Goal: Task Accomplishment & Management: Manage account settings

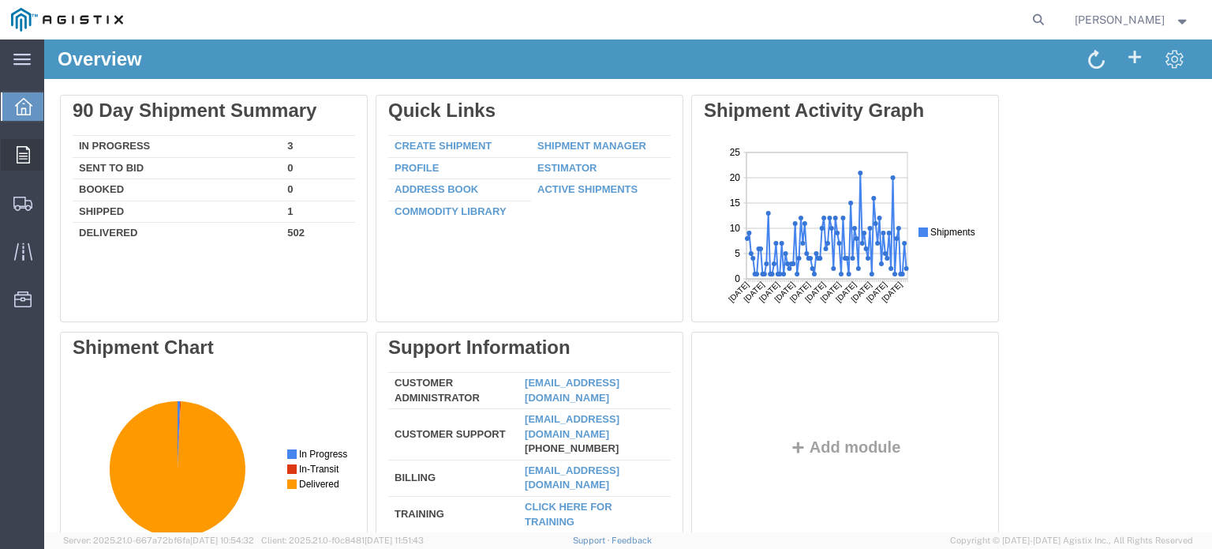
click at [27, 151] on icon at bounding box center [23, 154] width 13 height 17
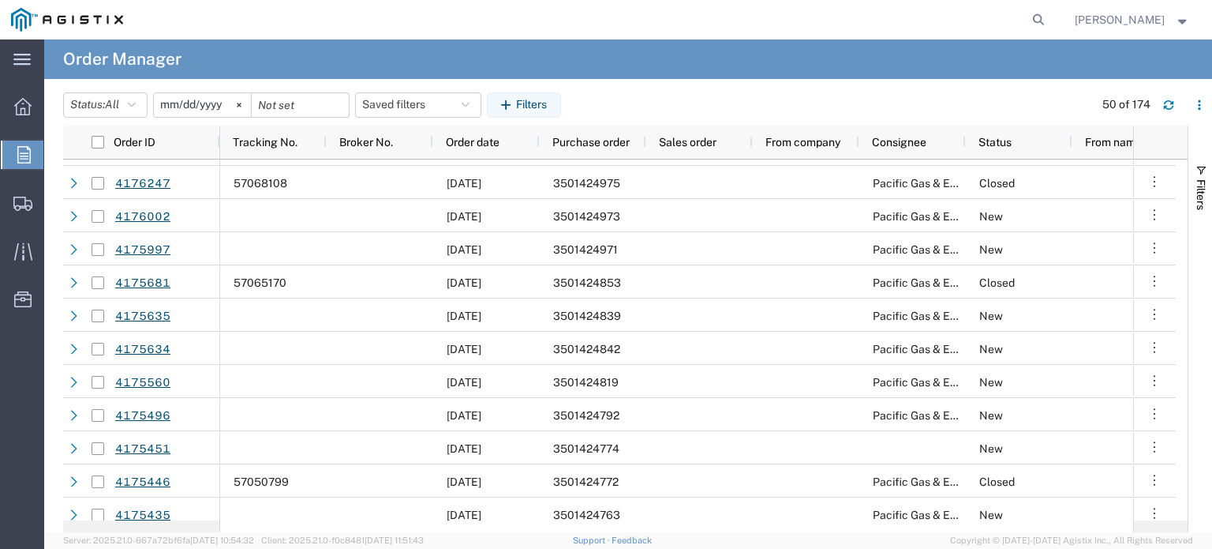
scroll to position [1342, 0]
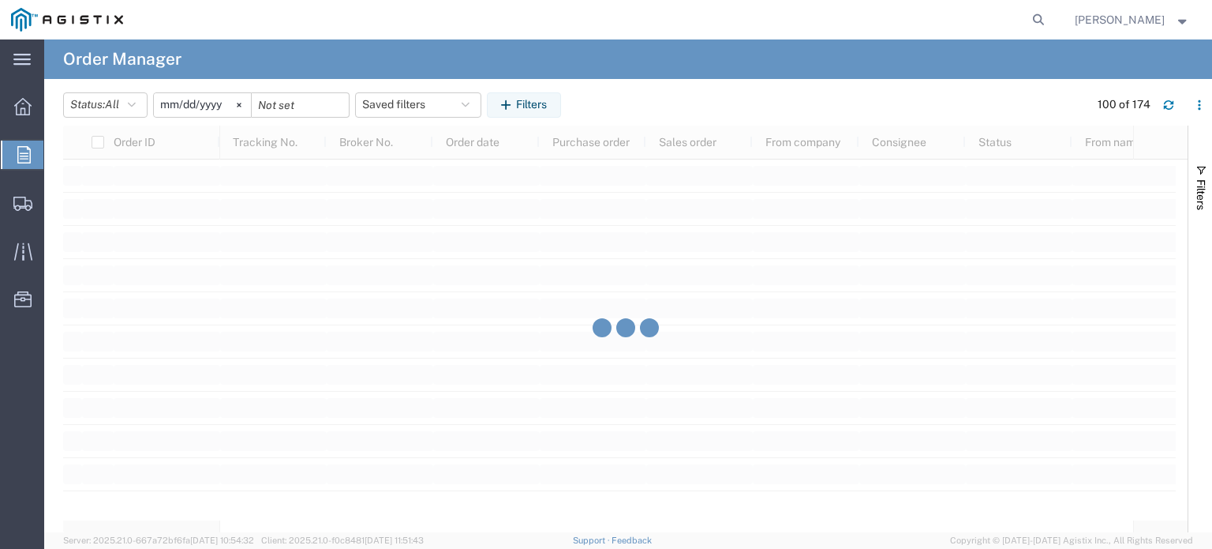
scroll to position [3473, 0]
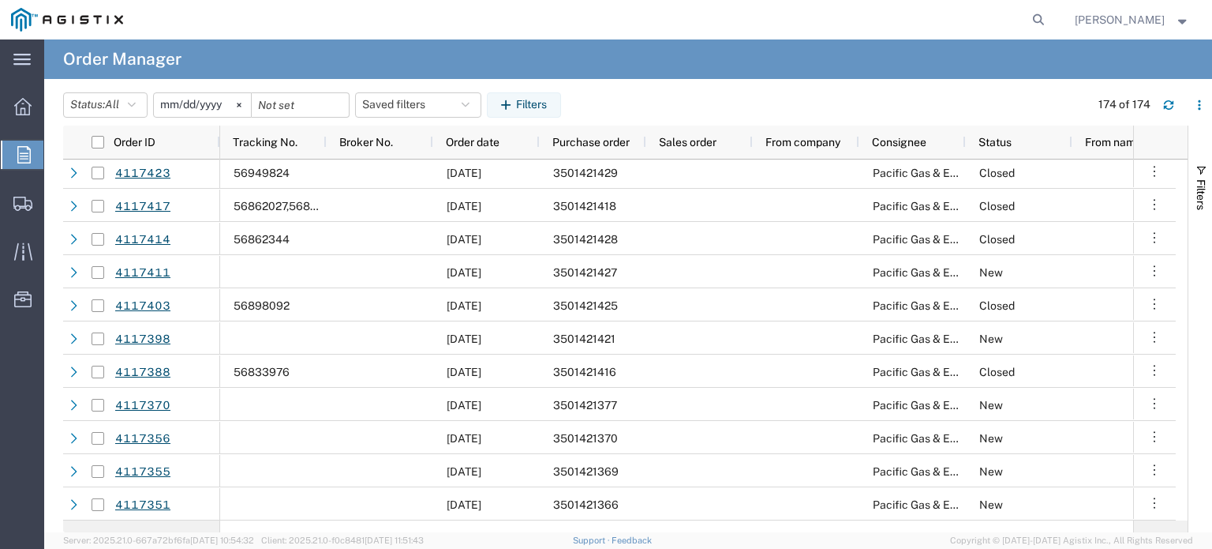
click at [208, 103] on input "[DATE]" at bounding box center [202, 105] width 97 height 24
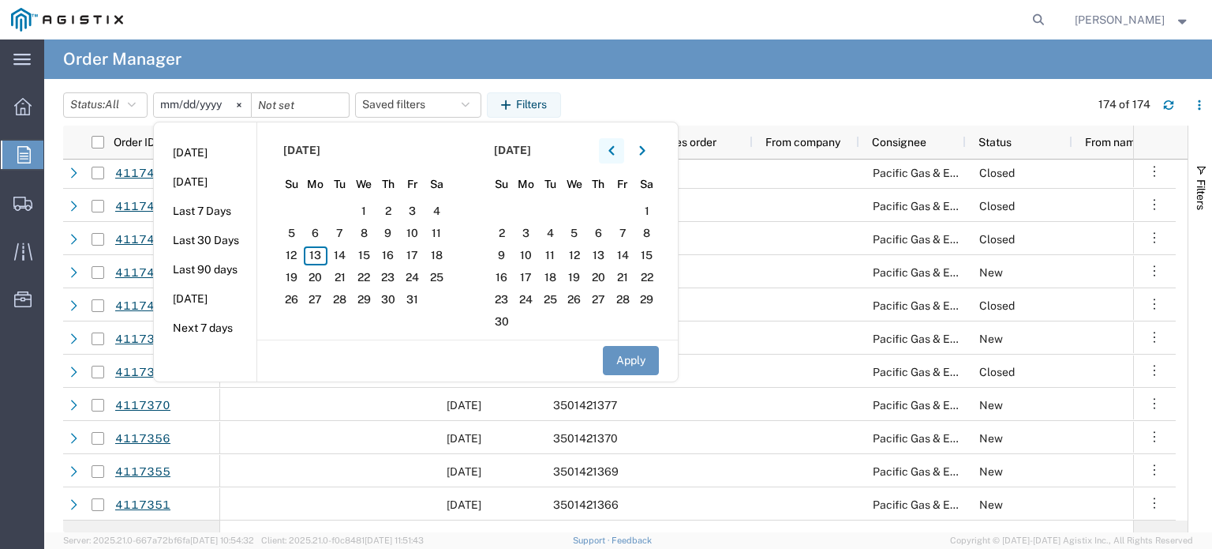
click at [614, 148] on icon "button" at bounding box center [612, 149] width 6 height 9
click at [615, 148] on icon "button" at bounding box center [612, 150] width 6 height 11
click at [419, 206] on span "1" at bounding box center [412, 211] width 24 height 19
click at [654, 361] on button "Apply" at bounding box center [631, 360] width 56 height 29
type input "[DATE]"
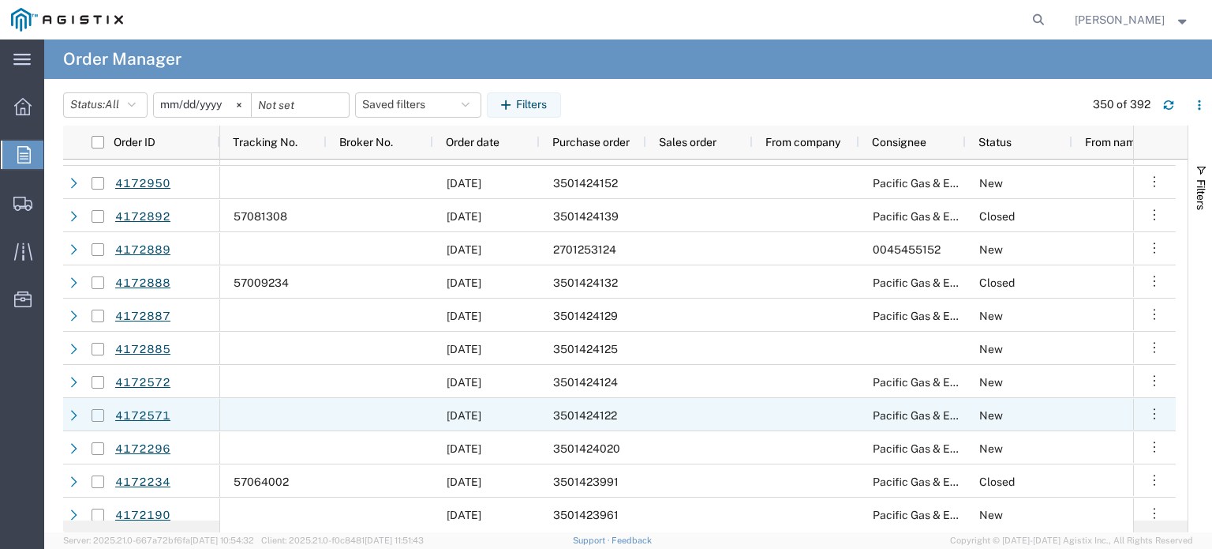
click at [98, 413] on input "Press Space to toggle row selection (unchecked)" at bounding box center [98, 415] width 13 height 13
checkbox input "true"
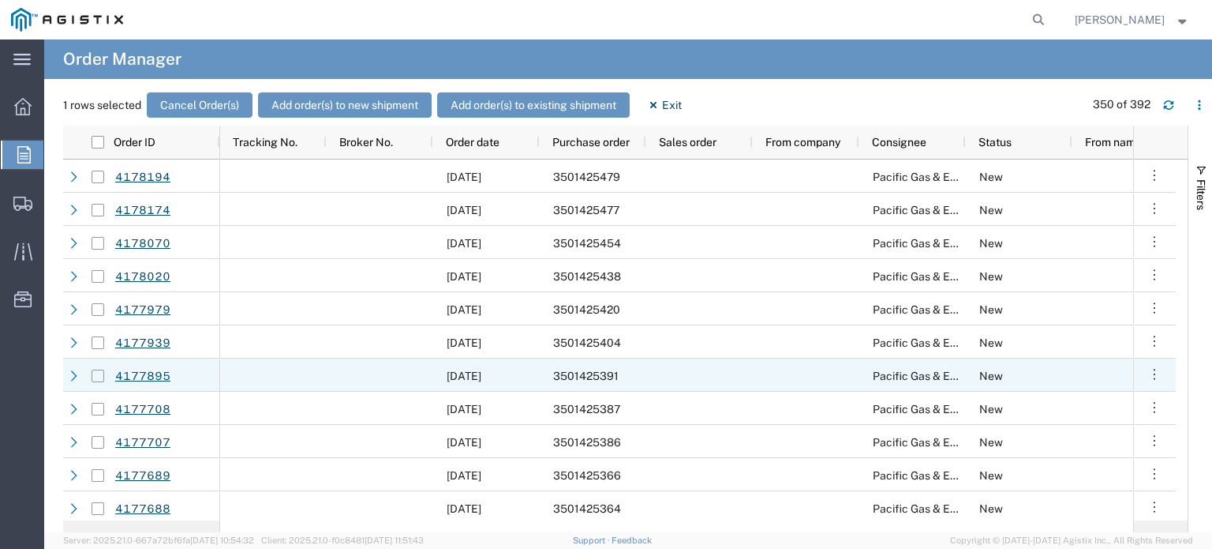
click at [99, 375] on input "Press Space to toggle row selection (unchecked)" at bounding box center [98, 375] width 13 height 13
checkbox input "true"
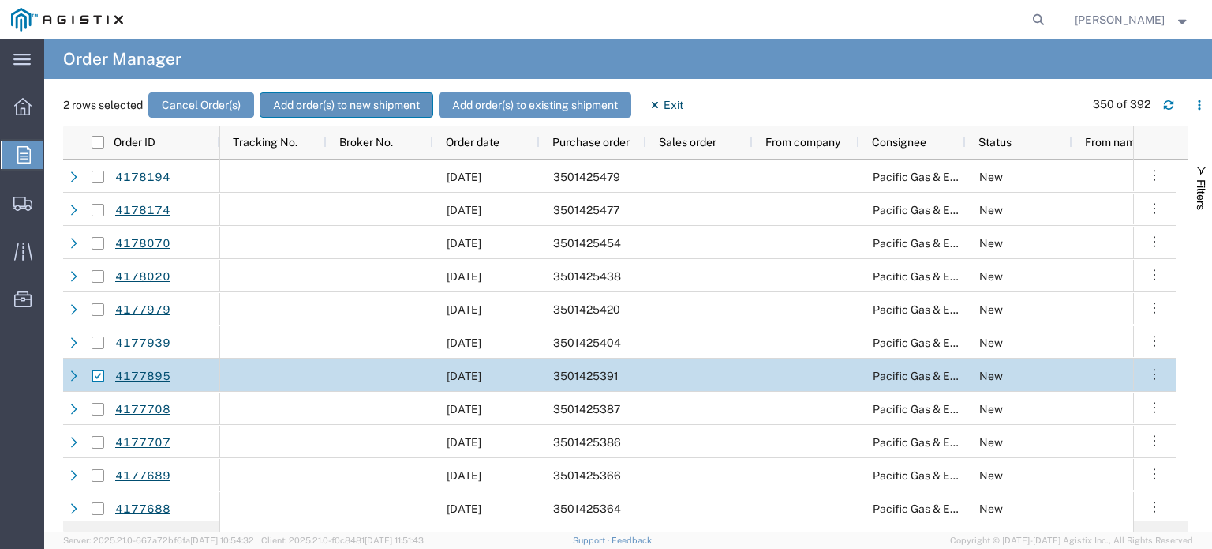
click at [333, 103] on button "Add order(s) to new shipment" at bounding box center [347, 104] width 174 height 25
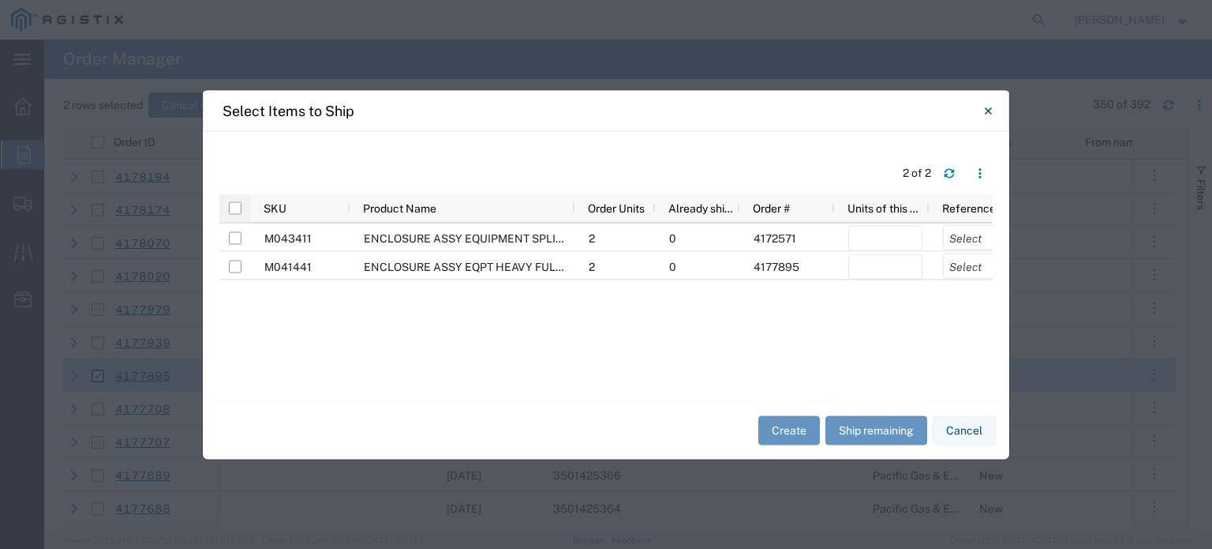
click at [242, 206] on div at bounding box center [235, 207] width 32 height 28
click at [238, 206] on input "checkbox" at bounding box center [235, 207] width 13 height 13
checkbox input "true"
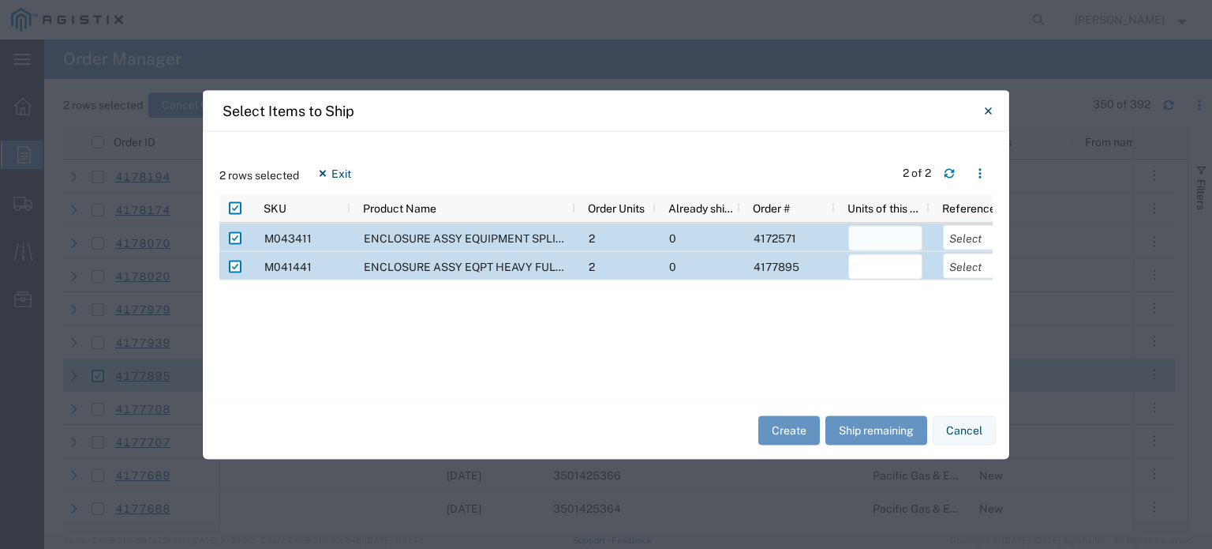
click at [880, 236] on input "number" at bounding box center [885, 237] width 74 height 25
type input "1"
click at [893, 270] on input "number" at bounding box center [885, 265] width 74 height 25
type input "1"
click at [959, 227] on select "Select Purchase Order Delivery Number" at bounding box center [980, 236] width 74 height 25
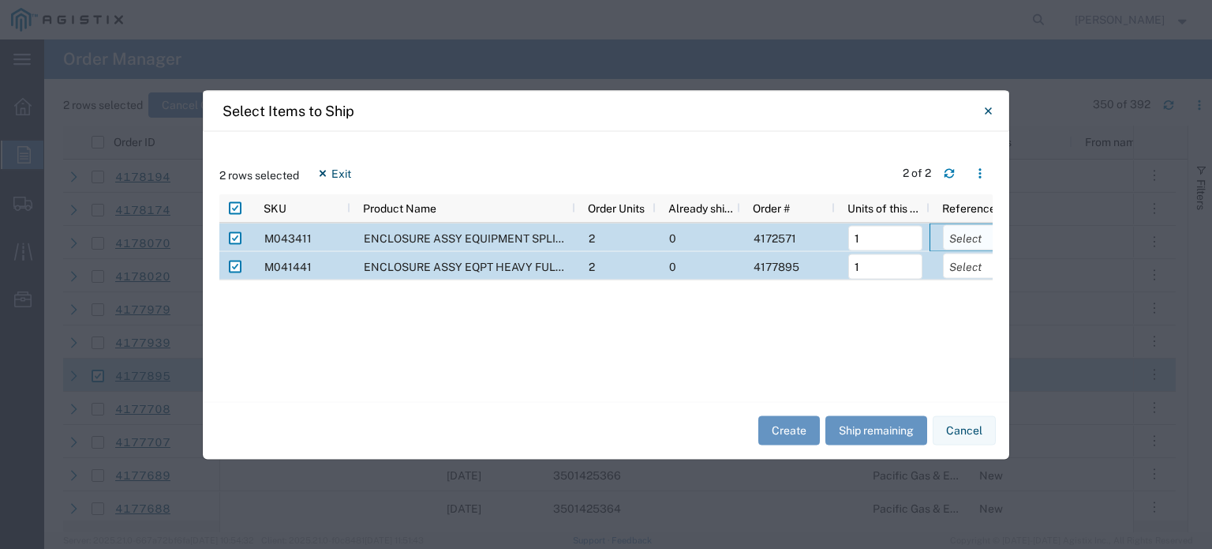
select select "PURCHORD"
click at [943, 224] on select "Select Purchase Order Delivery Number" at bounding box center [980, 236] width 74 height 25
click at [966, 261] on select "Select Purchase Order Delivery Number" at bounding box center [980, 265] width 74 height 25
select select "PURCHORD"
click at [943, 253] on select "Select Purchase Order Delivery Number" at bounding box center [980, 265] width 74 height 25
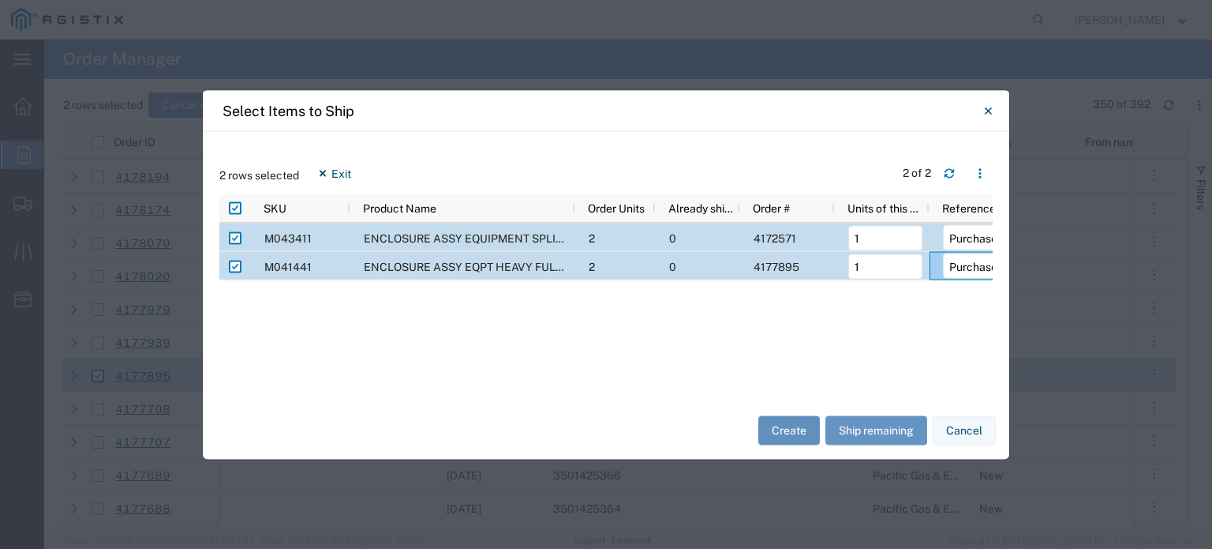
click at [788, 422] on button "Create" at bounding box center [790, 430] width 62 height 29
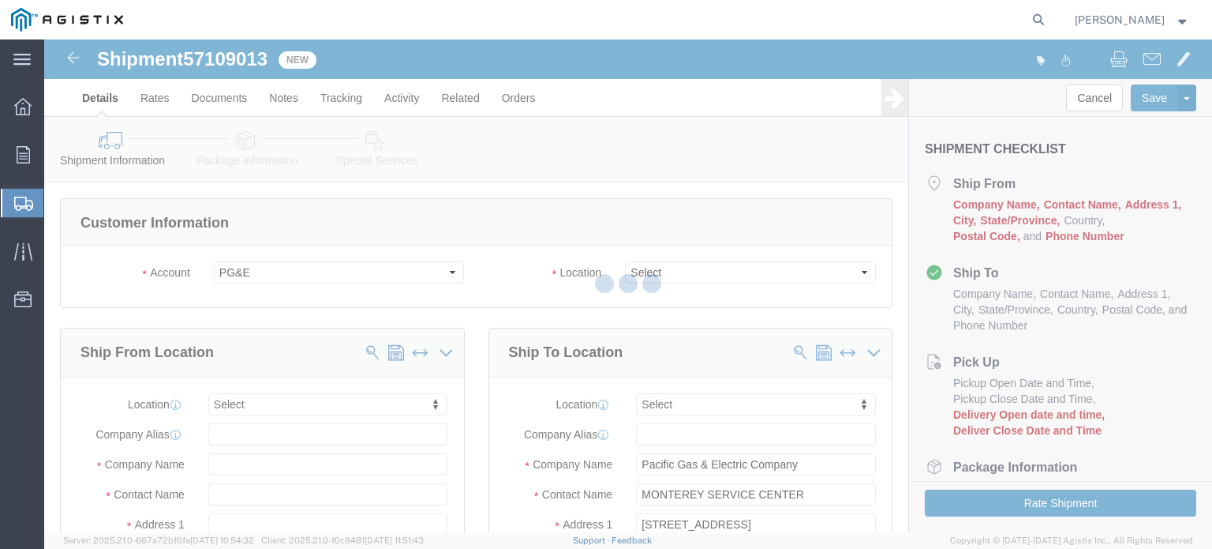
select select
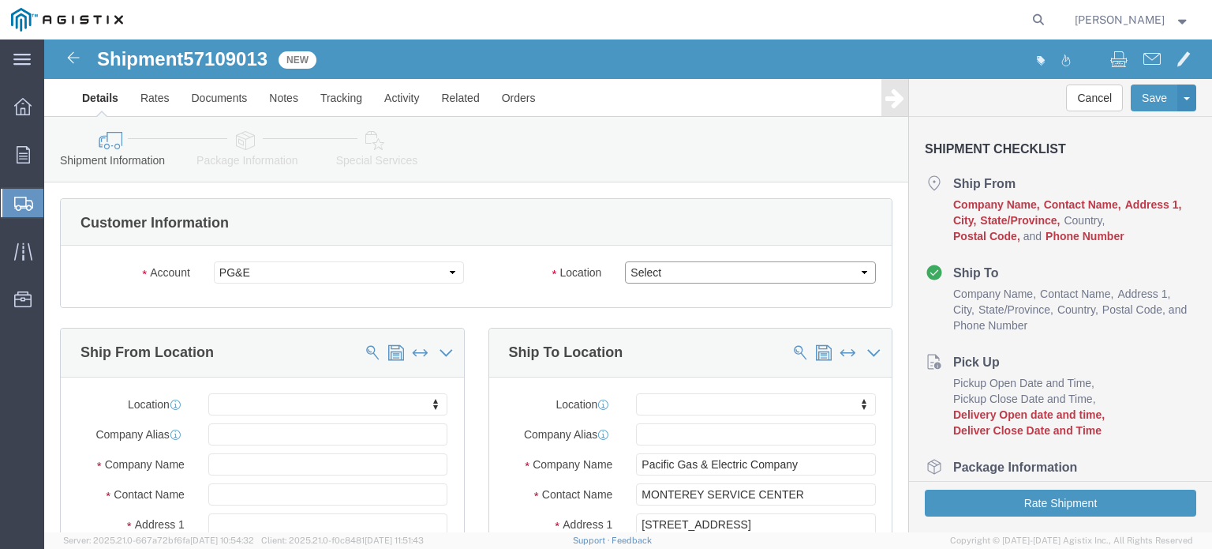
drag, startPoint x: 683, startPoint y: 272, endPoint x: 639, endPoint y: 232, distance: 59.3
click select "Select All Others [GEOGRAPHIC_DATA] [GEOGRAPHIC_DATA] [GEOGRAPHIC_DATA] [GEOGRA…"
select select "23082"
click select "Select All Others [GEOGRAPHIC_DATA] [GEOGRAPHIC_DATA] [GEOGRAPHIC_DATA] [GEOGRA…"
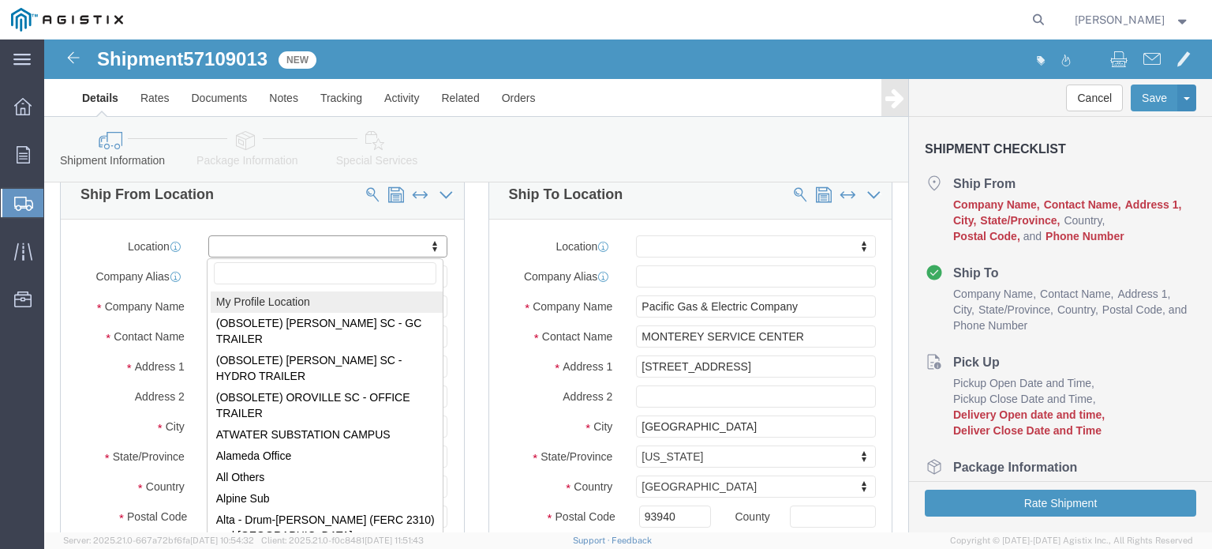
select select "MYPROFILE"
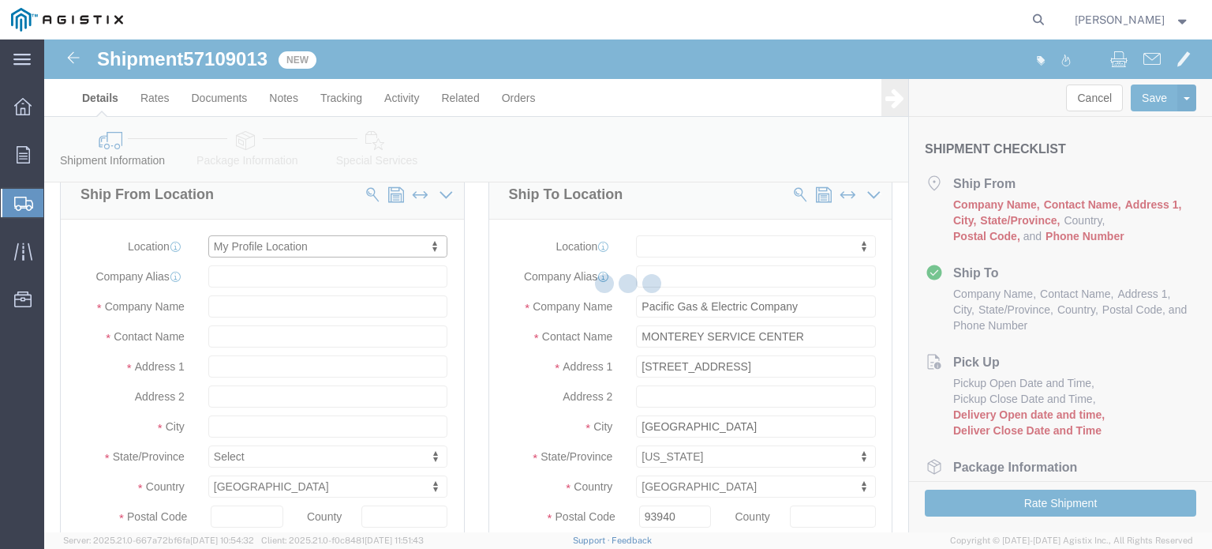
type input "[STREET_ADDRESS]"
type input "94566"
type input "[PHONE_NUMBER]"
type input "[PERSON_NAME][EMAIL_ADDRESS][PERSON_NAME][DOMAIN_NAME]"
checkbox input "true"
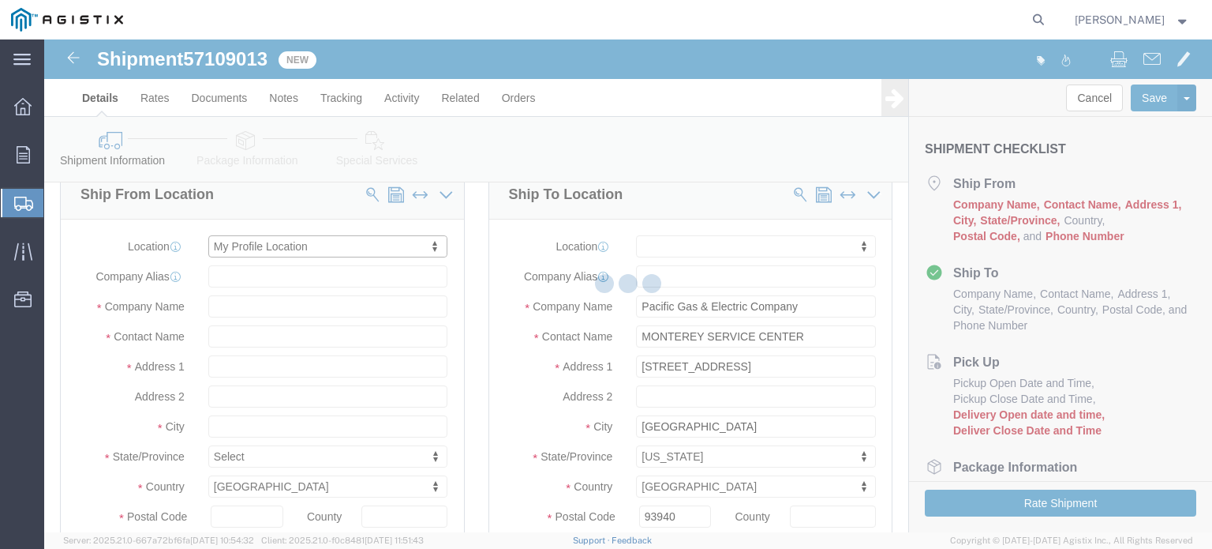
type input "Oldcastle Precast Inc"
type input "[PERSON_NAME]"
type input "PLEASANTON"
select select "CA"
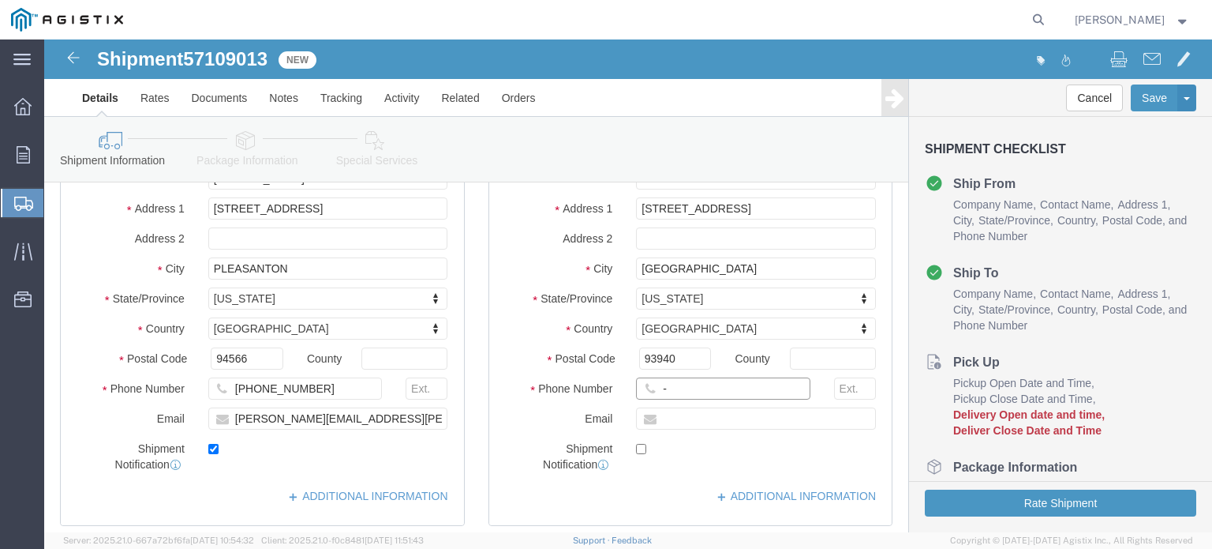
click input "-"
type input "123-456-7891"
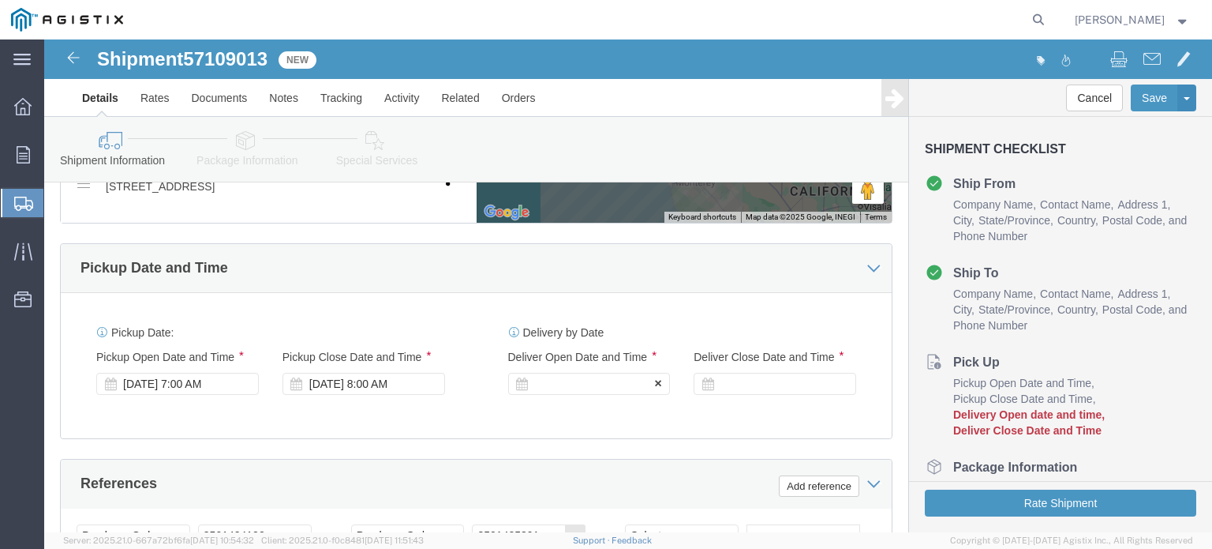
click div
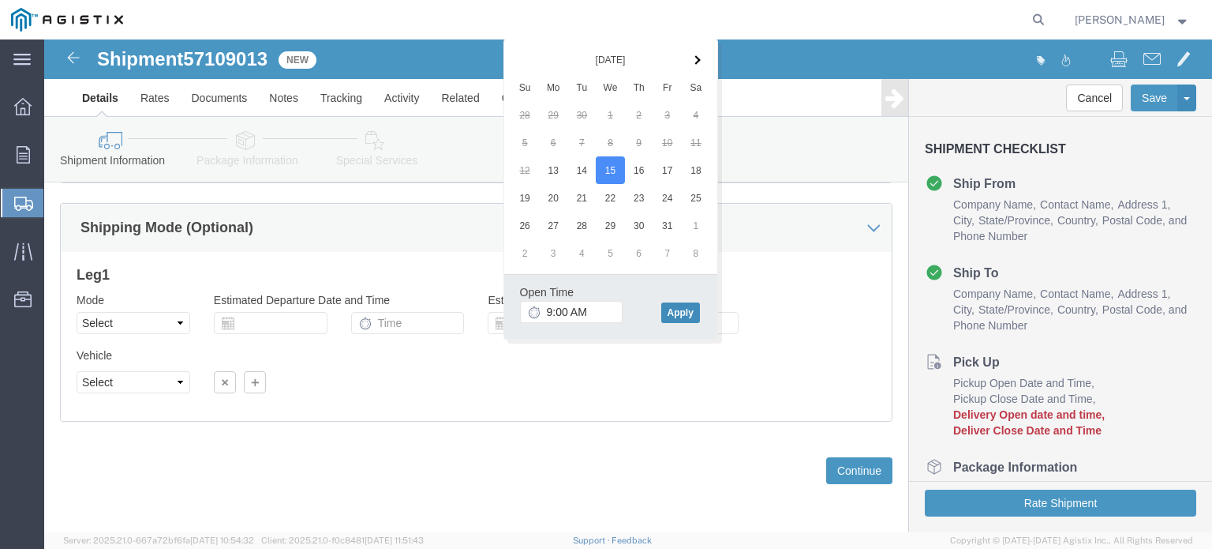
click button "Apply"
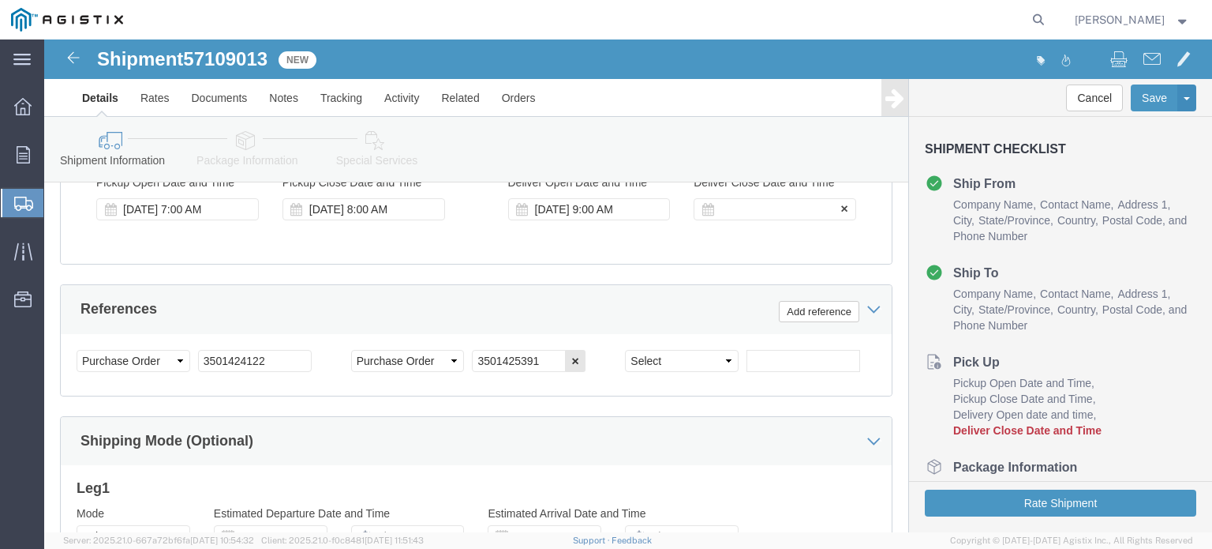
click div
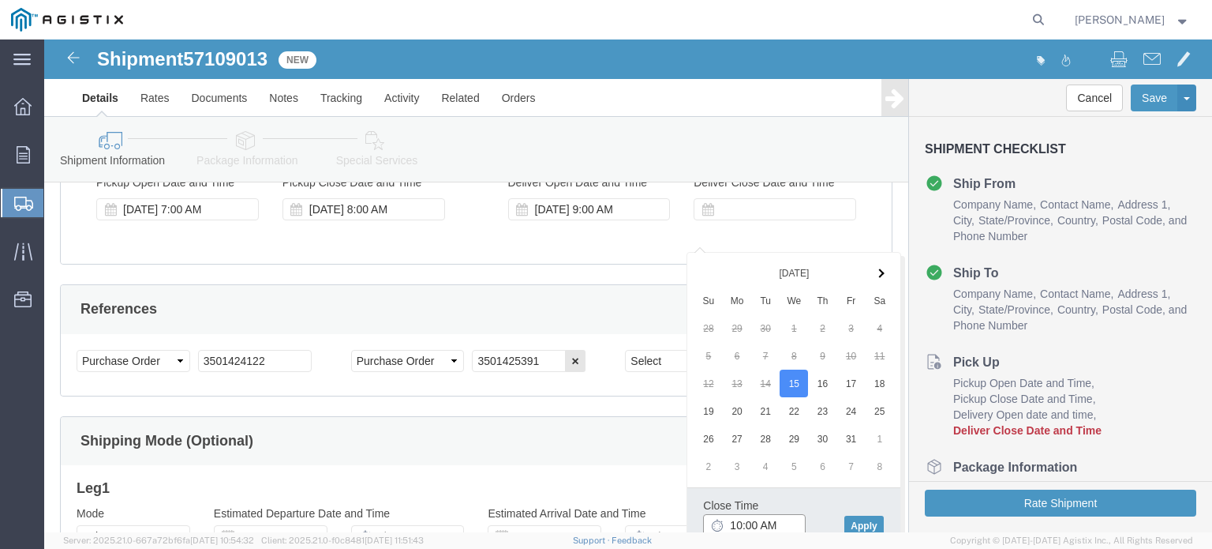
scroll to position [1044, 0]
drag, startPoint x: 830, startPoint y: 482, endPoint x: 818, endPoint y: 470, distance: 17.3
click button "Apply"
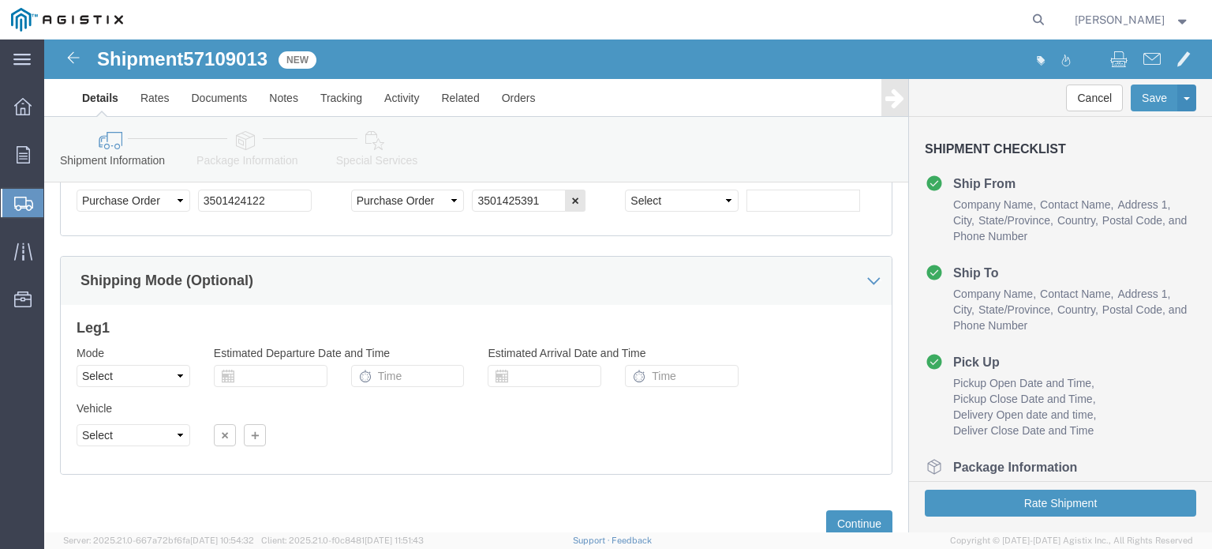
scroll to position [1284, 0]
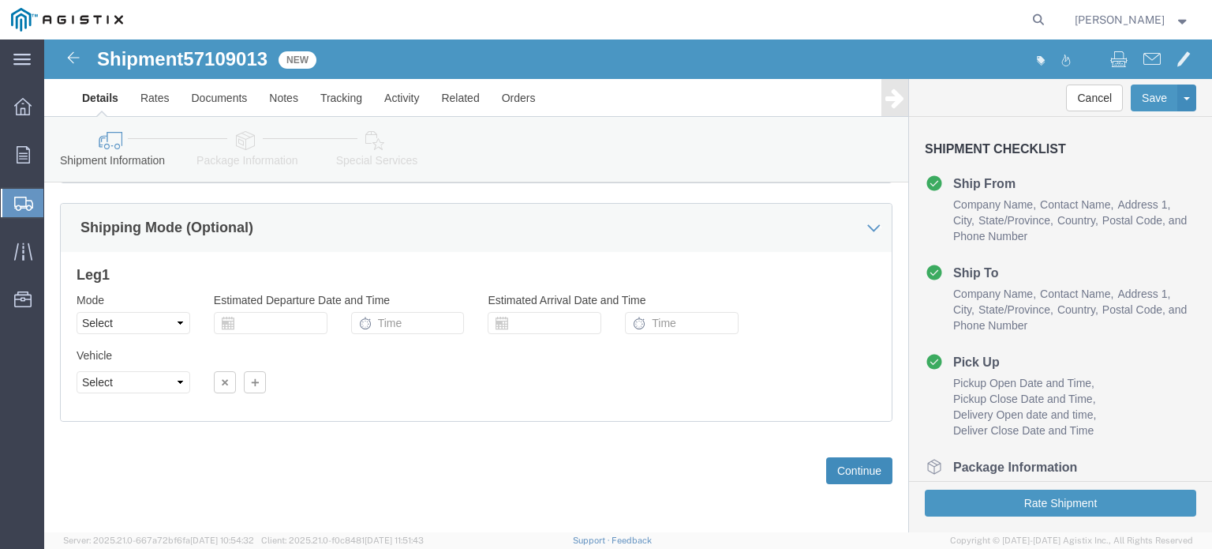
click button "Continue"
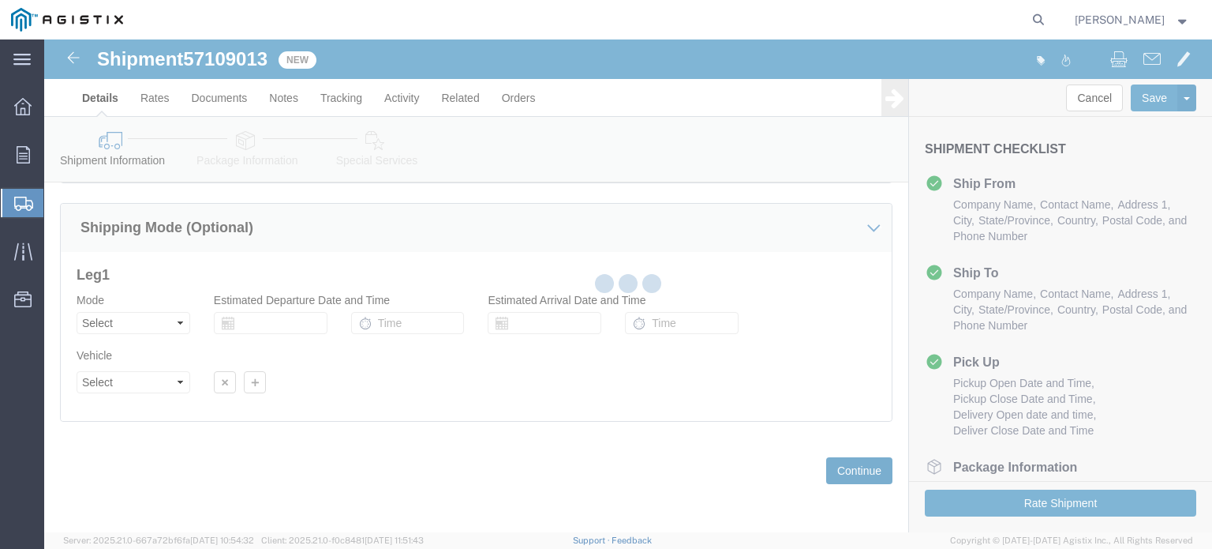
scroll to position [235, 0]
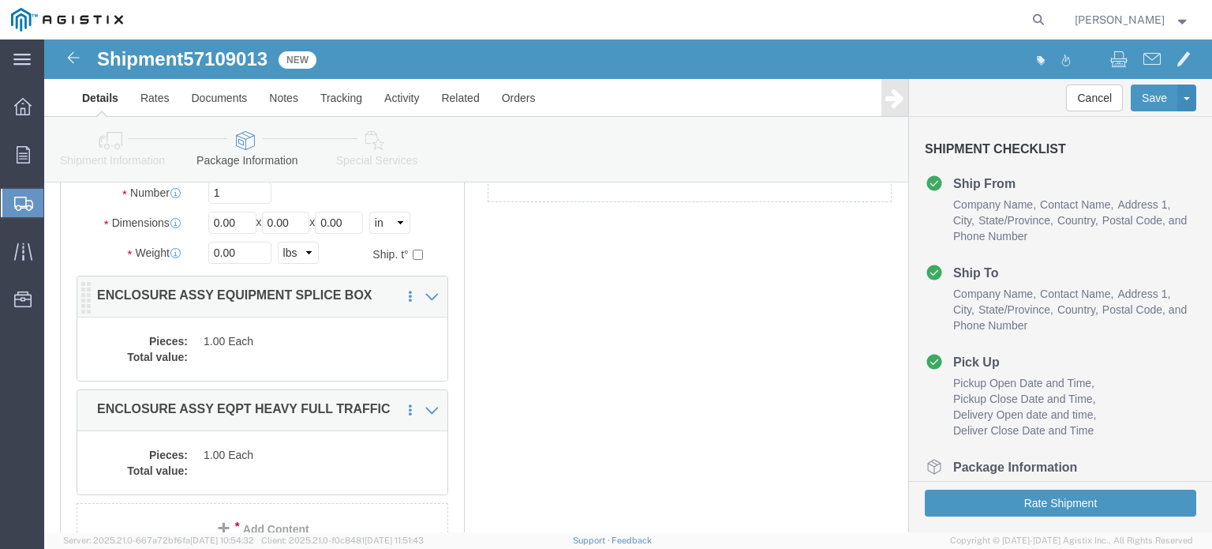
scroll to position [77, 0]
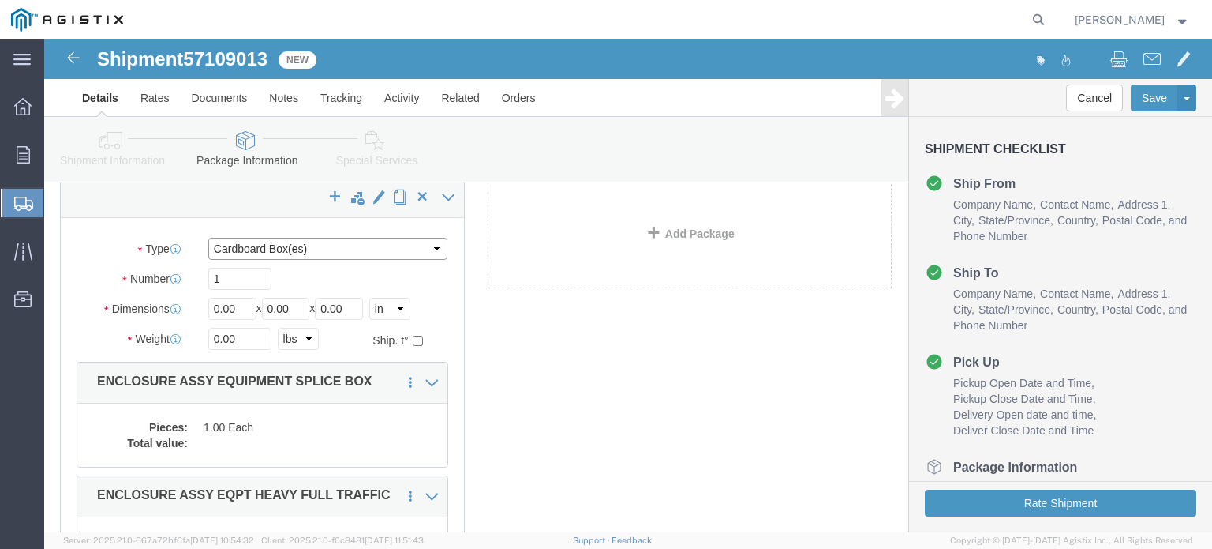
click select "Select Bulk Bundle(s) Cardboard Box(es) Carton(s) Crate(s) Drum(s) (Fiberboard)…"
select select "YRPK"
click select "Select Bulk Bundle(s) Cardboard Box(es) Carton(s) Crate(s) Drum(s) (Fiberboard)…"
drag, startPoint x: 181, startPoint y: 255, endPoint x: 139, endPoint y: 247, distance: 42.6
click div "Number 1"
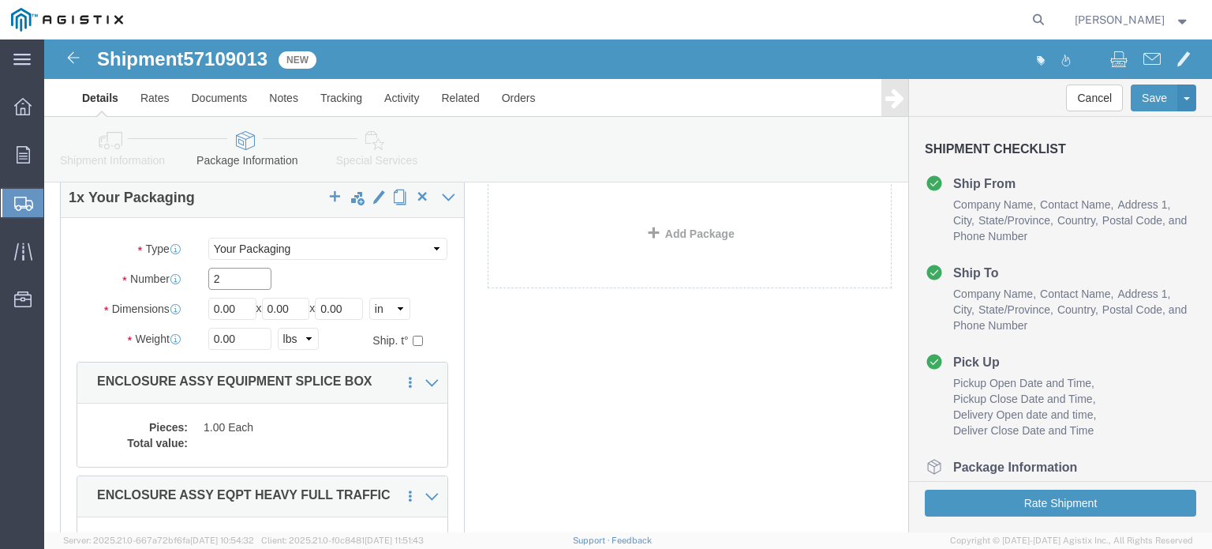
type input "2"
type input "54"
type input "102"
type input "72"
click input "0.00"
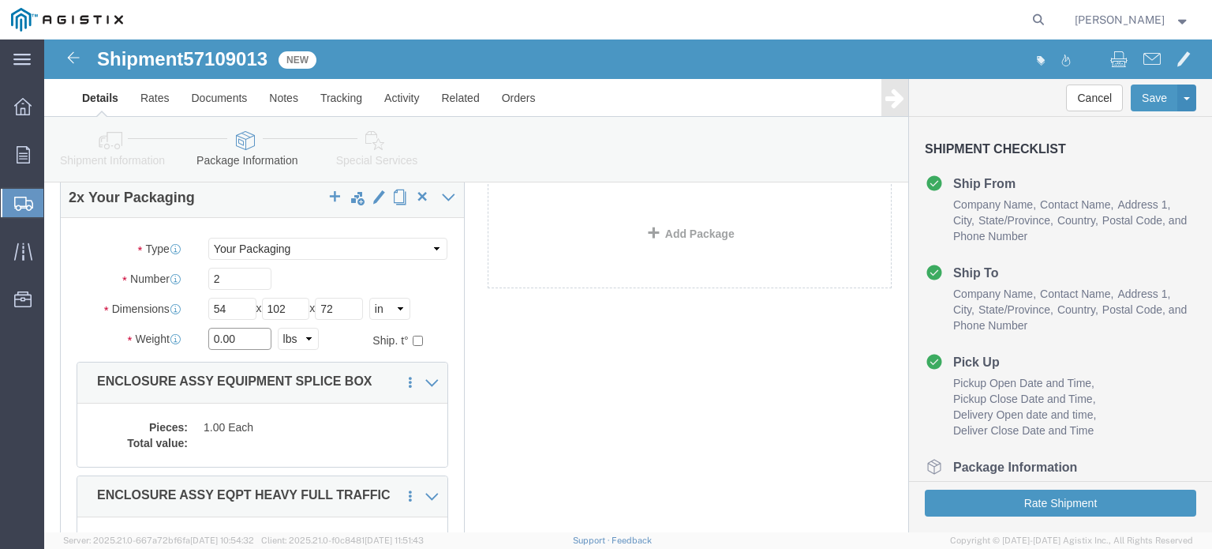
drag, startPoint x: 199, startPoint y: 313, endPoint x: 133, endPoint y: 313, distance: 65.5
click div "Weight 0.00 Select kgs lbs Ship. t°"
type input "42500"
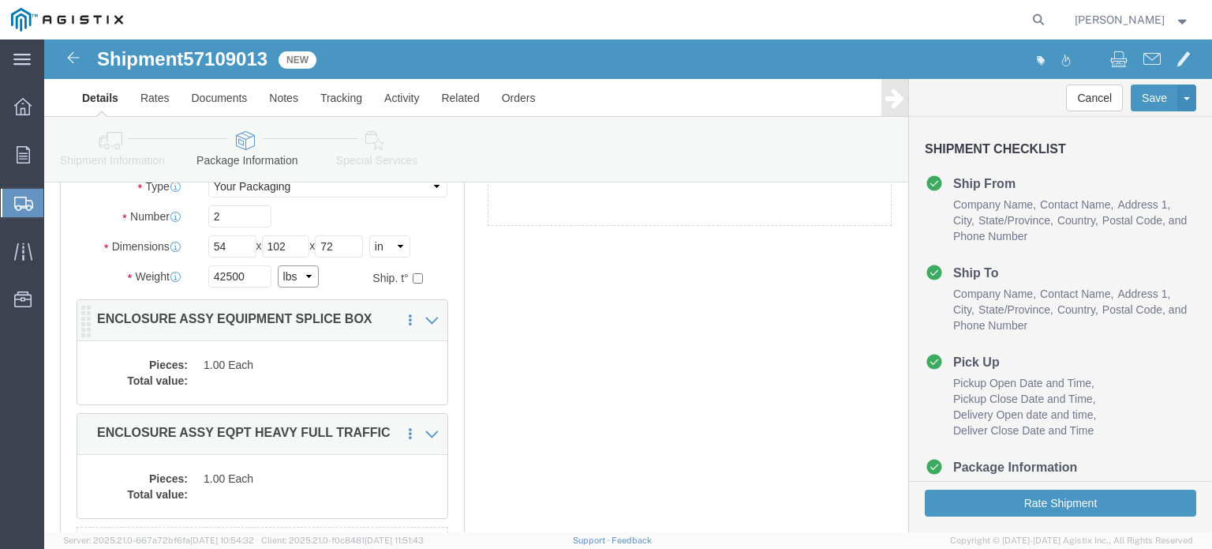
scroll to position [156, 0]
click dd "1.00 Each"
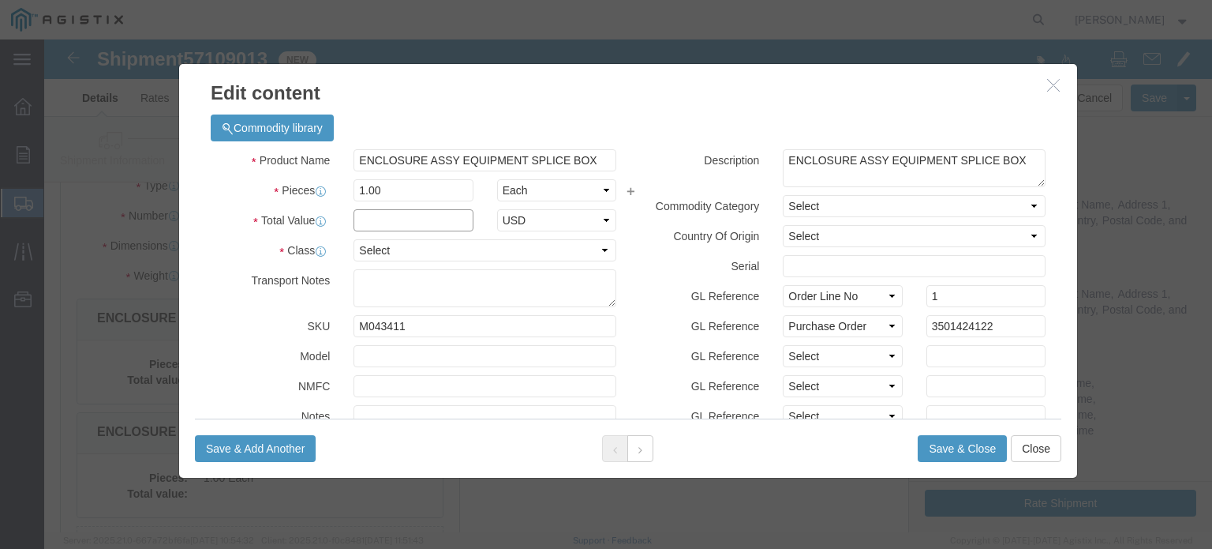
drag, startPoint x: 388, startPoint y: 219, endPoint x: 343, endPoint y: 178, distance: 60.9
click input "text"
type input "1"
select select "USD"
select select "55"
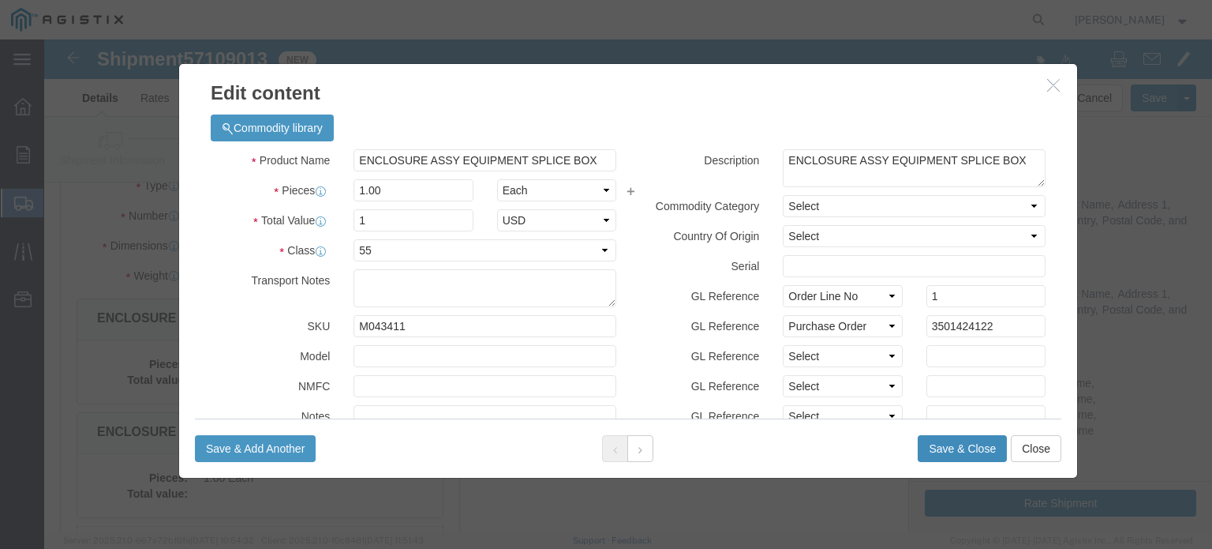
click button "Save & Close"
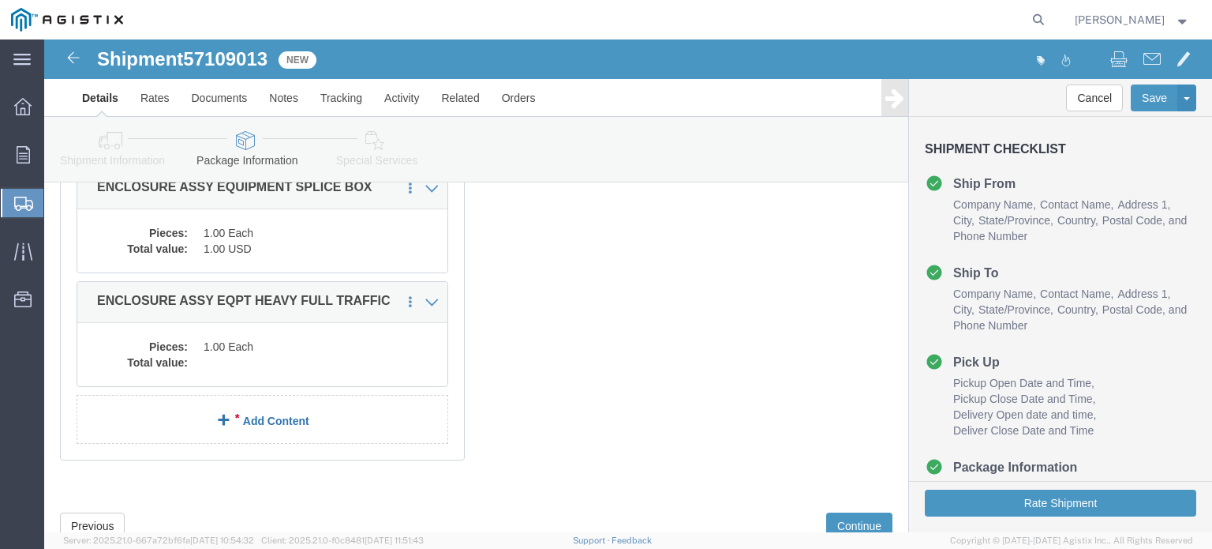
scroll to position [314, 0]
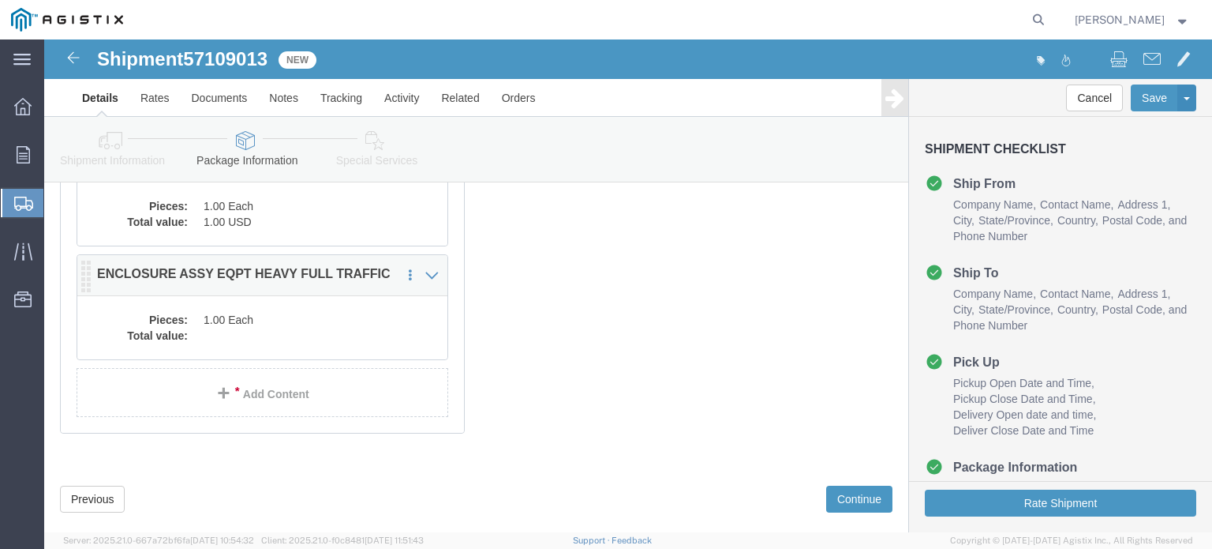
click dd
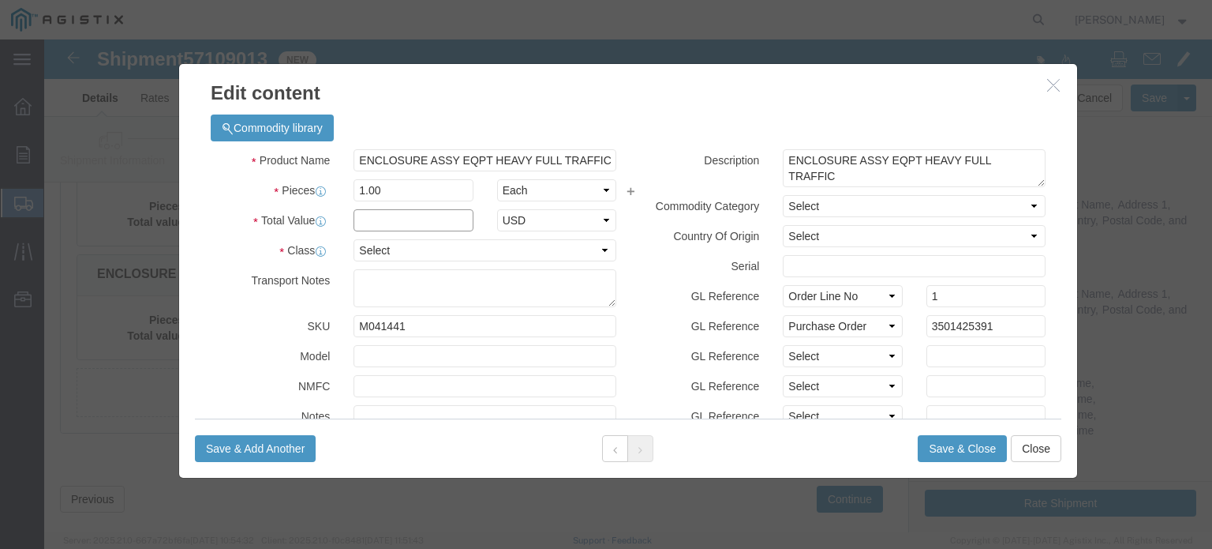
click input "text"
type input "1"
select select "USD"
select select "55"
click button "Save & Close"
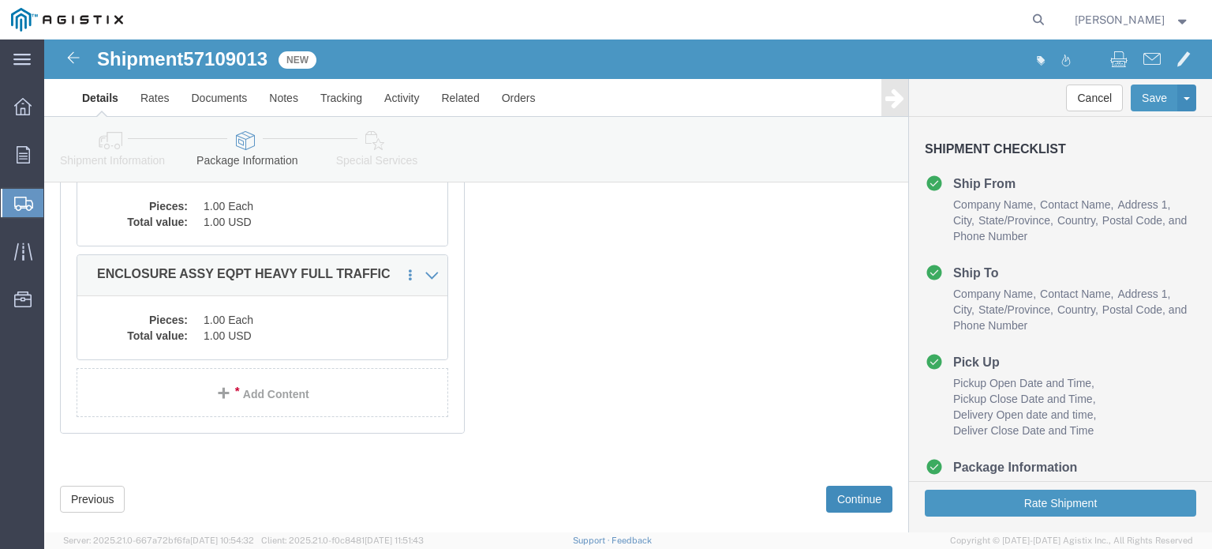
click button "Continue"
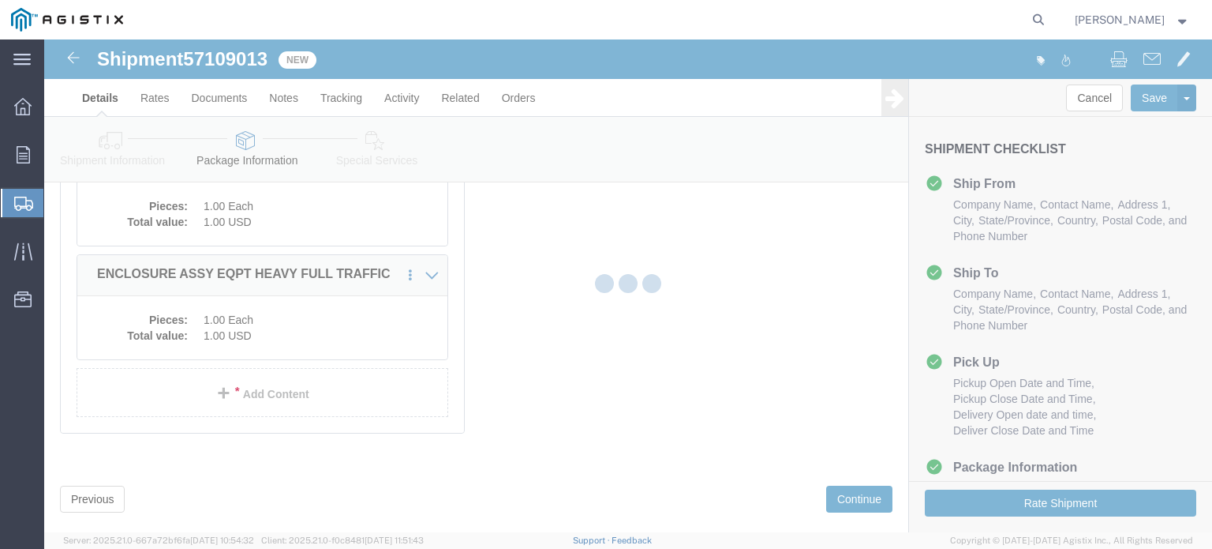
select select
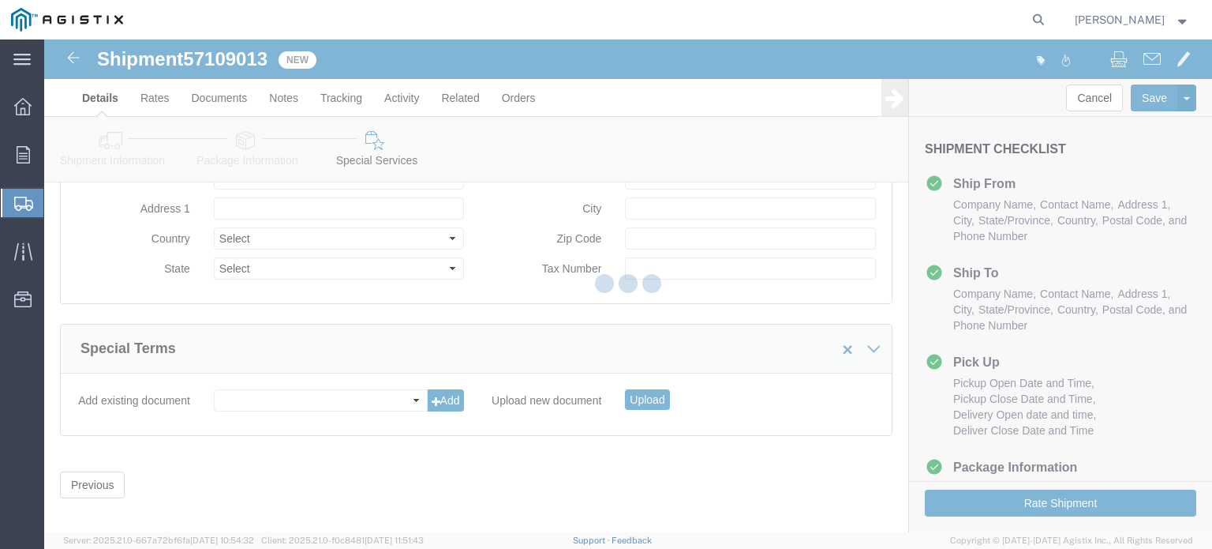
scroll to position [1650, 0]
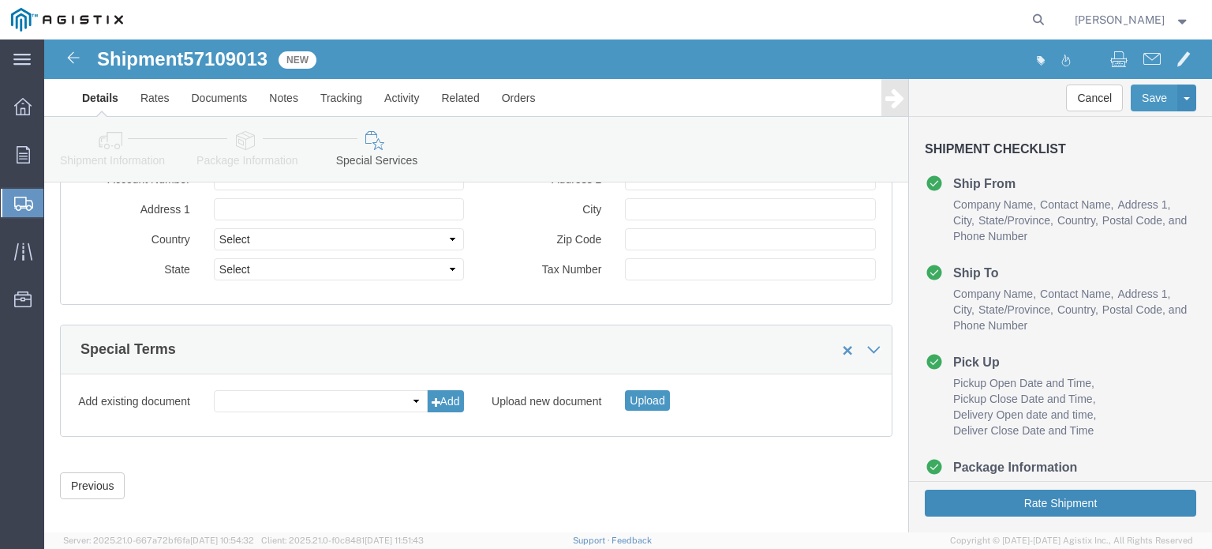
click button "Rate Shipment"
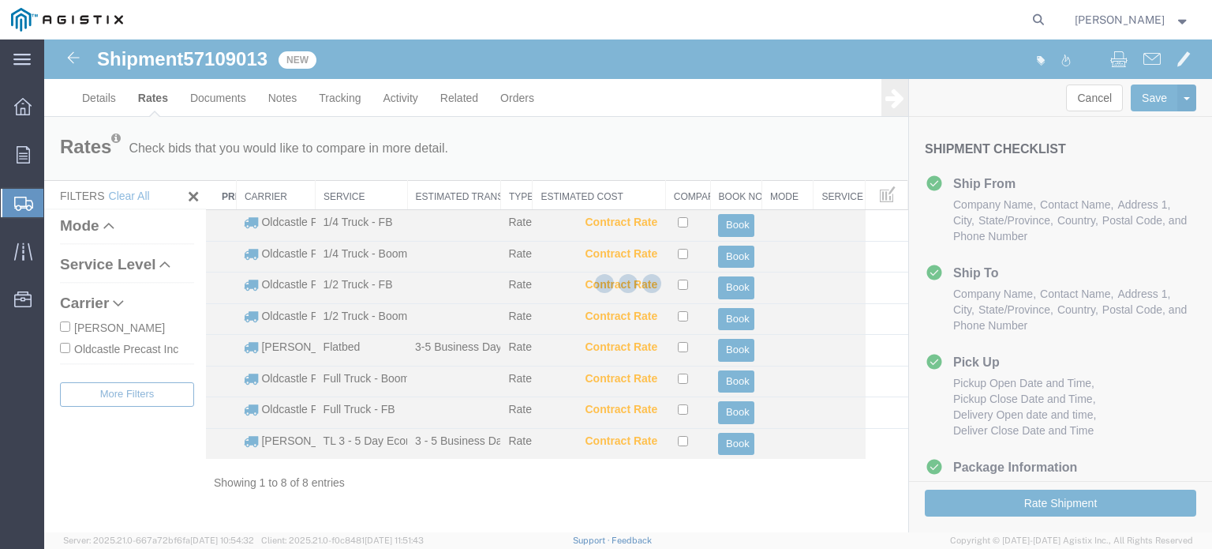
scroll to position [0, 0]
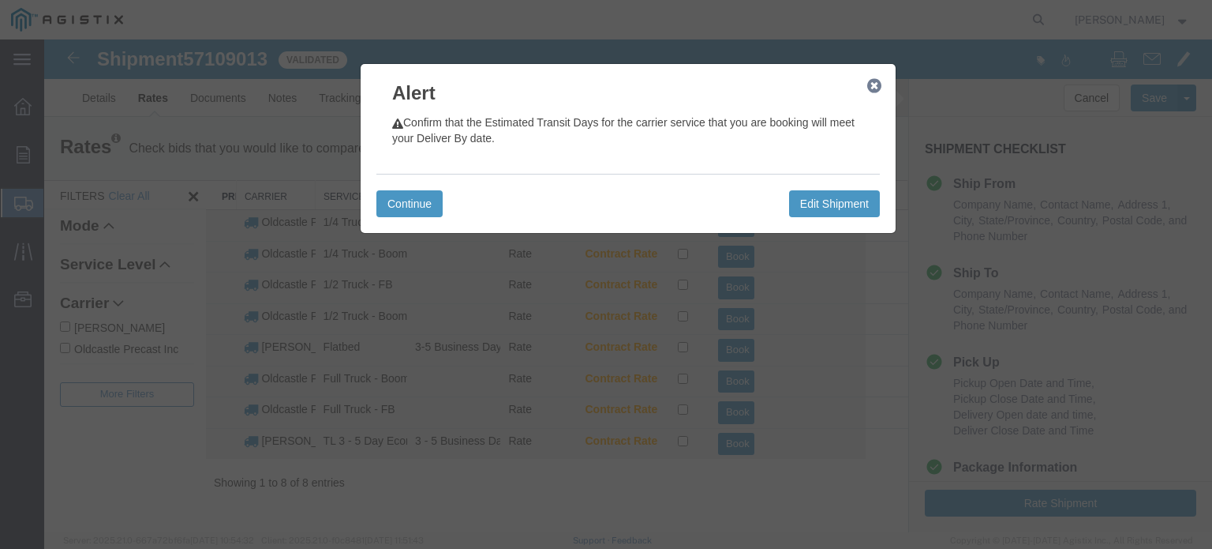
click at [874, 90] on icon "button" at bounding box center [874, 86] width 14 height 13
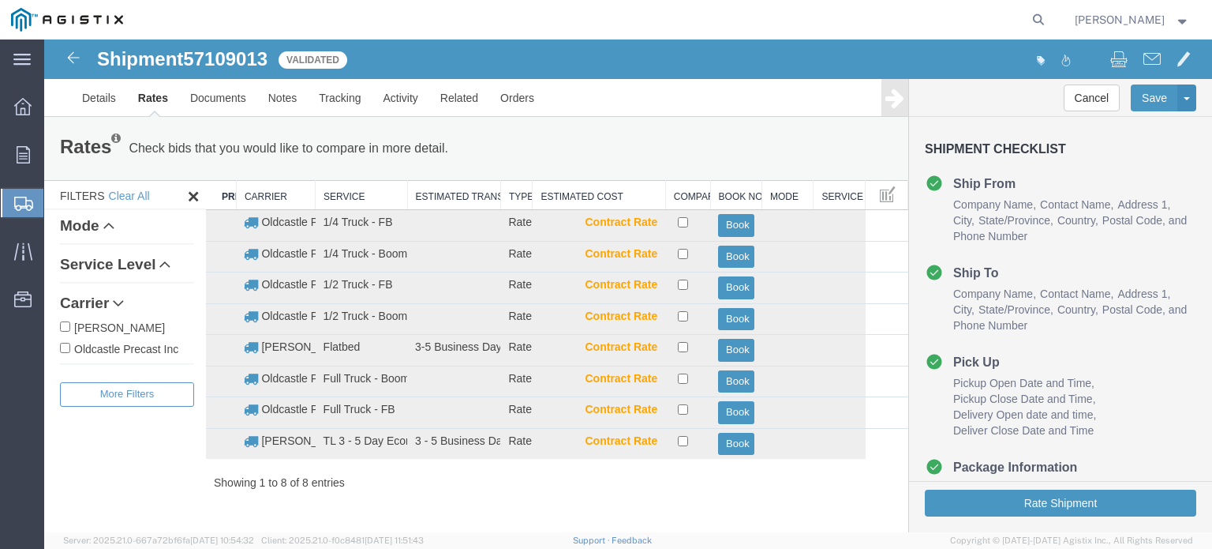
click at [122, 347] on label "Oldcastle Precast Inc" at bounding box center [127, 347] width 134 height 17
click at [70, 347] on input "Oldcastle Precast Inc" at bounding box center [65, 348] width 10 height 10
checkbox input "true"
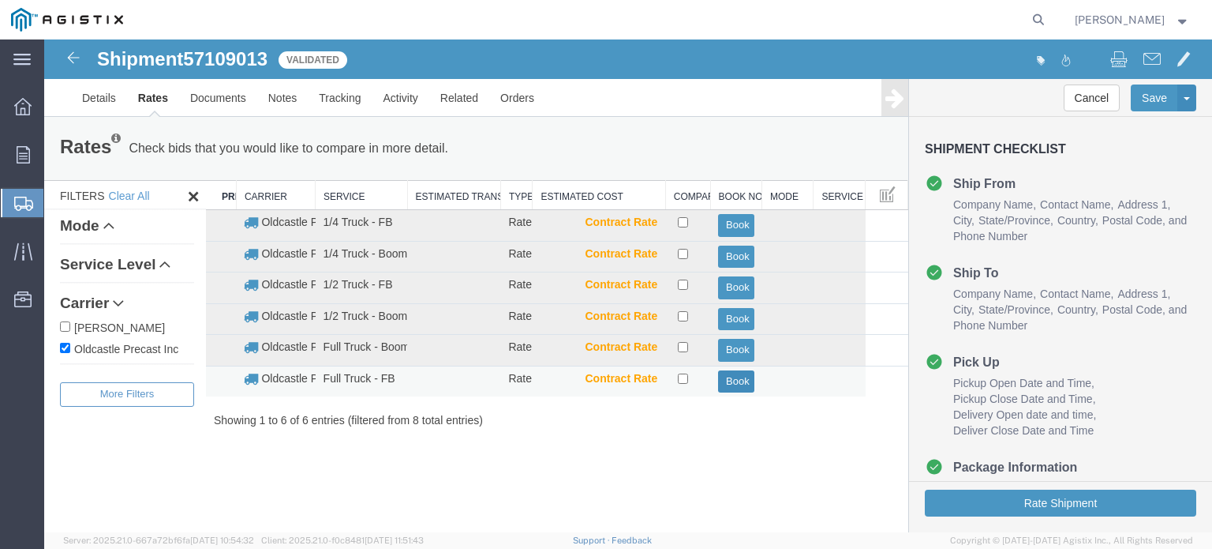
click at [740, 381] on button "Book" at bounding box center [736, 381] width 36 height 23
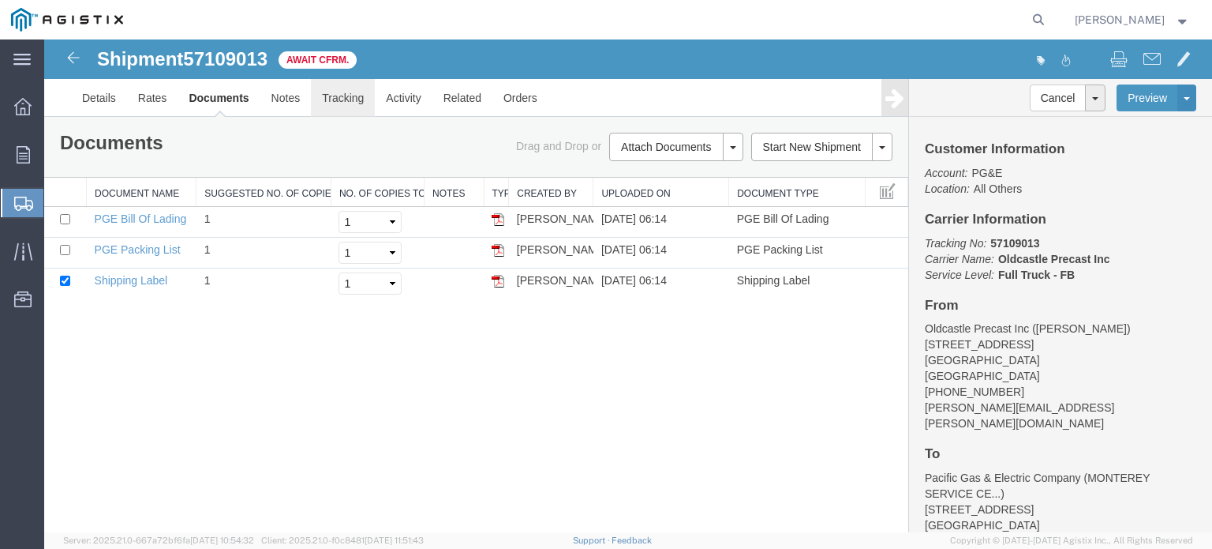
click at [351, 94] on link "Tracking" at bounding box center [343, 98] width 64 height 38
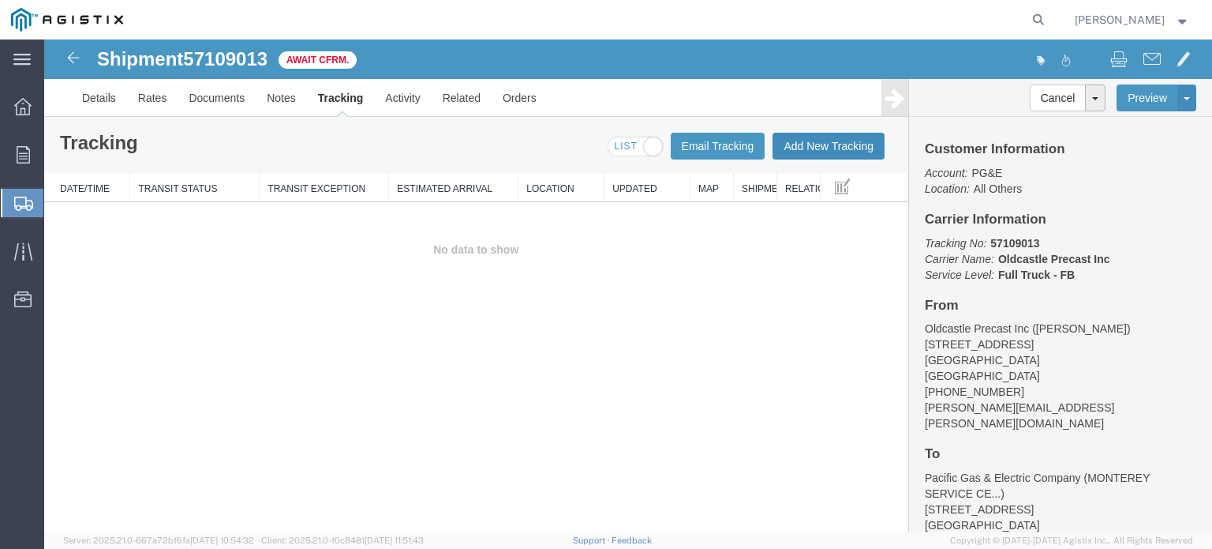
click at [811, 138] on button "Add New Tracking" at bounding box center [829, 146] width 112 height 27
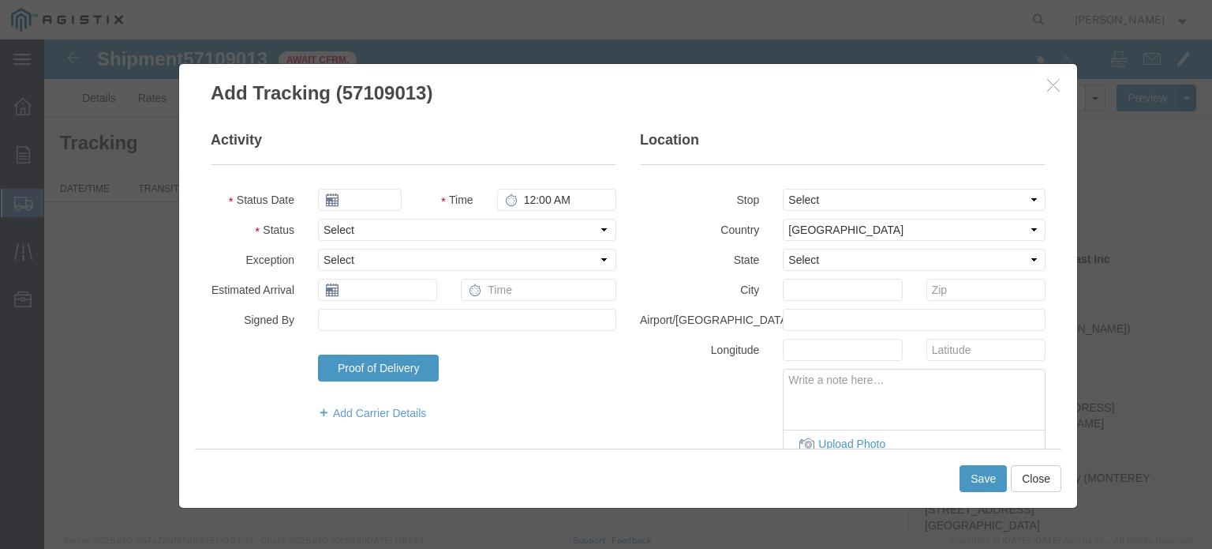
type input "[DATE]"
type input "7:00 AM"
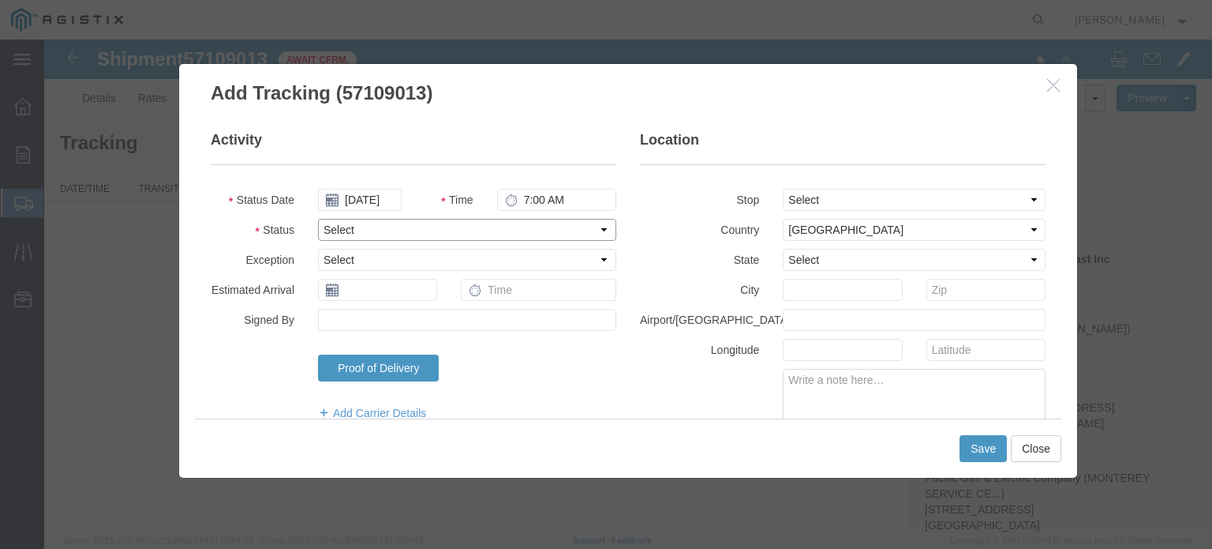
click at [346, 223] on select "Select Arrival Notice Available Arrival Notice Imported Arrive at Delivery Loca…" at bounding box center [467, 230] width 298 height 22
select select "DELIVRED"
click at [318, 219] on select "Select Arrival Notice Available Arrival Notice Imported Arrive at Delivery Loca…" at bounding box center [467, 230] width 298 height 22
click at [979, 445] on button "Save" at bounding box center [983, 448] width 47 height 27
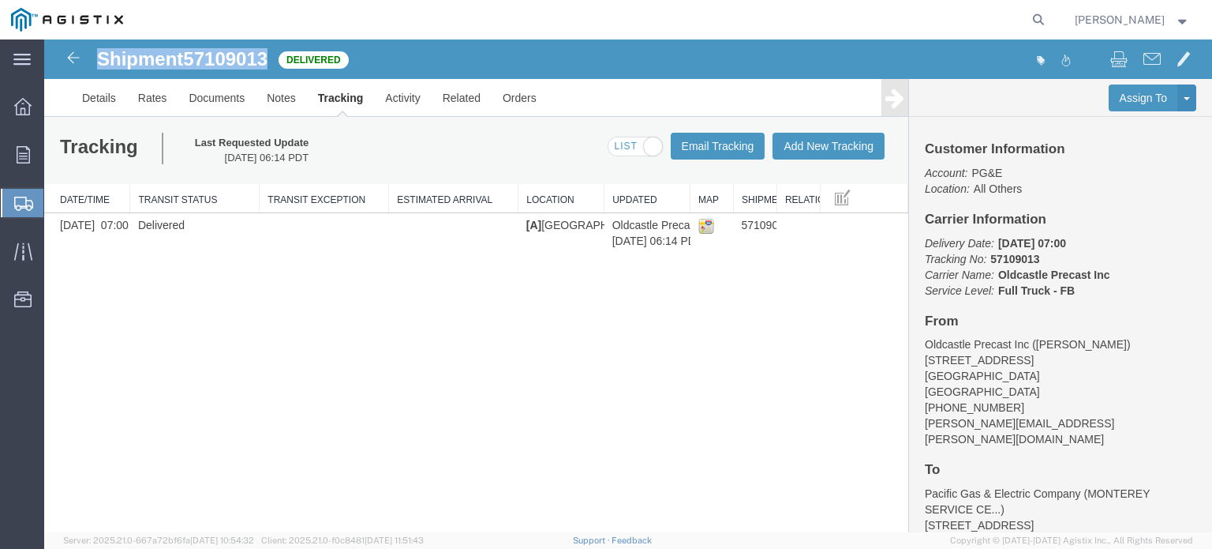
drag, startPoint x: 99, startPoint y: 57, endPoint x: 273, endPoint y: 69, distance: 174.8
click at [273, 69] on div "Shipment 57109013 1 of 1 Delivered" at bounding box center [337, 64] width 583 height 30
copy h1 "Shipment 57109013"
click at [17, 153] on icon at bounding box center [23, 154] width 13 height 17
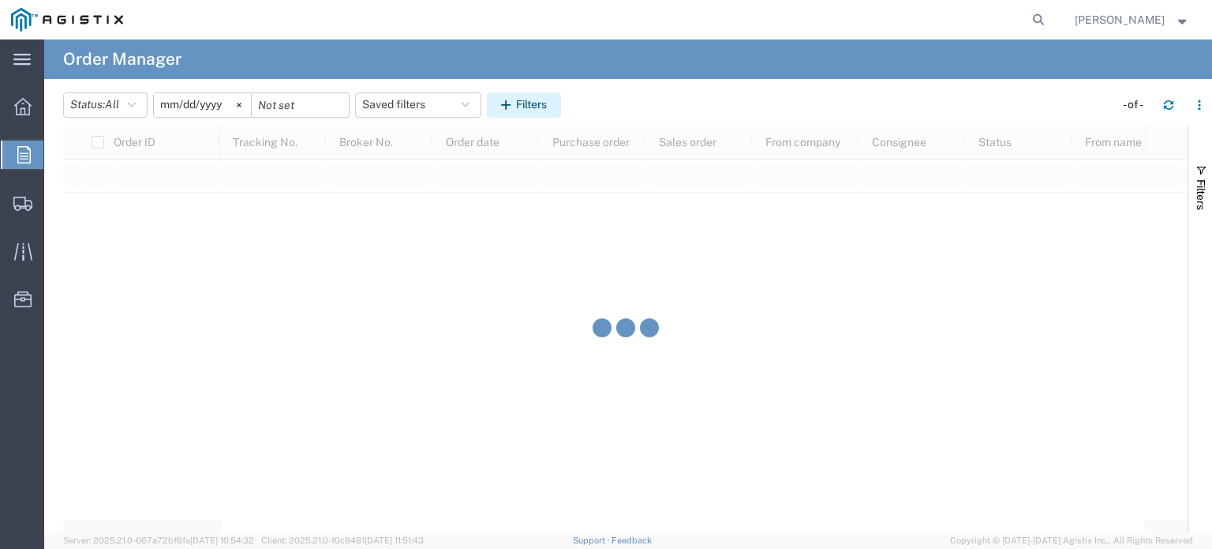
click at [521, 105] on button "Filters" at bounding box center [524, 104] width 74 height 25
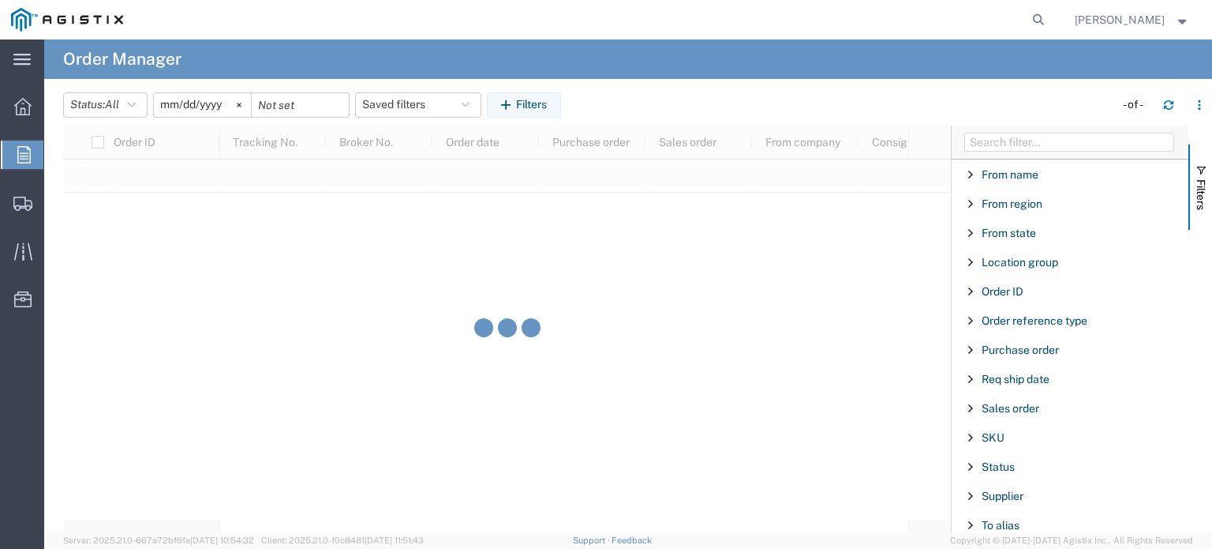
scroll to position [237, 0]
click at [1009, 343] on span "Purchase order" at bounding box center [1020, 346] width 77 height 13
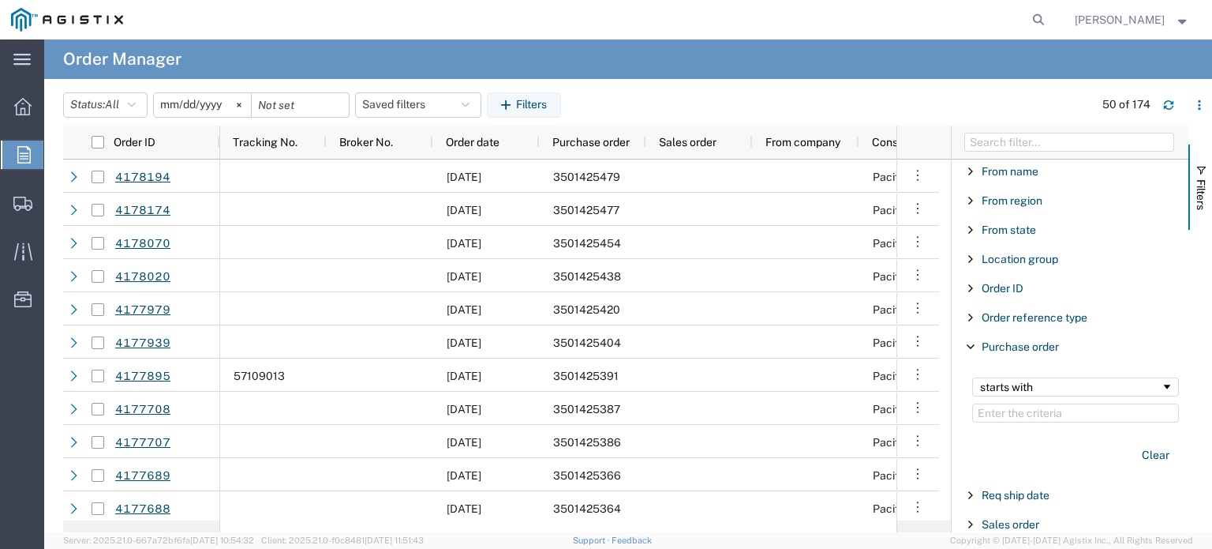
click at [1028, 408] on input "Filter Value" at bounding box center [1075, 412] width 207 height 19
type input "3501424001"
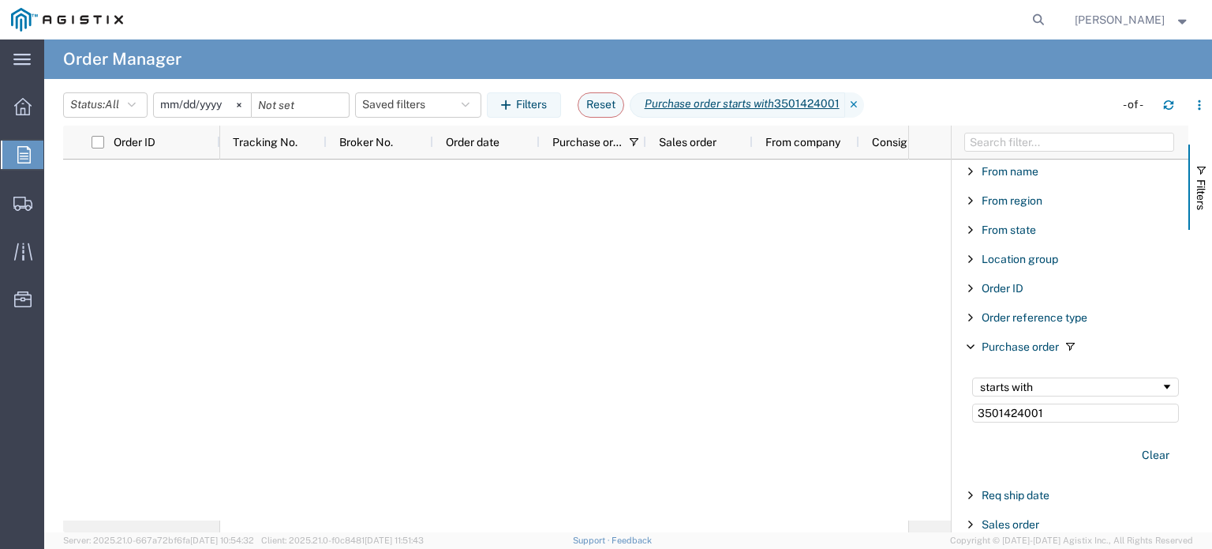
click at [215, 97] on input "[DATE]" at bounding box center [202, 105] width 97 height 24
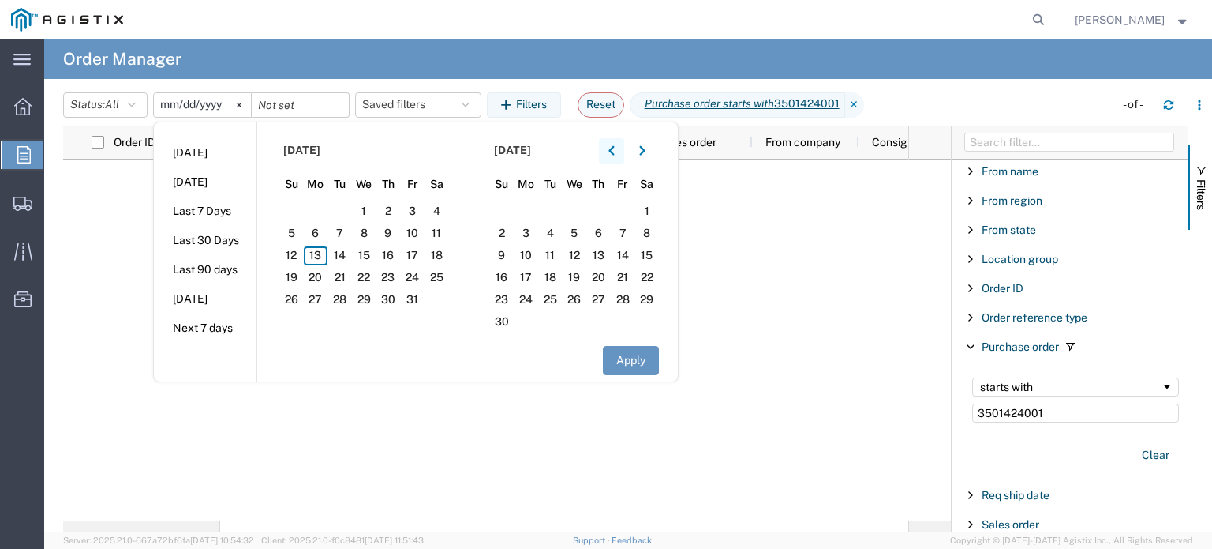
click at [620, 148] on button "button" at bounding box center [611, 150] width 25 height 25
click at [425, 204] on span "1" at bounding box center [412, 211] width 24 height 19
click at [624, 365] on button "Apply" at bounding box center [631, 360] width 56 height 29
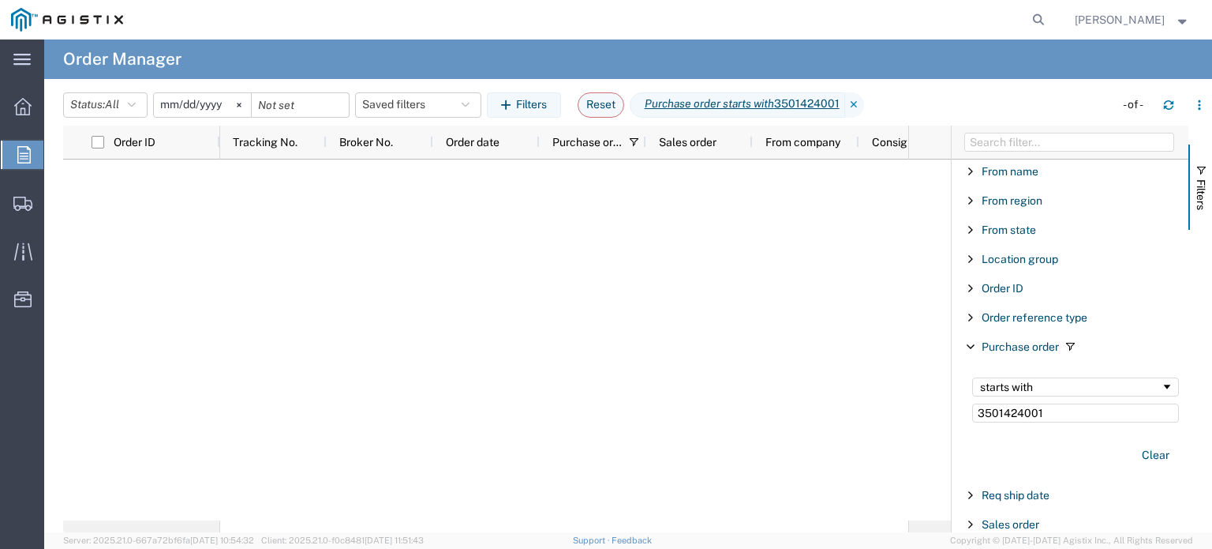
click at [212, 92] on div "[DATE]" at bounding box center [202, 104] width 99 height 25
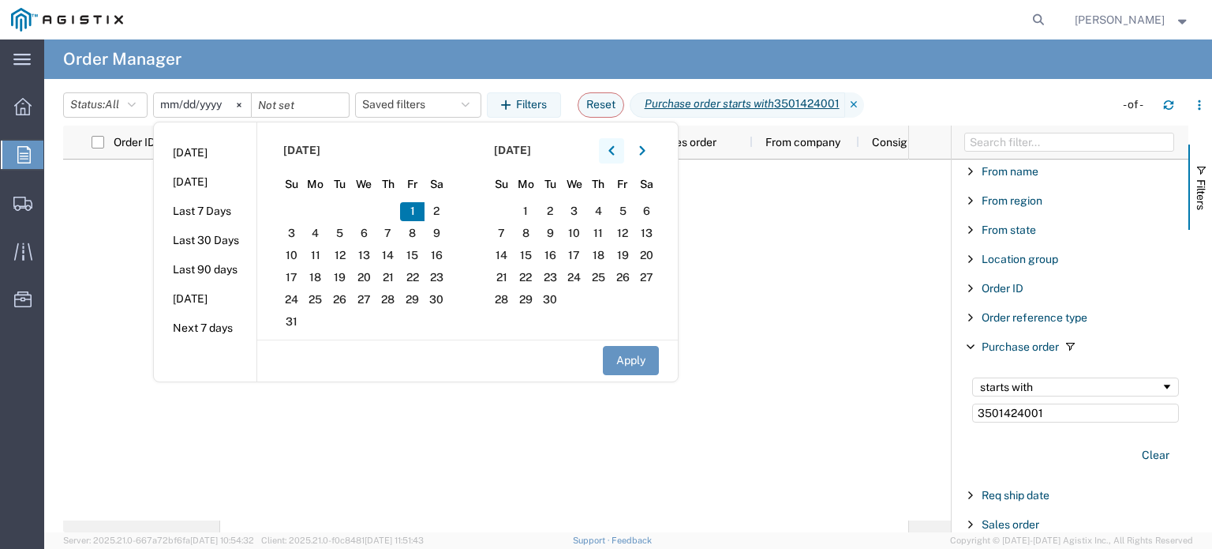
click at [615, 151] on icon "button" at bounding box center [612, 150] width 6 height 11
click at [284, 212] on span "1" at bounding box center [291, 211] width 24 height 19
click at [640, 353] on button "Apply" at bounding box center [631, 360] width 56 height 29
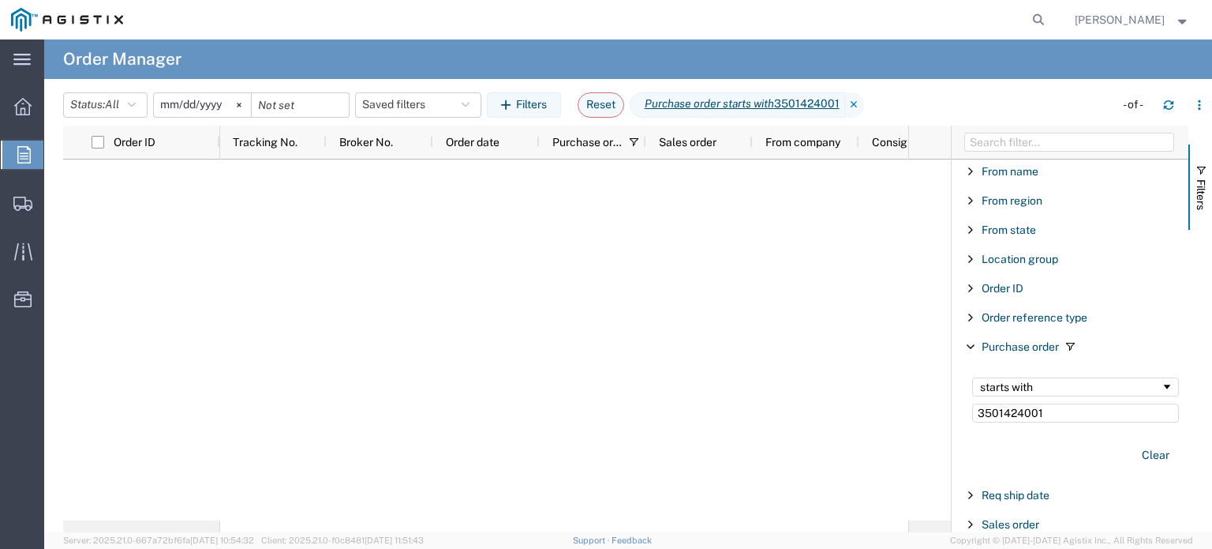
click at [189, 104] on input "[DATE]" at bounding box center [202, 105] width 97 height 24
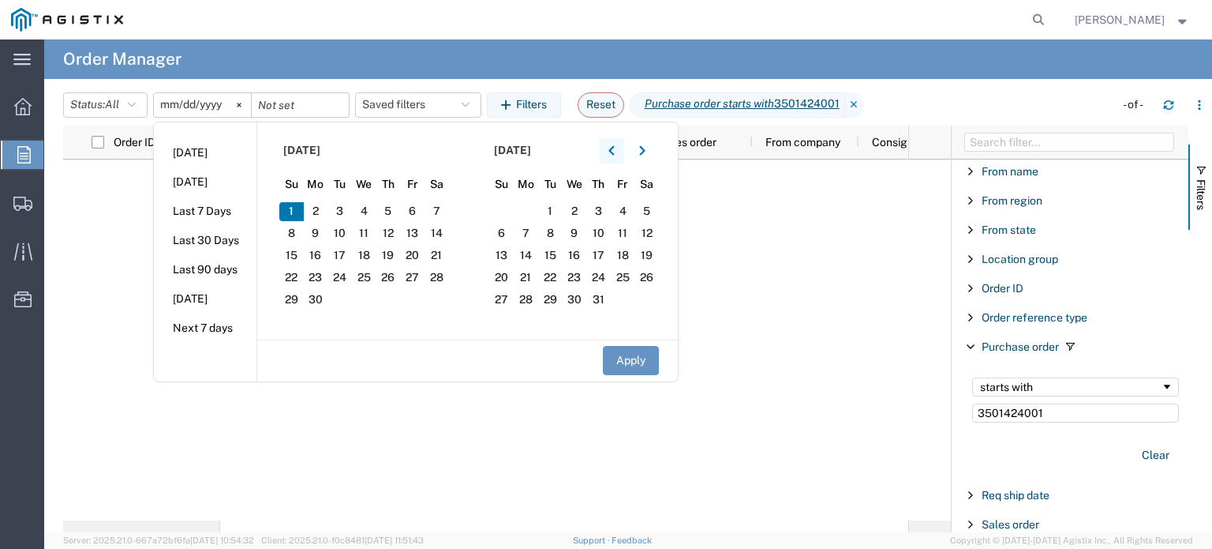
click at [615, 151] on icon "button" at bounding box center [612, 150] width 6 height 11
click at [612, 151] on button "button" at bounding box center [611, 150] width 25 height 25
click at [621, 154] on button "button" at bounding box center [611, 150] width 25 height 25
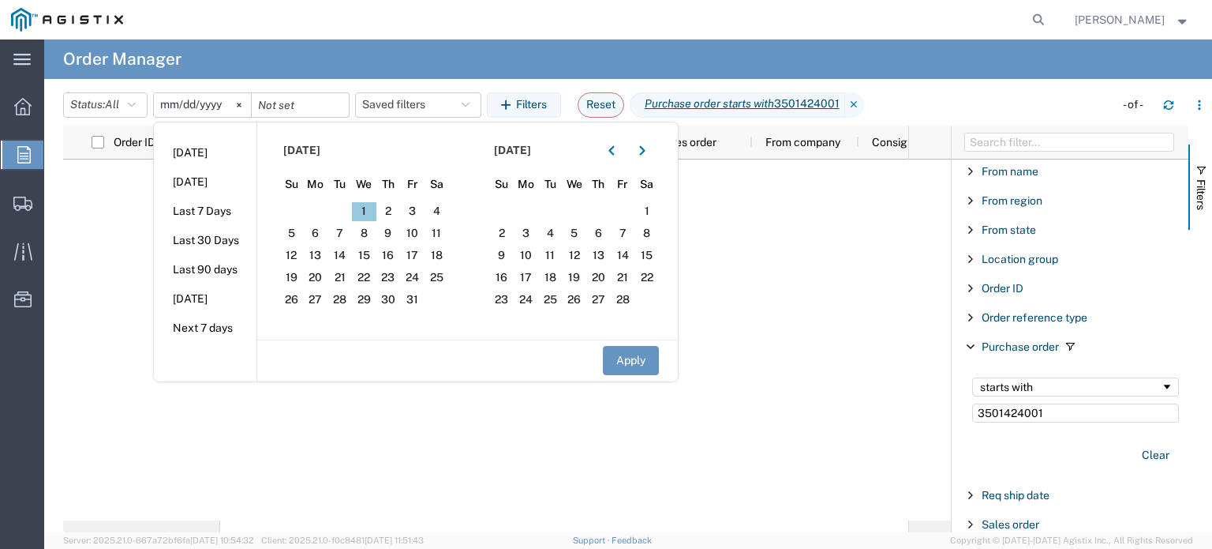
click at [370, 208] on span "1" at bounding box center [364, 211] width 24 height 19
click at [625, 362] on button "Apply" at bounding box center [631, 360] width 56 height 29
type input "[DATE]"
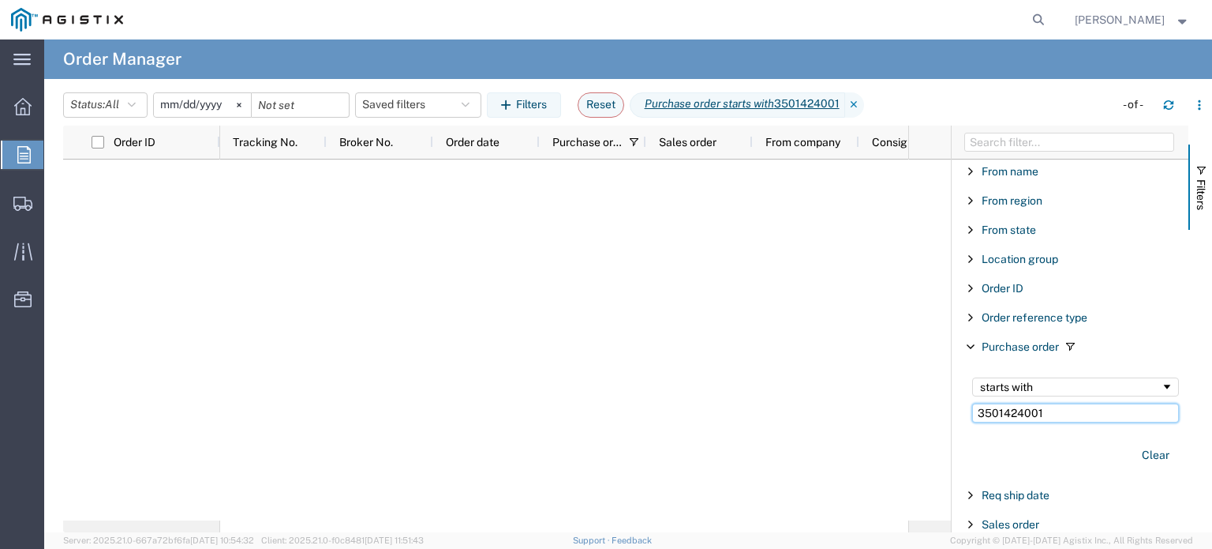
click at [1065, 410] on input "3501424001" at bounding box center [1075, 412] width 207 height 19
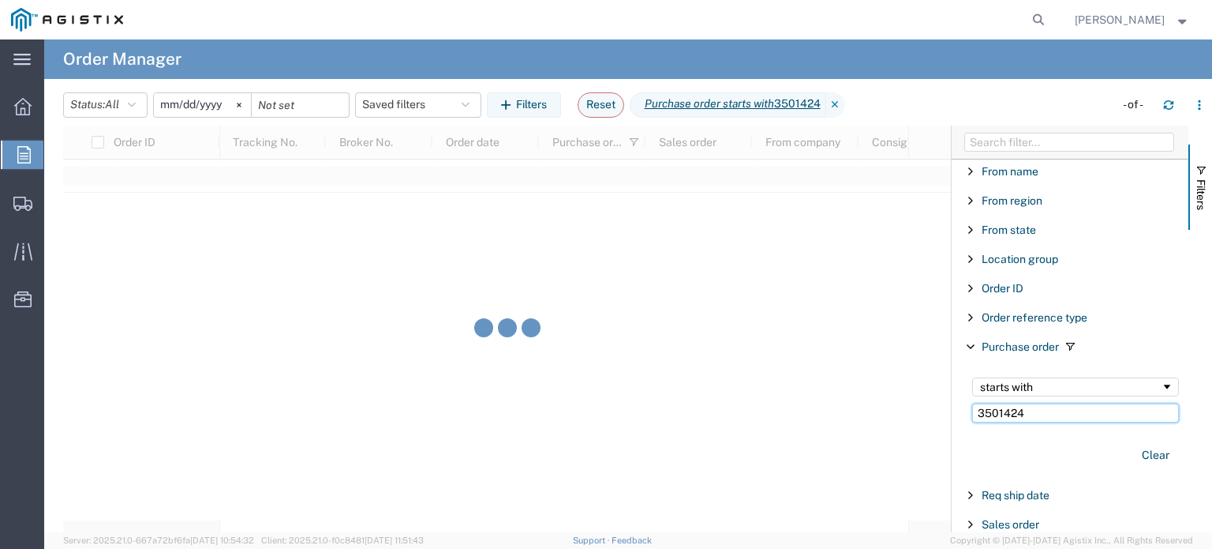
type input "3501424"
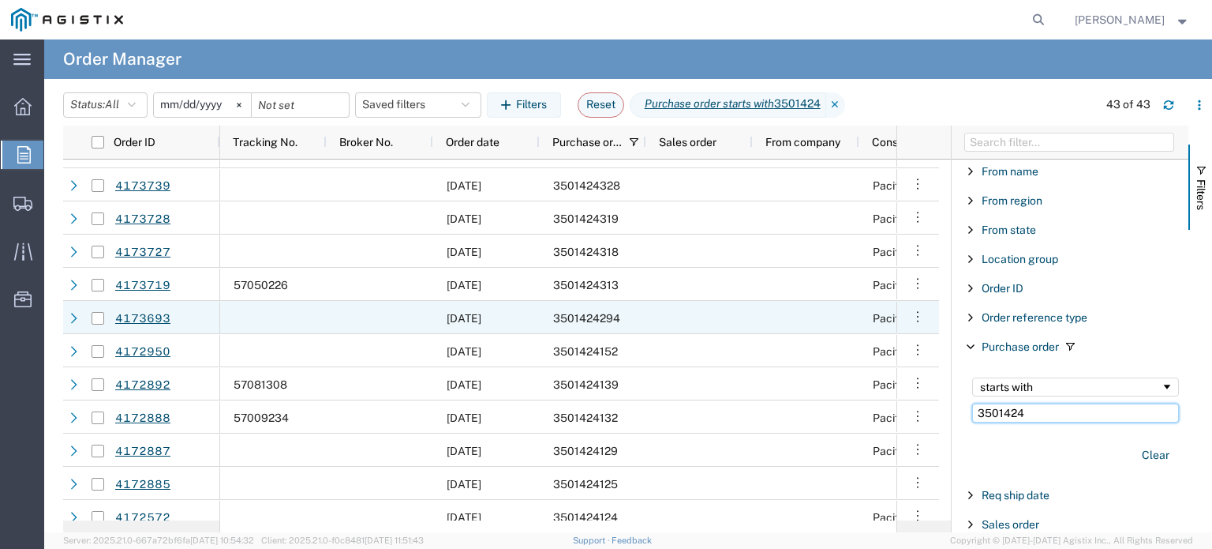
scroll to position [1064, 0]
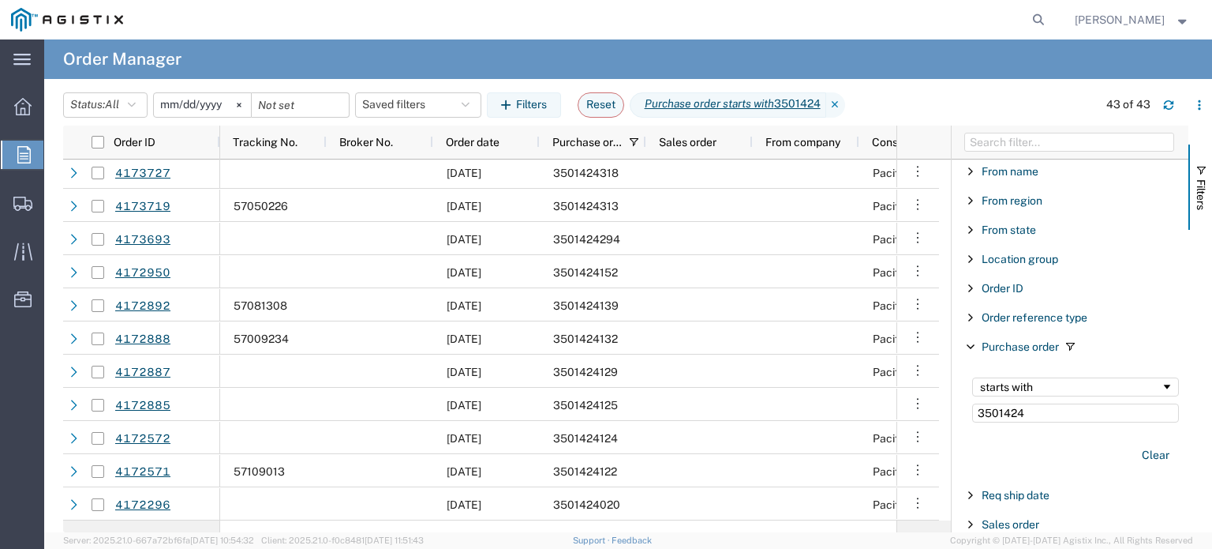
click at [204, 102] on input "[DATE]" at bounding box center [202, 105] width 97 height 24
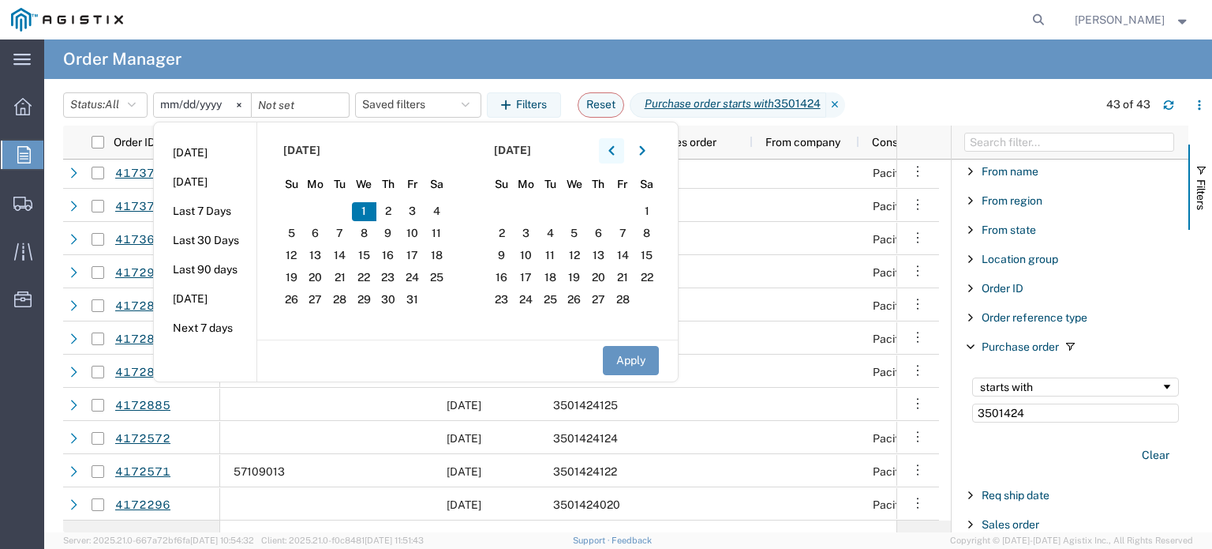
click at [615, 149] on icon "button" at bounding box center [612, 150] width 6 height 11
click at [418, 210] on span "1" at bounding box center [412, 211] width 24 height 19
click at [620, 353] on button "Apply" at bounding box center [631, 360] width 56 height 29
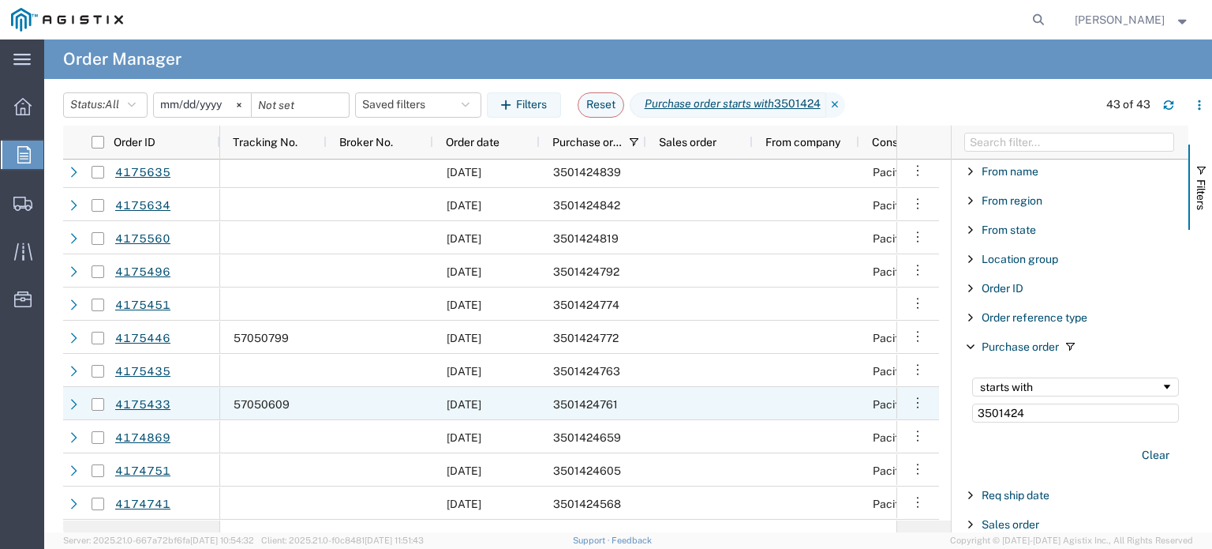
scroll to position [419, 0]
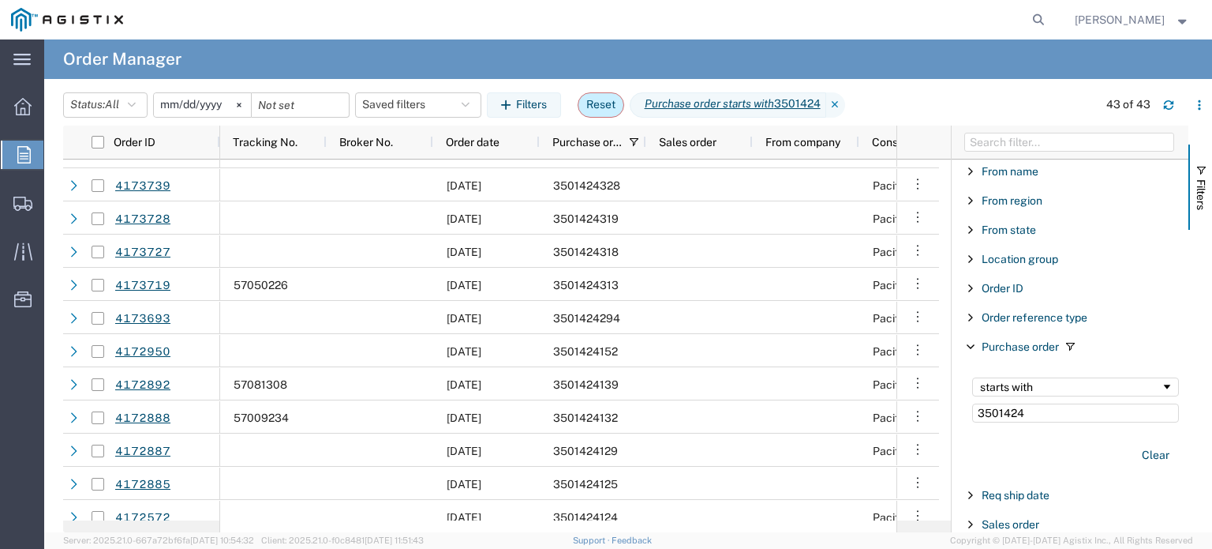
click at [603, 107] on button "Reset" at bounding box center [601, 104] width 47 height 25
type input "[DATE]"
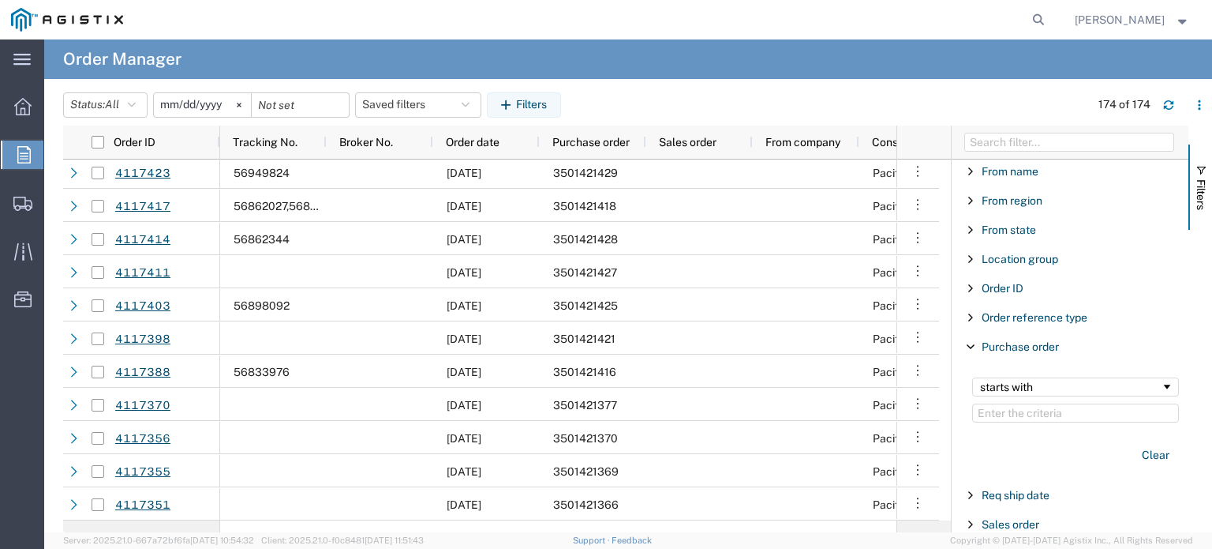
click at [172, 103] on input "[DATE]" at bounding box center [202, 105] width 97 height 24
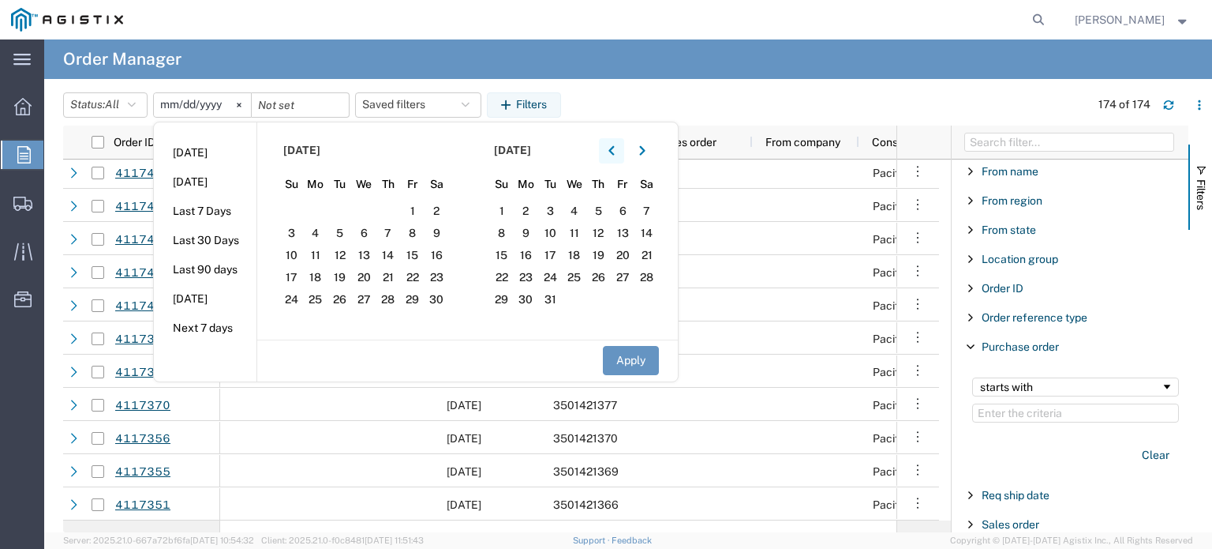
click at [622, 147] on button "button" at bounding box center [611, 150] width 25 height 25
click at [298, 208] on span "1" at bounding box center [291, 211] width 24 height 19
click at [628, 353] on button "Apply" at bounding box center [631, 360] width 56 height 29
type input "[DATE]"
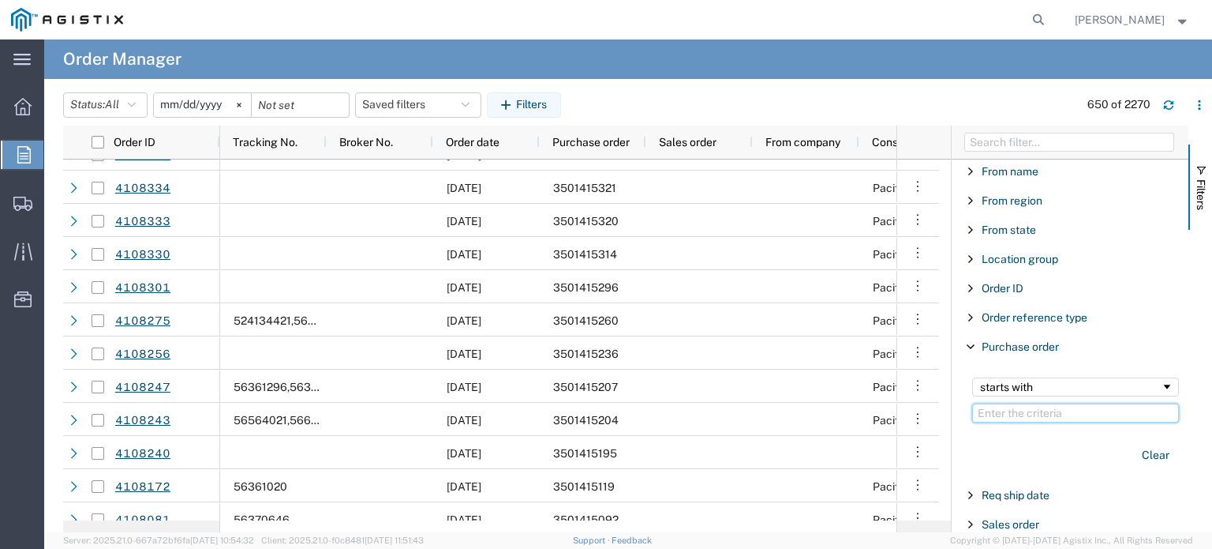
click at [1045, 411] on input "Filter Value" at bounding box center [1075, 412] width 207 height 19
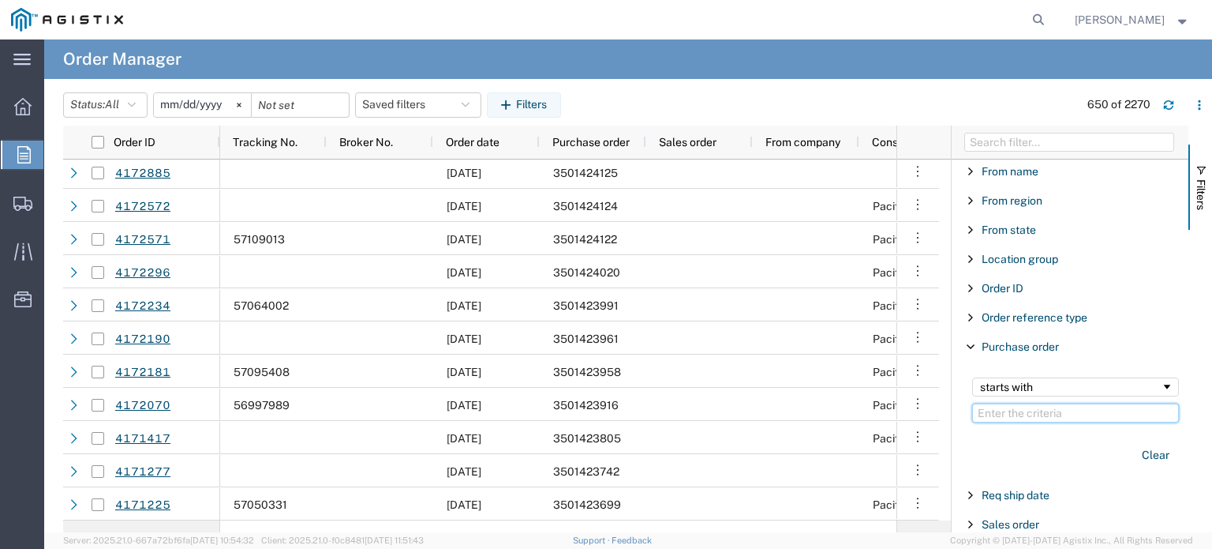
click at [1021, 413] on input "Filter Value" at bounding box center [1075, 412] width 207 height 19
click at [1006, 414] on input "Filter Value" at bounding box center [1075, 412] width 207 height 19
type input "3501424"
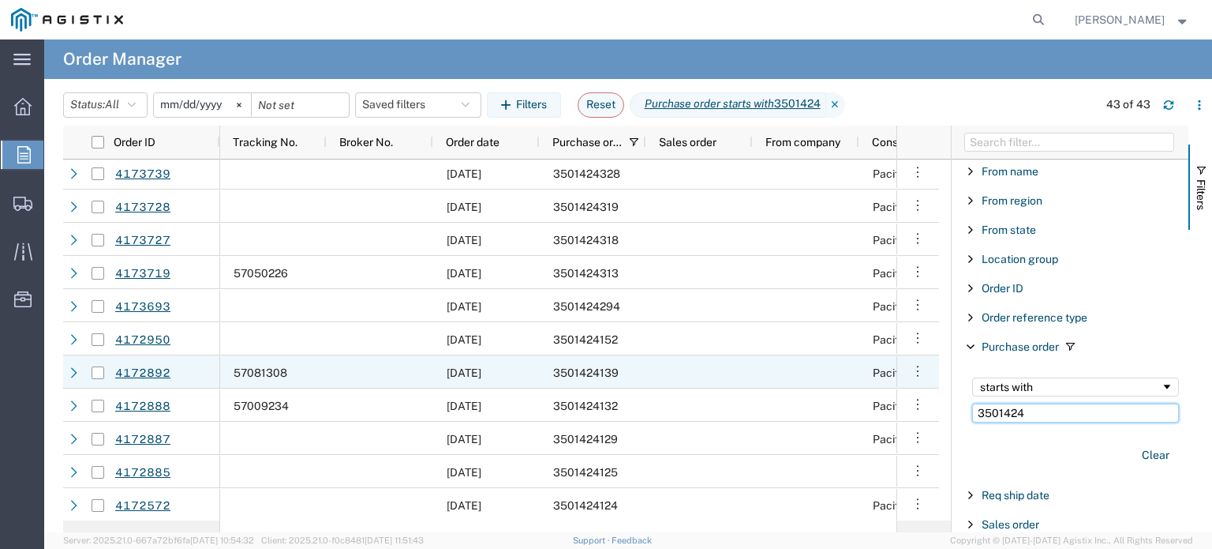
scroll to position [1064, 0]
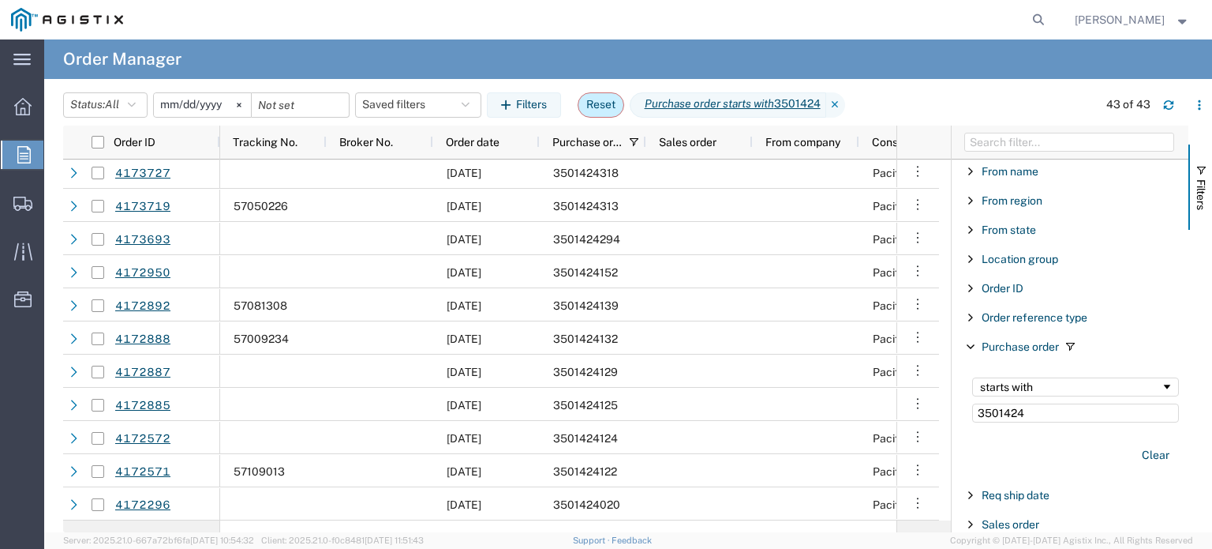
click at [616, 102] on button "Reset" at bounding box center [601, 104] width 47 height 25
type input "[DATE]"
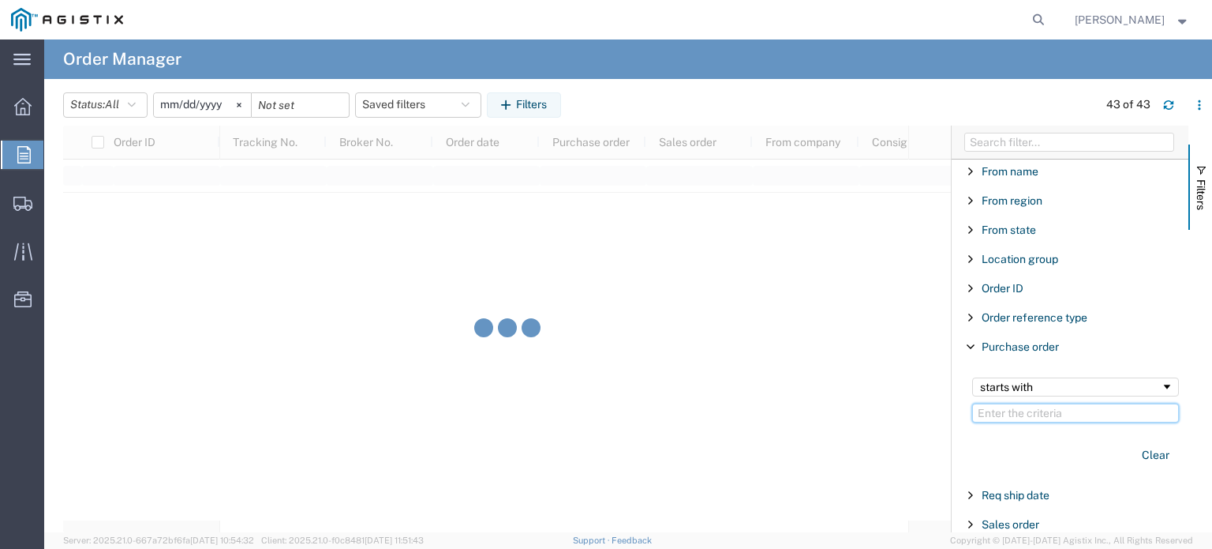
click at [1017, 410] on input "Filter Value" at bounding box center [1075, 412] width 207 height 19
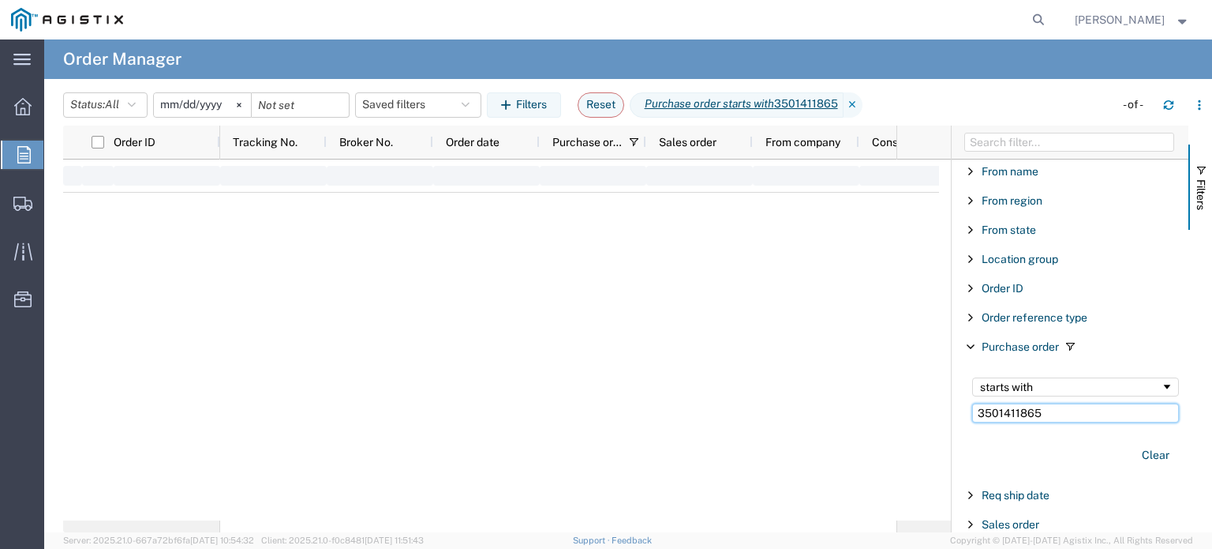
type input "3501411865"
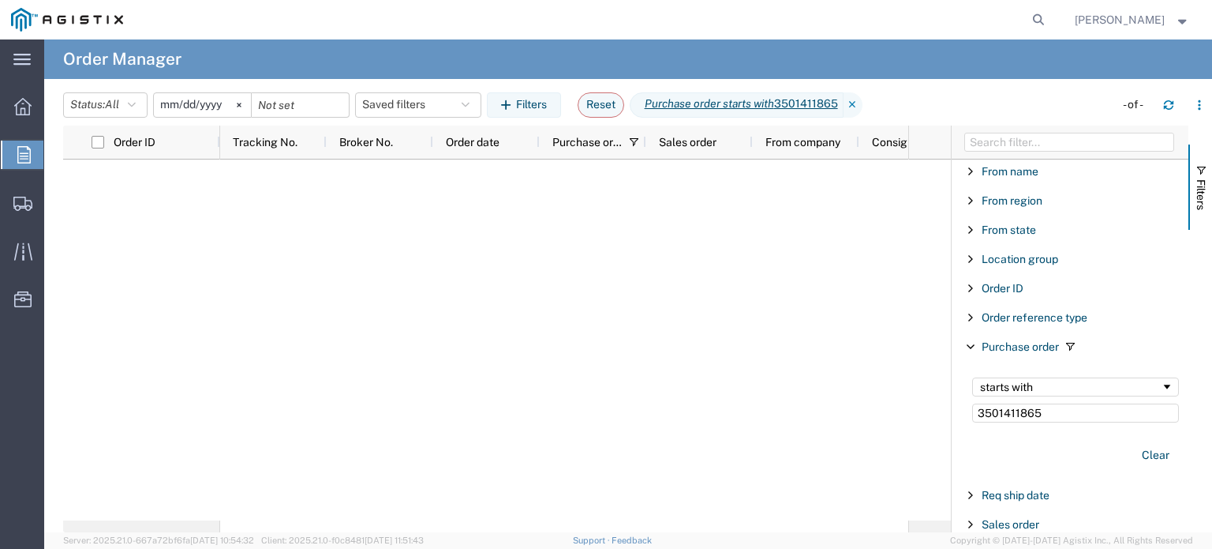
click at [194, 106] on input "[DATE]" at bounding box center [202, 105] width 97 height 24
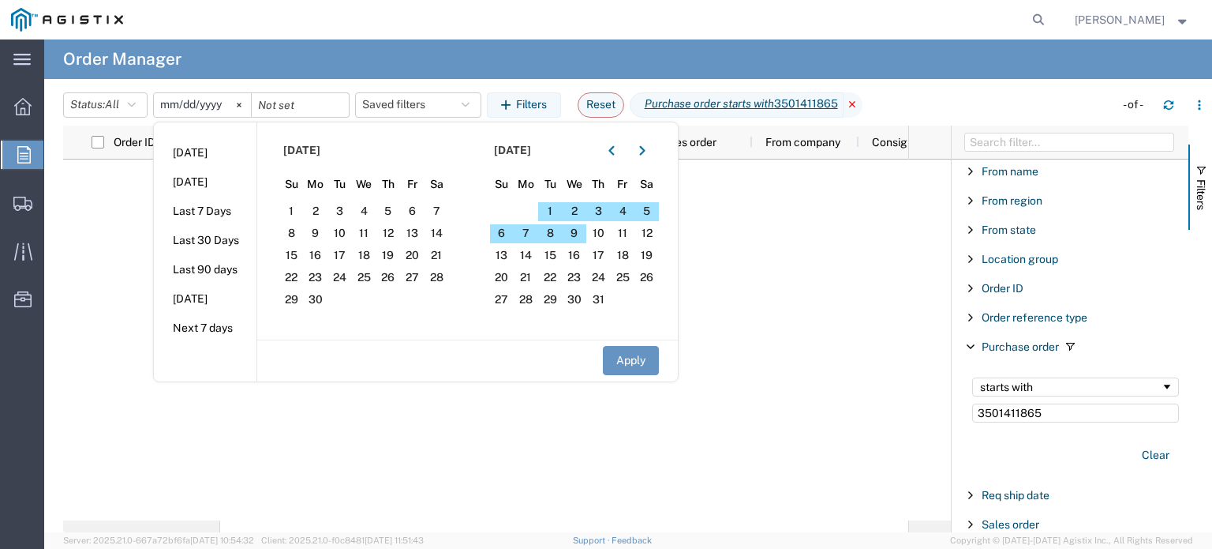
click at [860, 104] on icon at bounding box center [853, 104] width 19 height 25
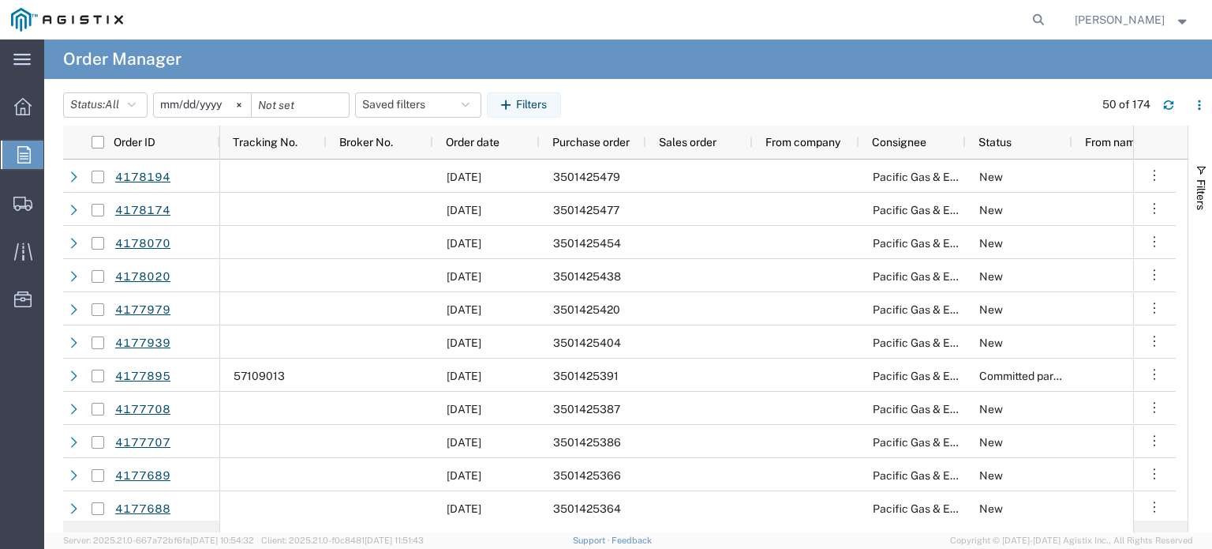
click at [190, 107] on input "[DATE]" at bounding box center [202, 105] width 97 height 24
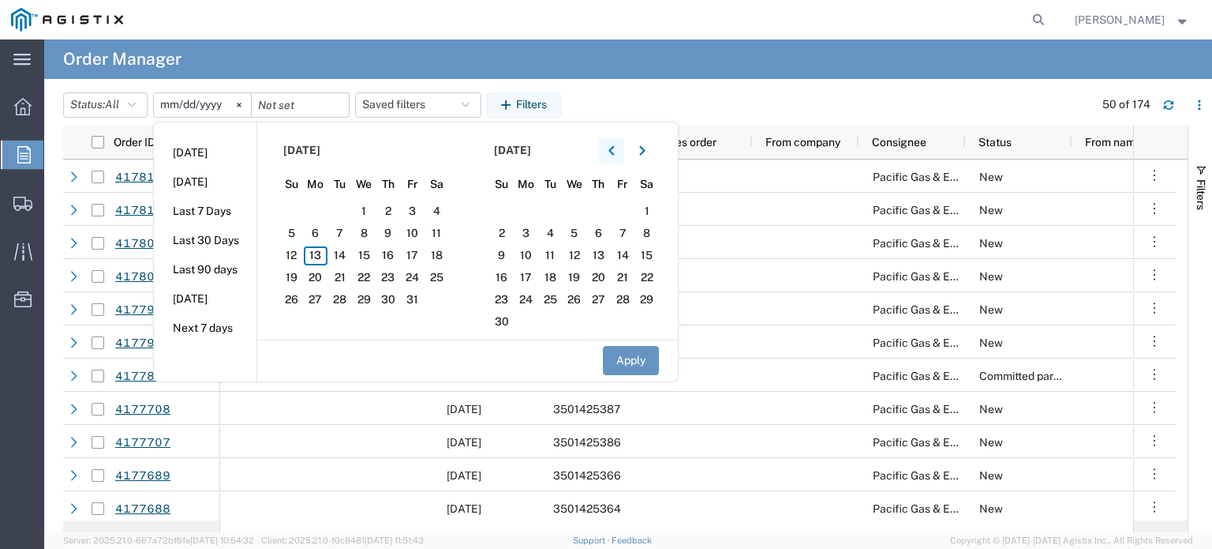
click at [614, 152] on icon "button" at bounding box center [612, 149] width 6 height 9
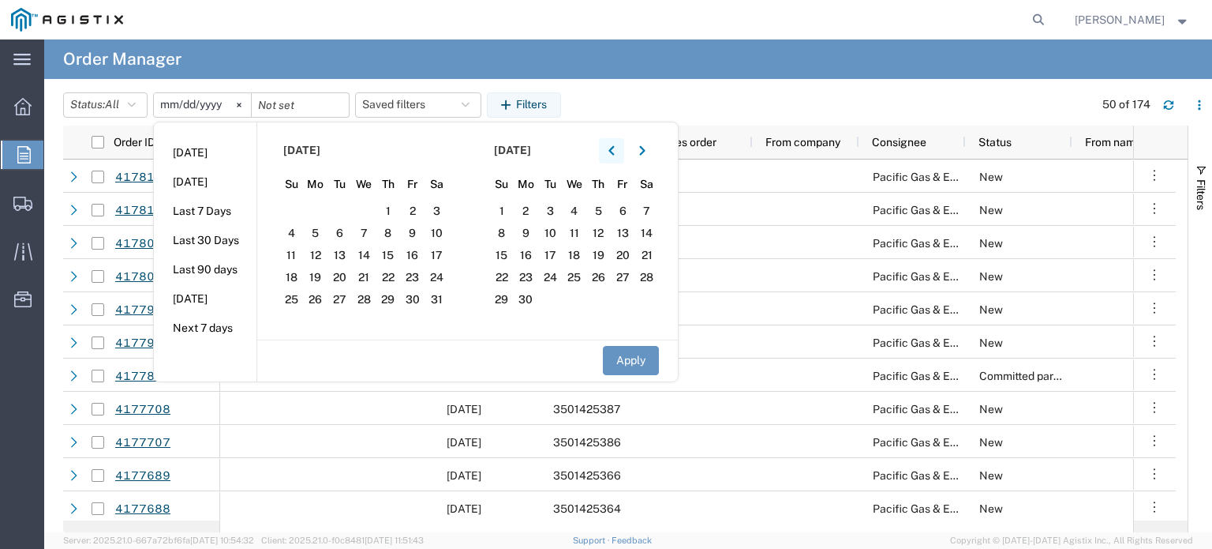
click at [614, 152] on icon "button" at bounding box center [612, 149] width 6 height 9
click at [614, 151] on icon "button" at bounding box center [612, 149] width 6 height 9
click at [366, 208] on span "1" at bounding box center [364, 211] width 24 height 19
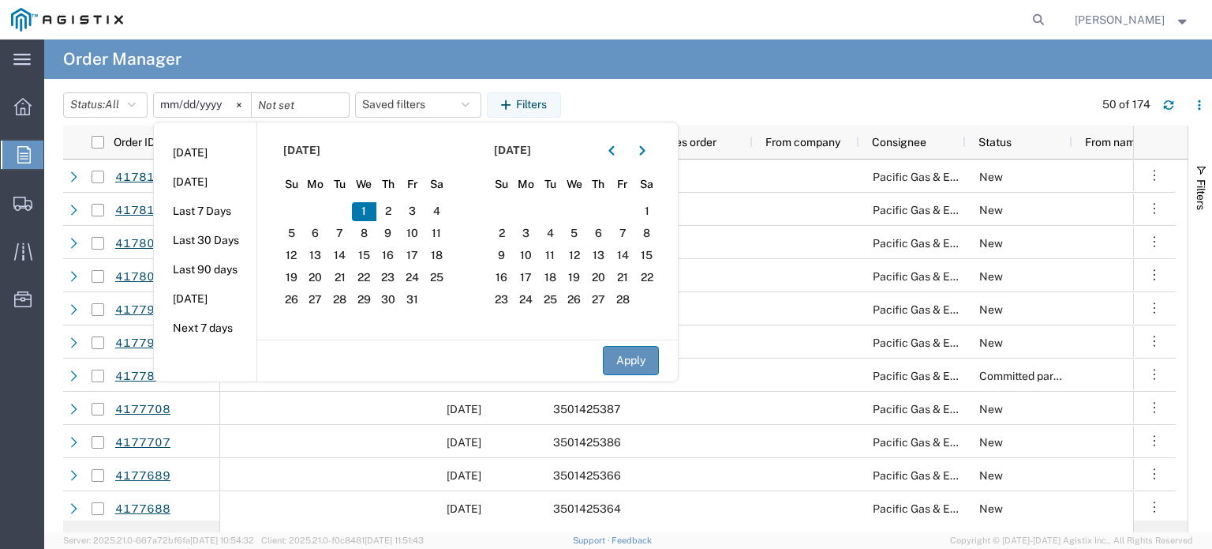
click at [627, 363] on button "Apply" at bounding box center [631, 360] width 56 height 29
type input "[DATE]"
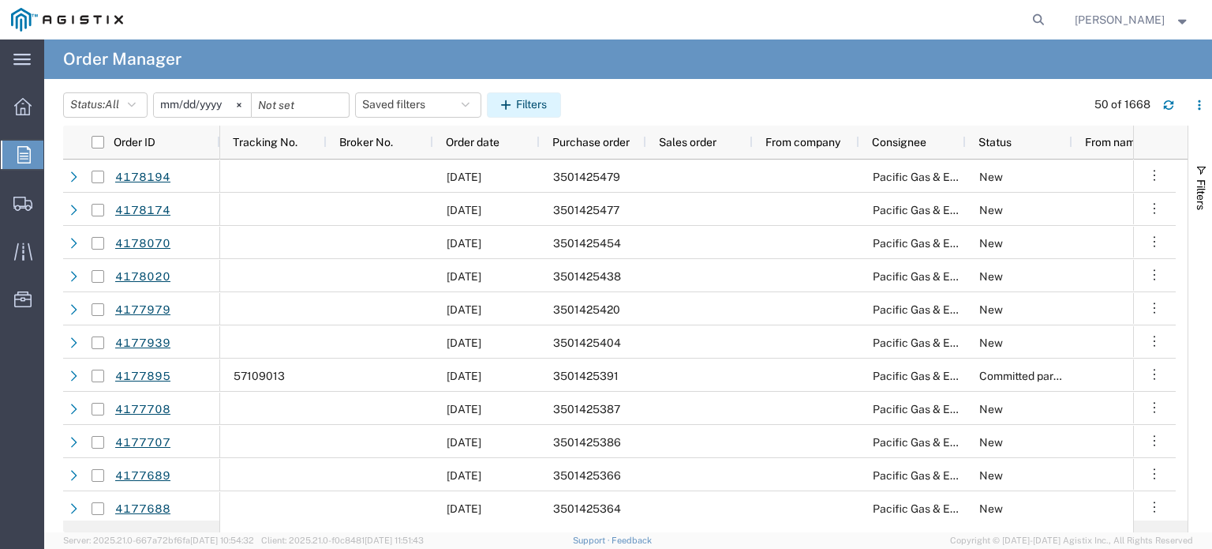
click at [537, 99] on button "Filters" at bounding box center [524, 104] width 74 height 25
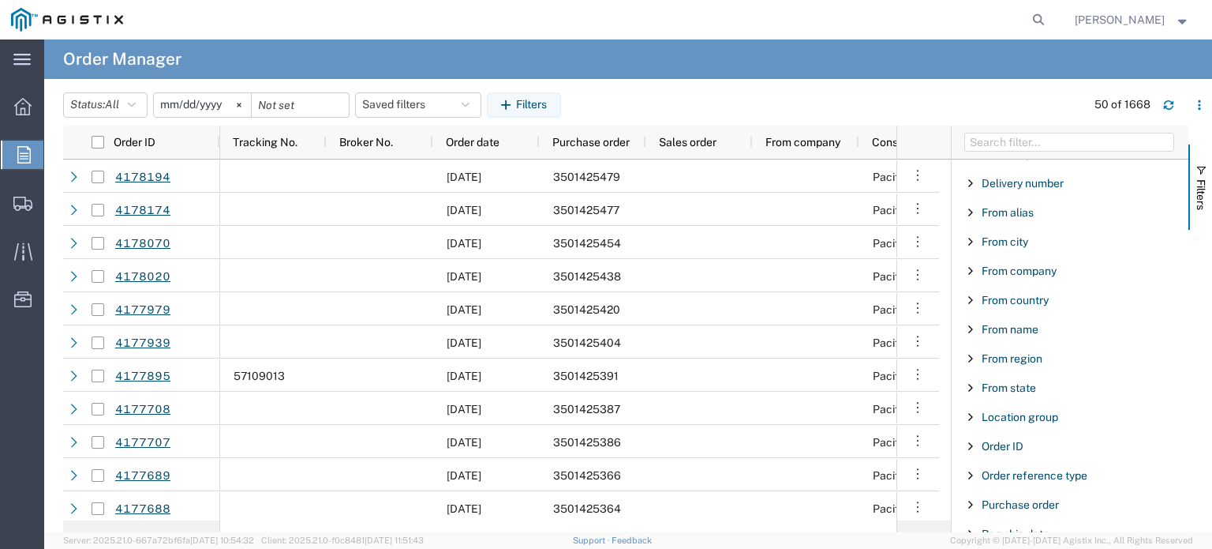
scroll to position [158, 0]
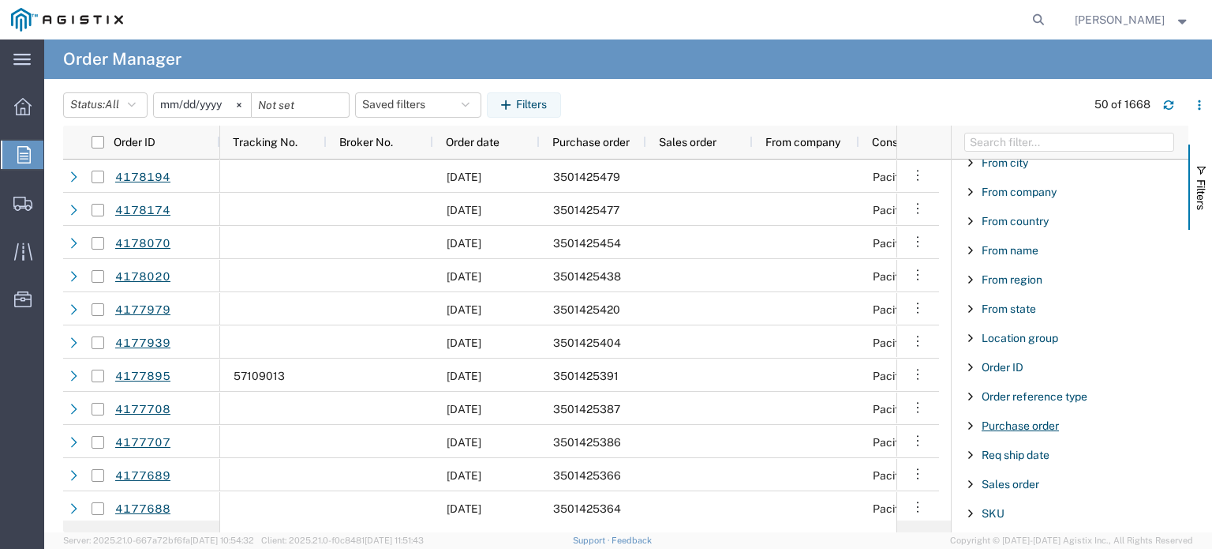
click at [1026, 426] on span "Purchase order" at bounding box center [1020, 425] width 77 height 13
click at [1026, 488] on input "Filter Value" at bounding box center [1075, 491] width 207 height 19
type input "3501411865"
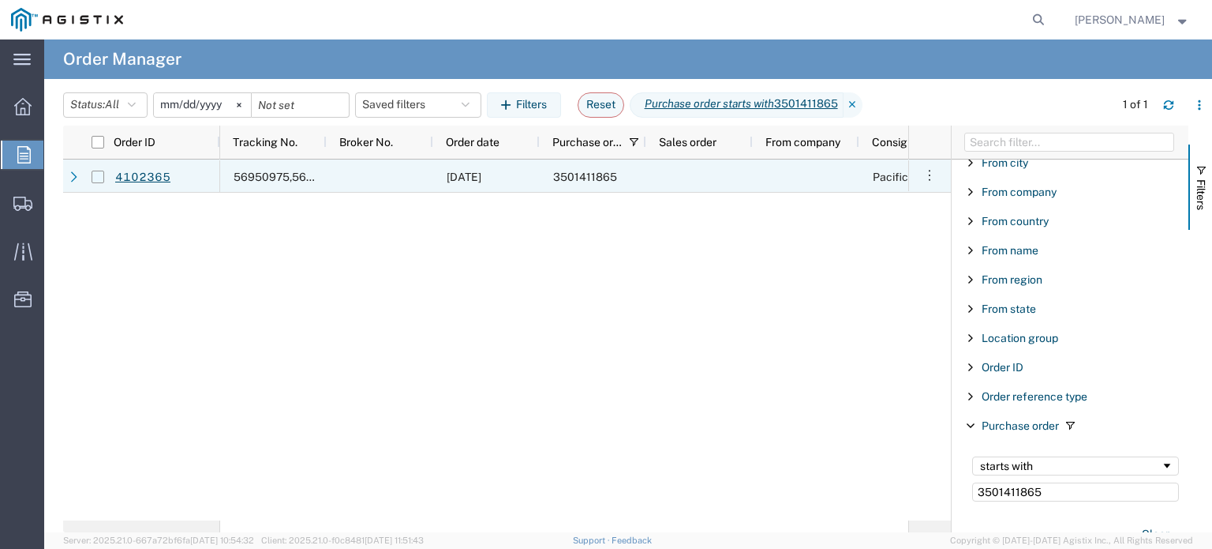
click at [101, 173] on input "Press Space to toggle row selection (unchecked)" at bounding box center [98, 176] width 13 height 13
checkbox input "true"
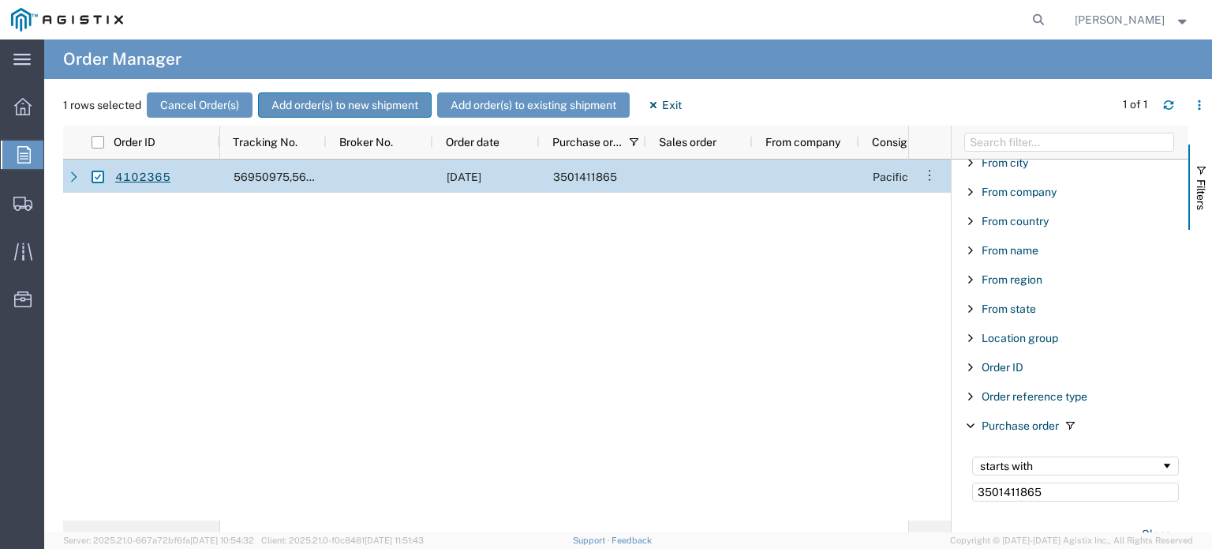
click at [356, 105] on button "Add order(s) to new shipment" at bounding box center [345, 104] width 174 height 25
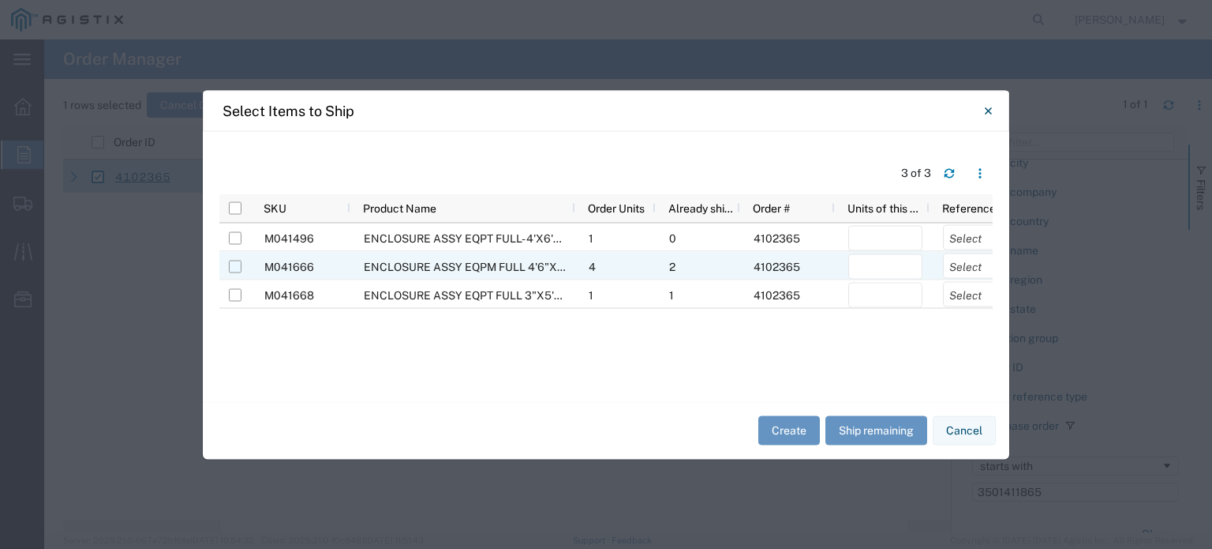
click at [234, 265] on input "Press Space to toggle row selection (unchecked)" at bounding box center [235, 266] width 13 height 13
checkbox input "true"
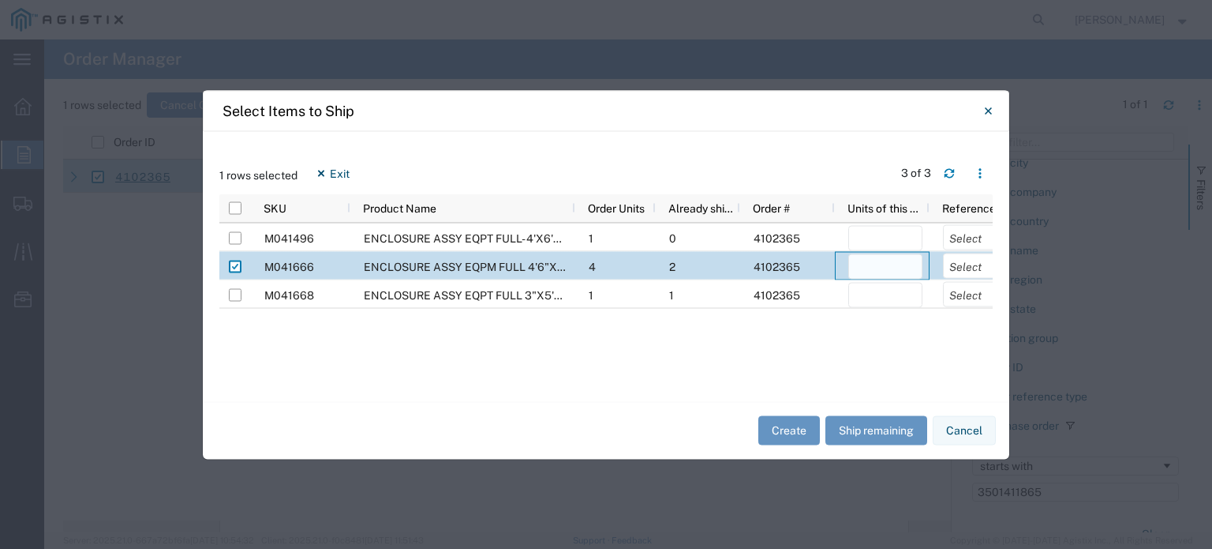
click at [865, 267] on input "number" at bounding box center [885, 265] width 74 height 25
type input "1"
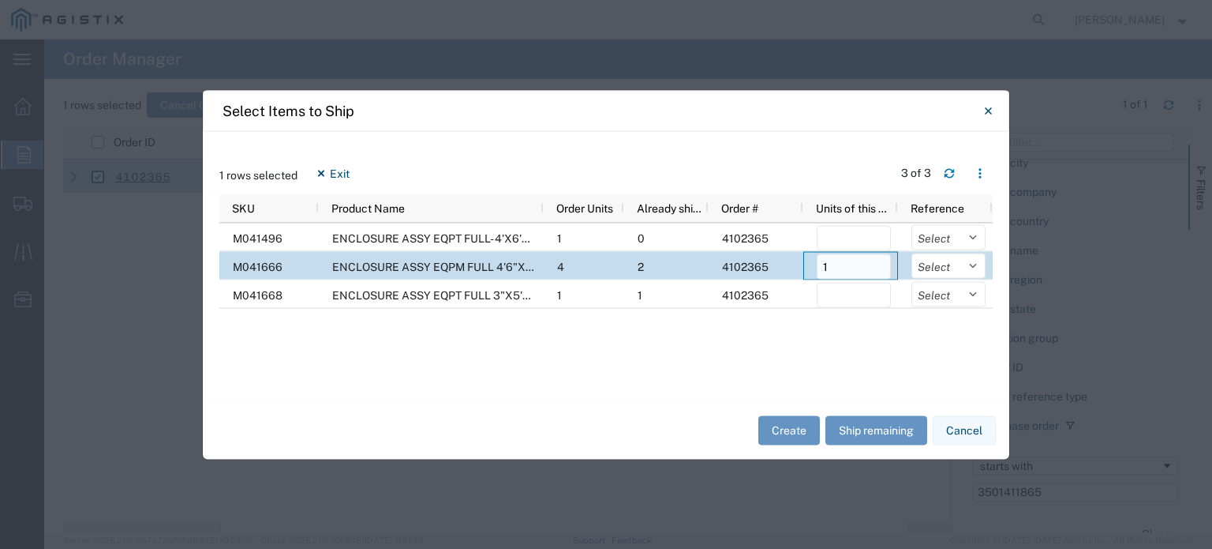
scroll to position [0, 32]
click at [947, 268] on select "Select Purchase Order Delivery Number" at bounding box center [949, 265] width 74 height 25
select select "PURCHORD"
click at [912, 253] on select "Select Purchase Order Delivery Number" at bounding box center [949, 265] width 74 height 25
click at [794, 433] on button "Create" at bounding box center [790, 430] width 62 height 29
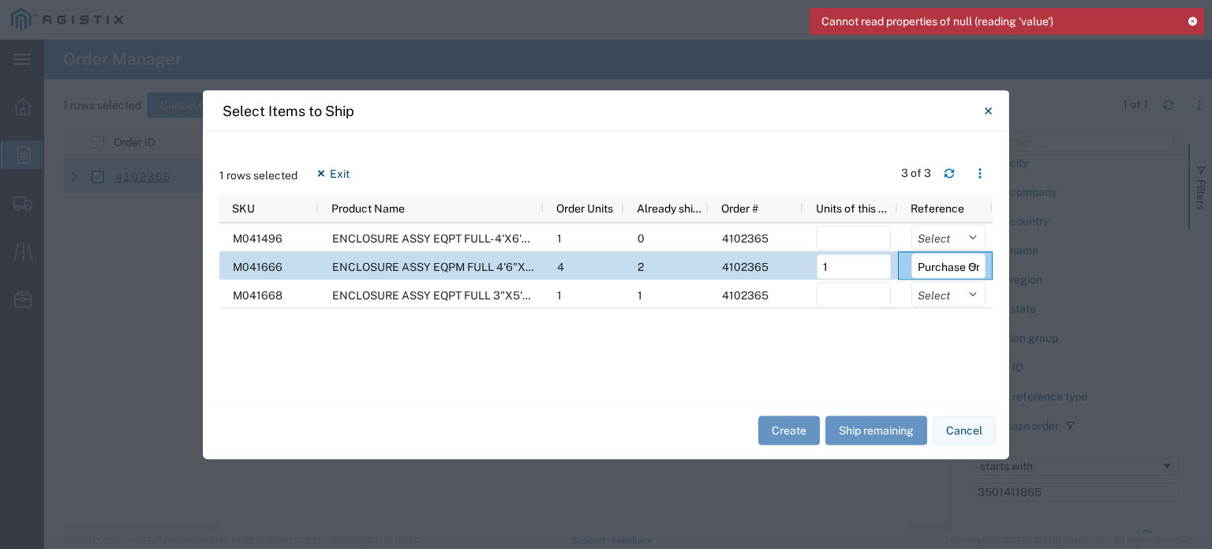
click at [1190, 18] on icon at bounding box center [1192, 21] width 11 height 9
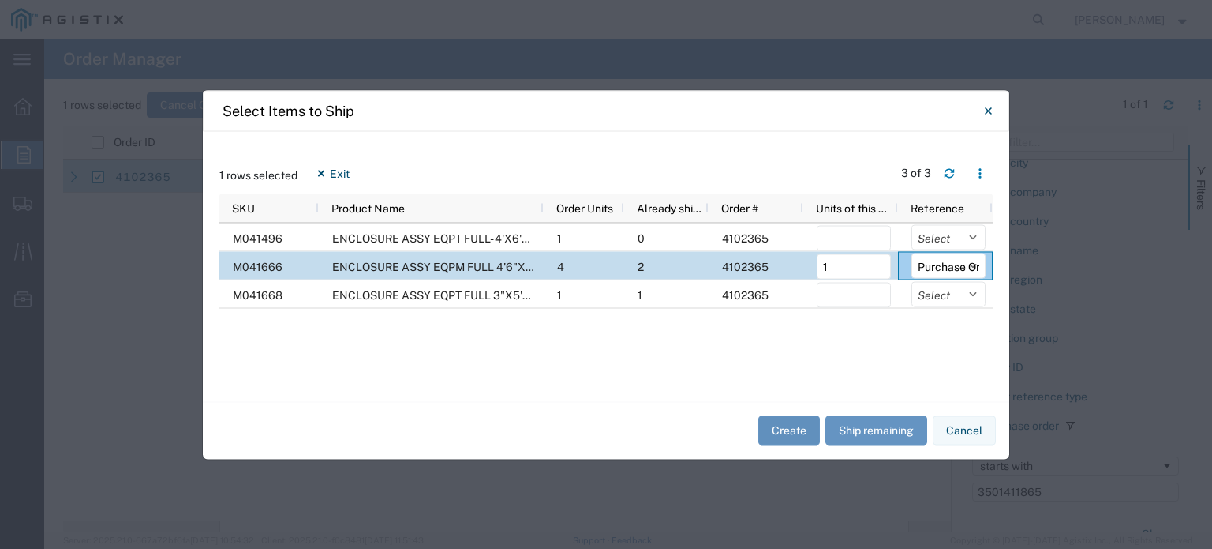
click at [792, 430] on button "Create" at bounding box center [790, 430] width 62 height 29
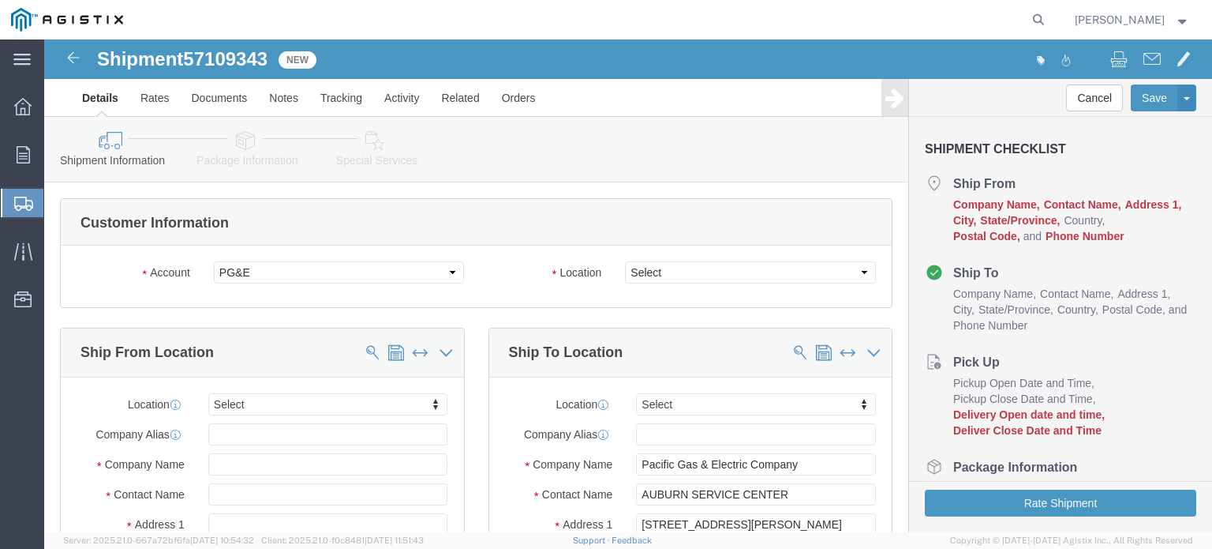
select select
drag, startPoint x: 698, startPoint y: 269, endPoint x: 654, endPoint y: 230, distance: 59.3
click select "Select All Others [GEOGRAPHIC_DATA] [GEOGRAPHIC_DATA] [GEOGRAPHIC_DATA] [GEOGRA…"
select select "23082"
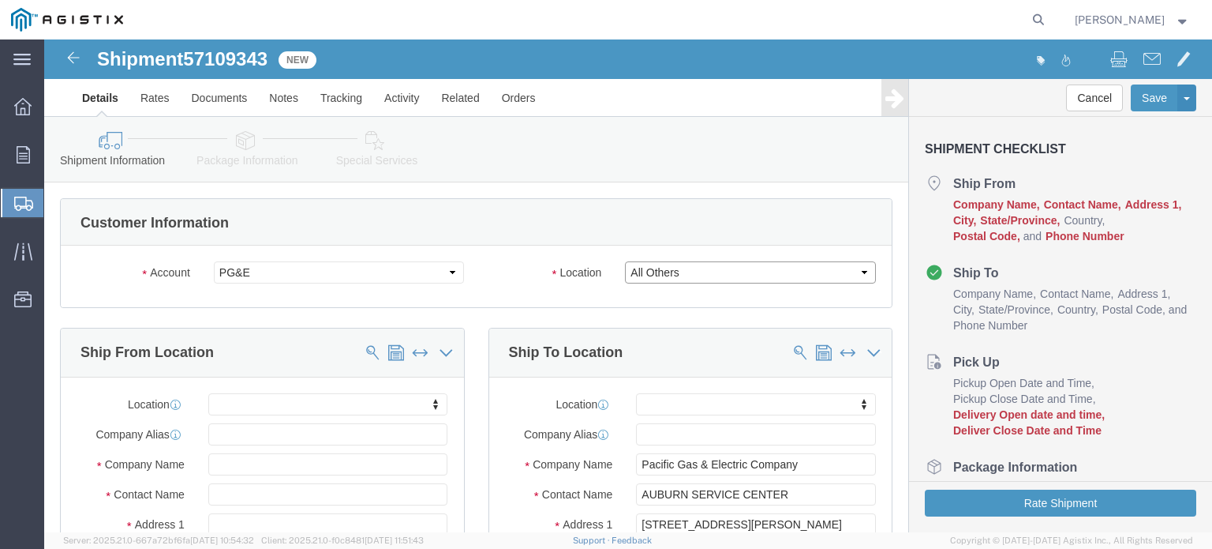
click select "Select All Others [GEOGRAPHIC_DATA] [GEOGRAPHIC_DATA] [GEOGRAPHIC_DATA] [GEOGRA…"
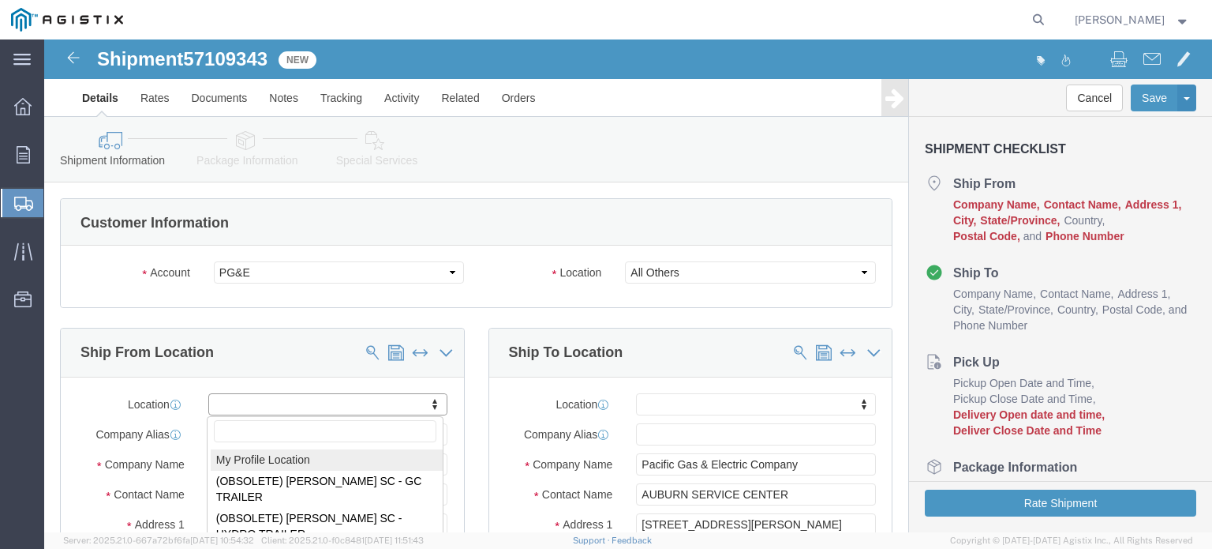
select select "MYPROFILE"
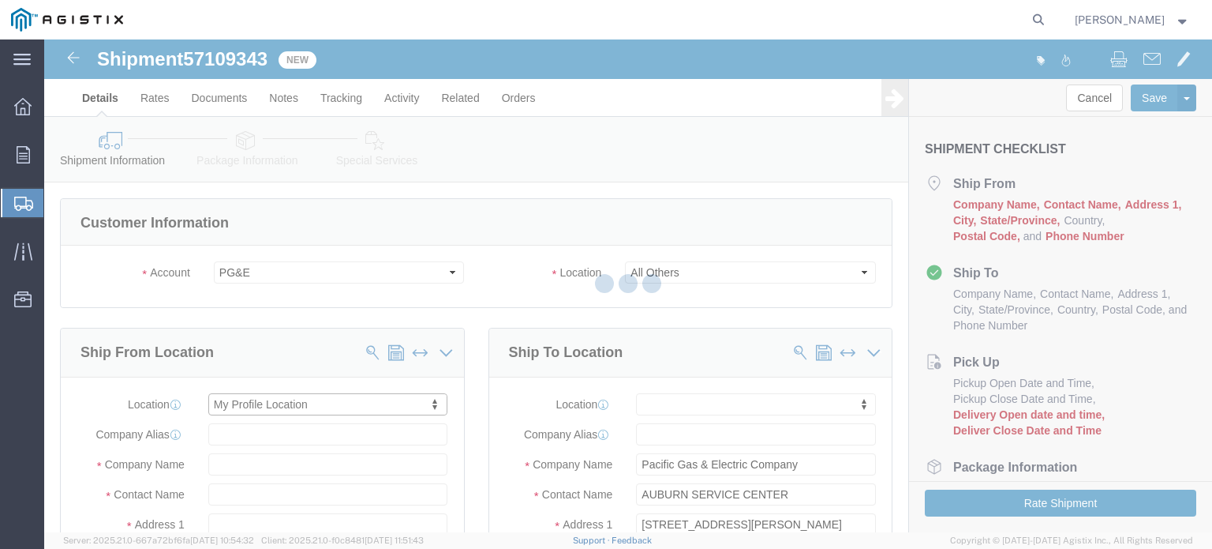
type input "[STREET_ADDRESS]"
type input "94566"
type input "[PHONE_NUMBER]"
type input "[PERSON_NAME][EMAIL_ADDRESS][PERSON_NAME][DOMAIN_NAME]"
checkbox input "true"
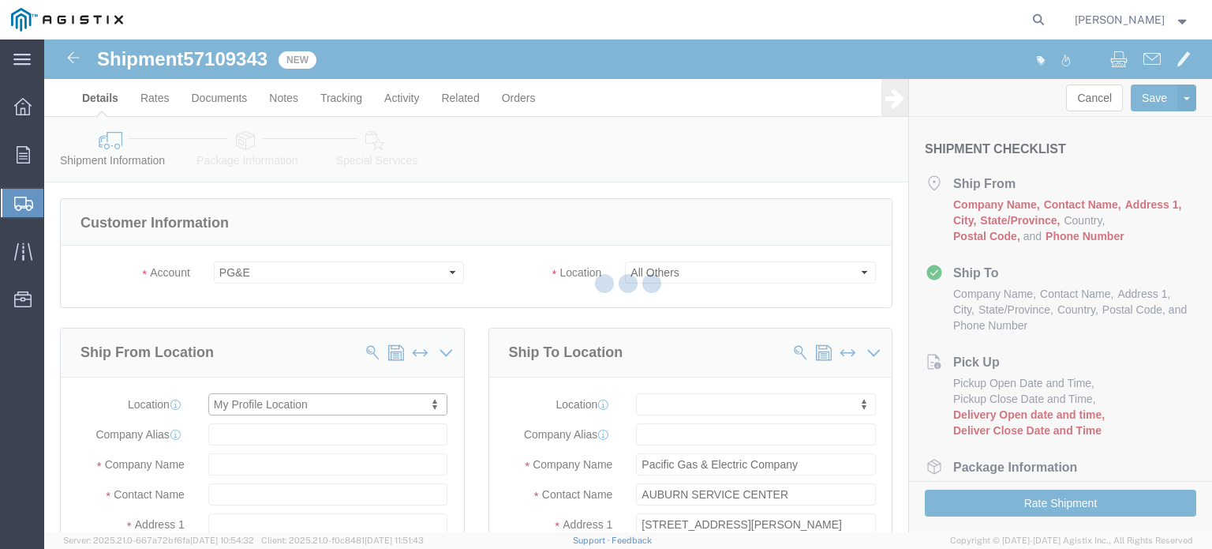
type input "Oldcastle Precast Inc"
type input "[PERSON_NAME]"
type input "PLEASANTON"
select select "CA"
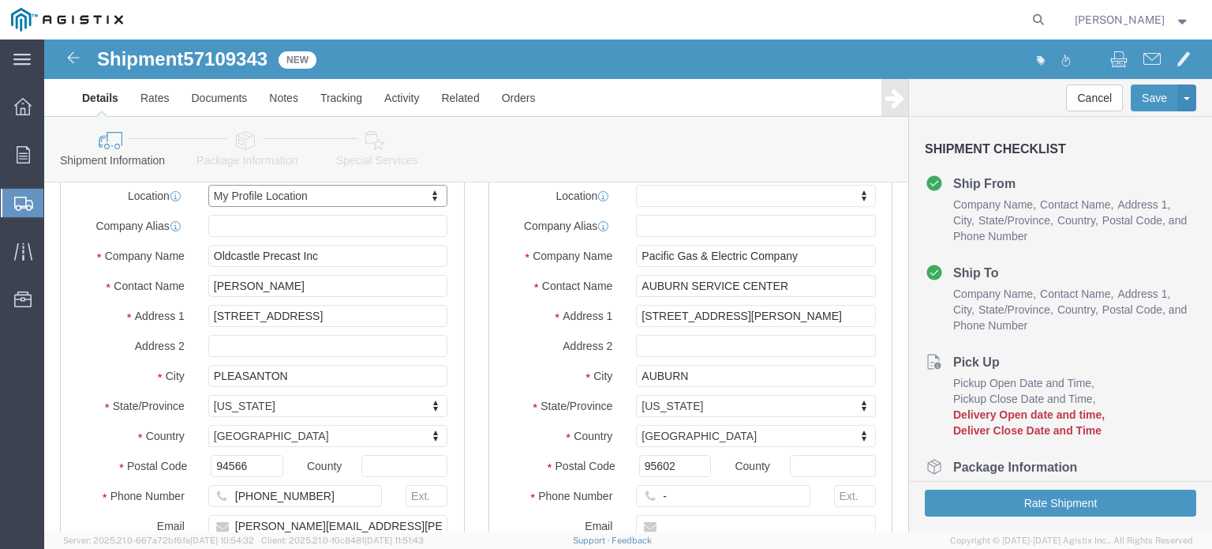
scroll to position [237, 0]
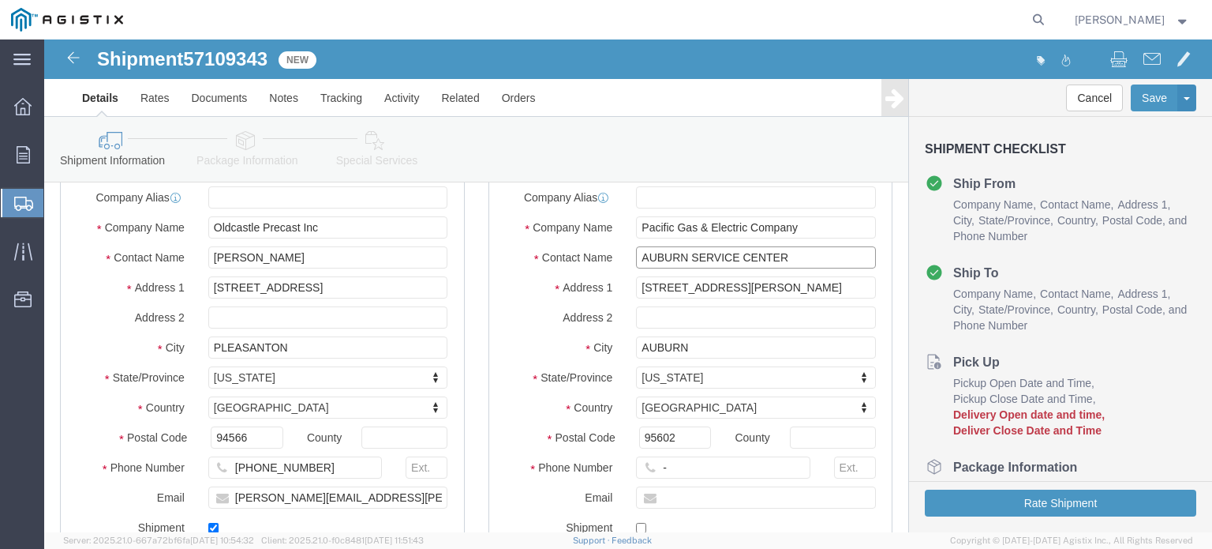
click input "AUBURN SERVICE CENTER"
drag, startPoint x: 750, startPoint y: 250, endPoint x: 557, endPoint y: 249, distance: 192.6
click div "Address 1 12853 EARHART AVENUE"
paste input "Tokayana Way & Valley View Dr"
type input "Tokayana Way & Valley View Dr"
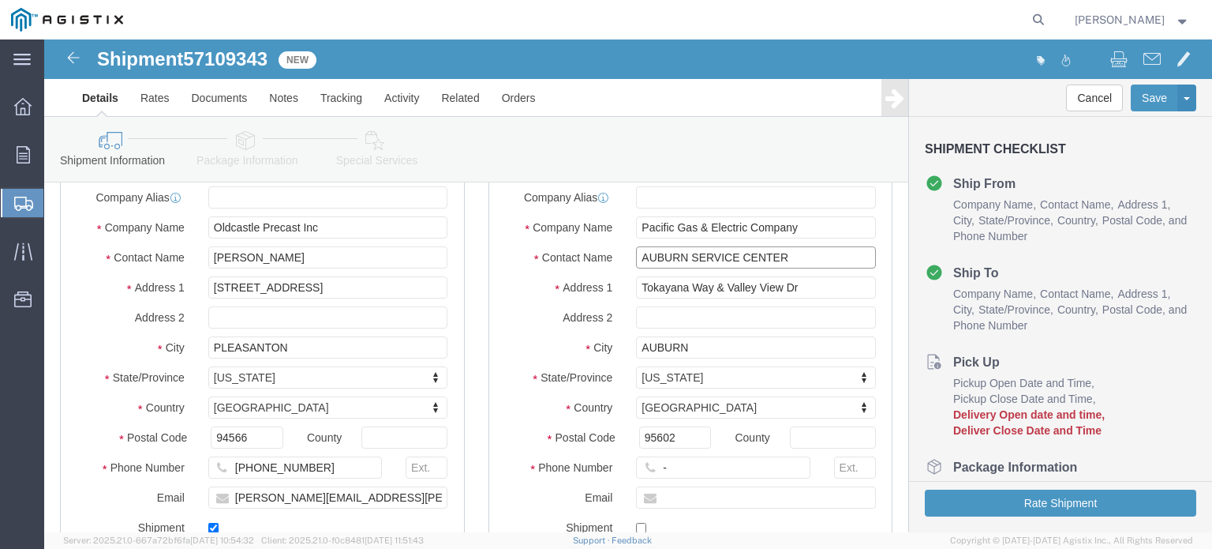
select select
drag, startPoint x: 781, startPoint y: 218, endPoint x: 529, endPoint y: 222, distance: 251.8
click div "Contact Name AUBURN SERVICE CENTER"
paste input "Tokayana Way & Valley View Dr"
type input "Tokayana Way & Valley View Dr"
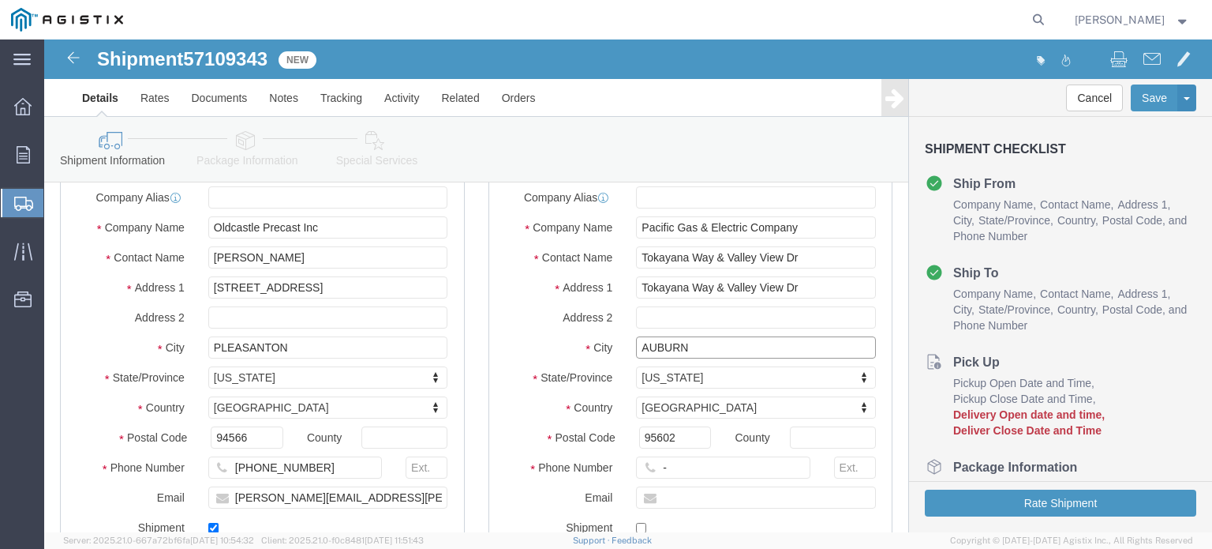
drag, startPoint x: 646, startPoint y: 310, endPoint x: 530, endPoint y: 299, distance: 115.8
click div "City AUBURN"
type input "Colfax"
select select
type input "95713"
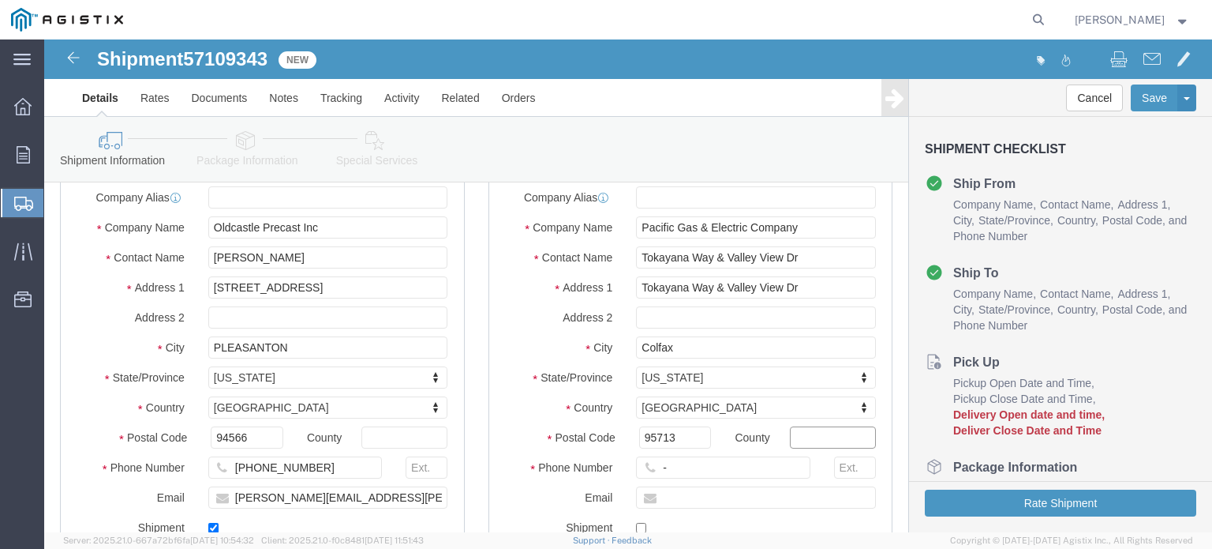
select select
type input "123-456-7891"
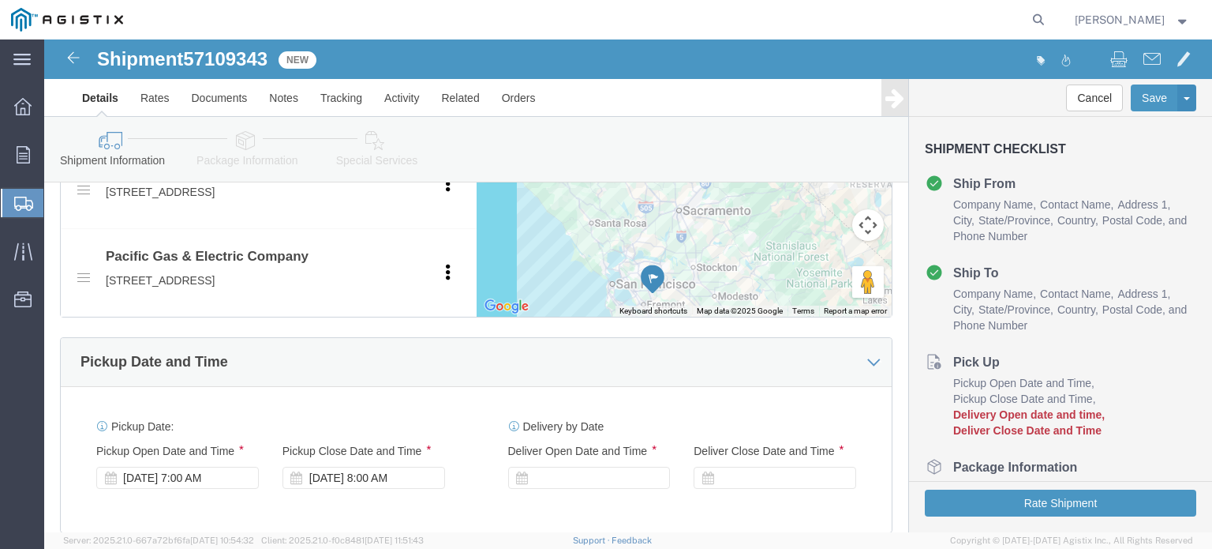
scroll to position [868, 0]
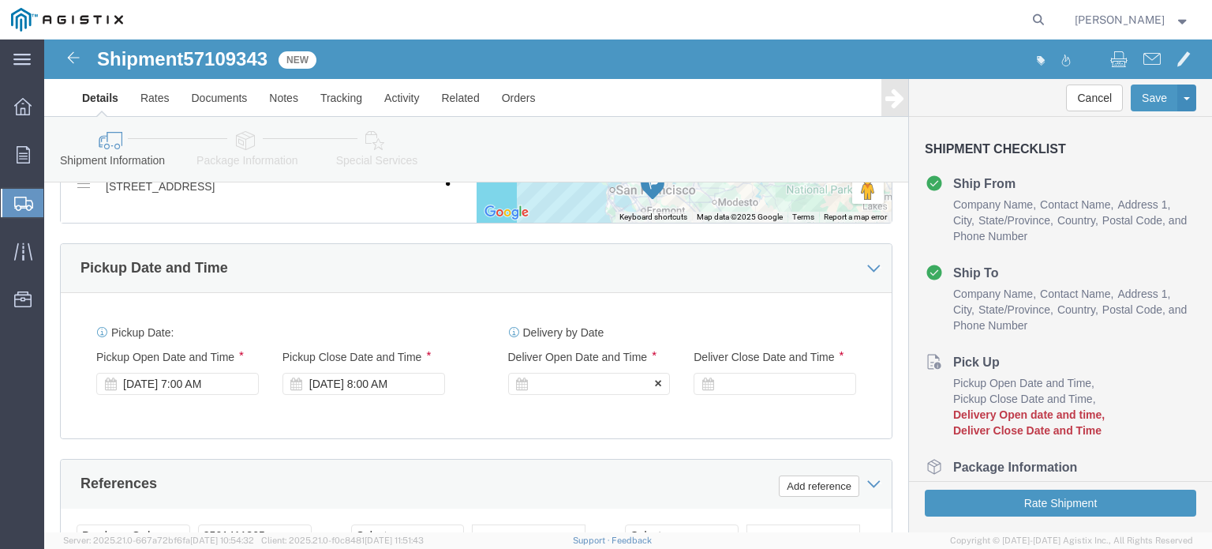
click div
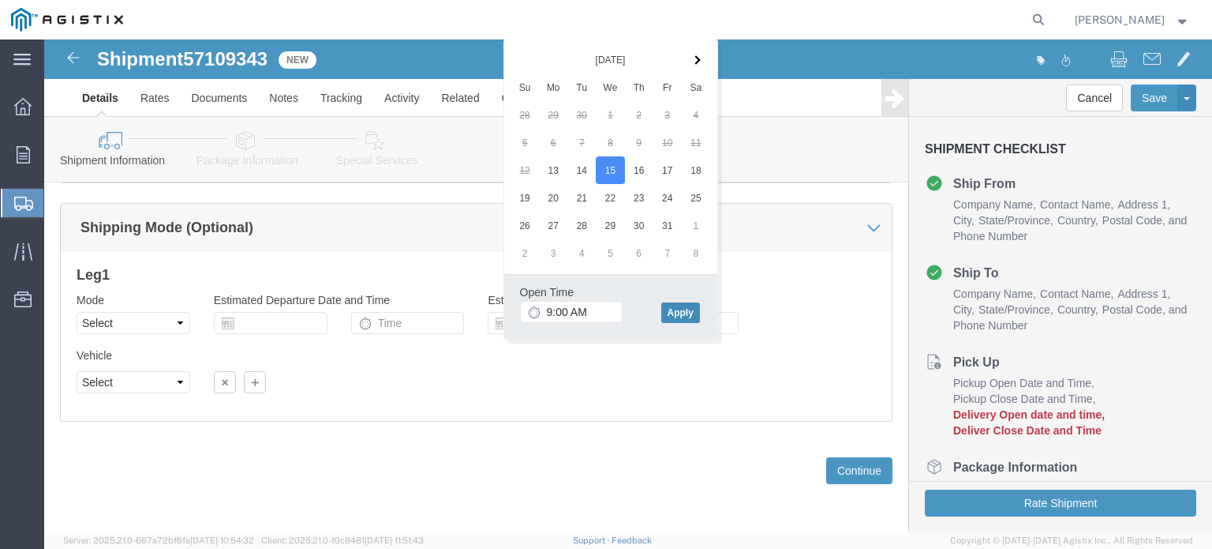
click button "Apply"
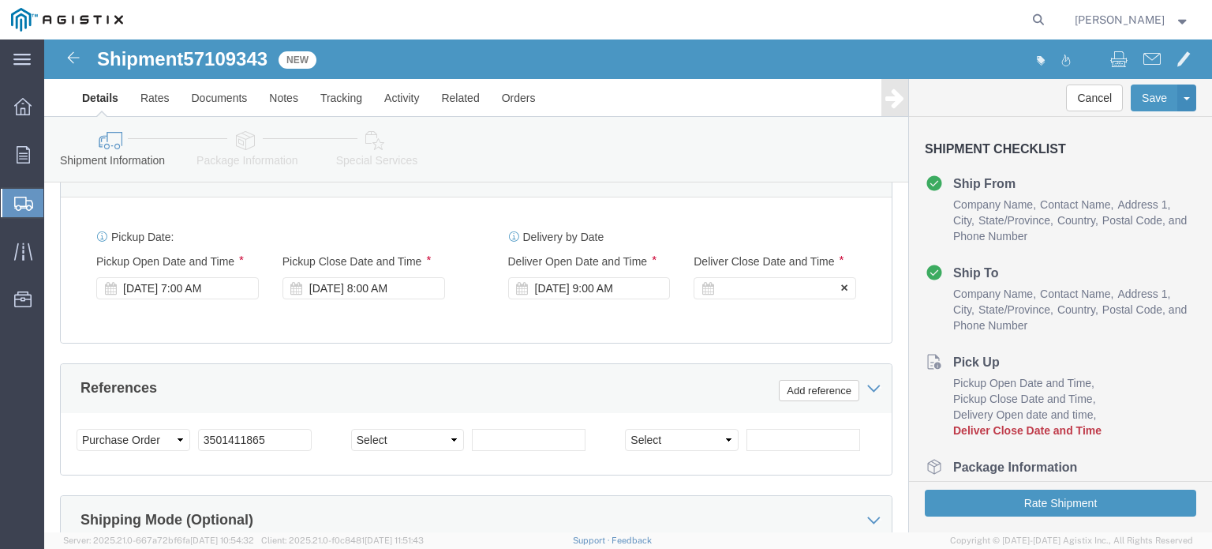
click div
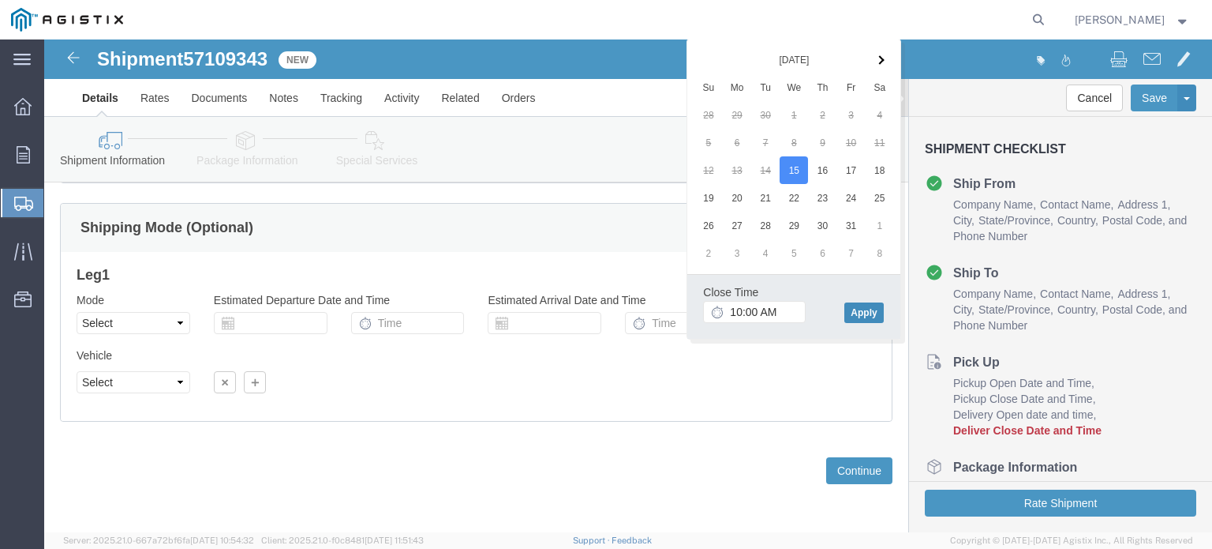
click button "Apply"
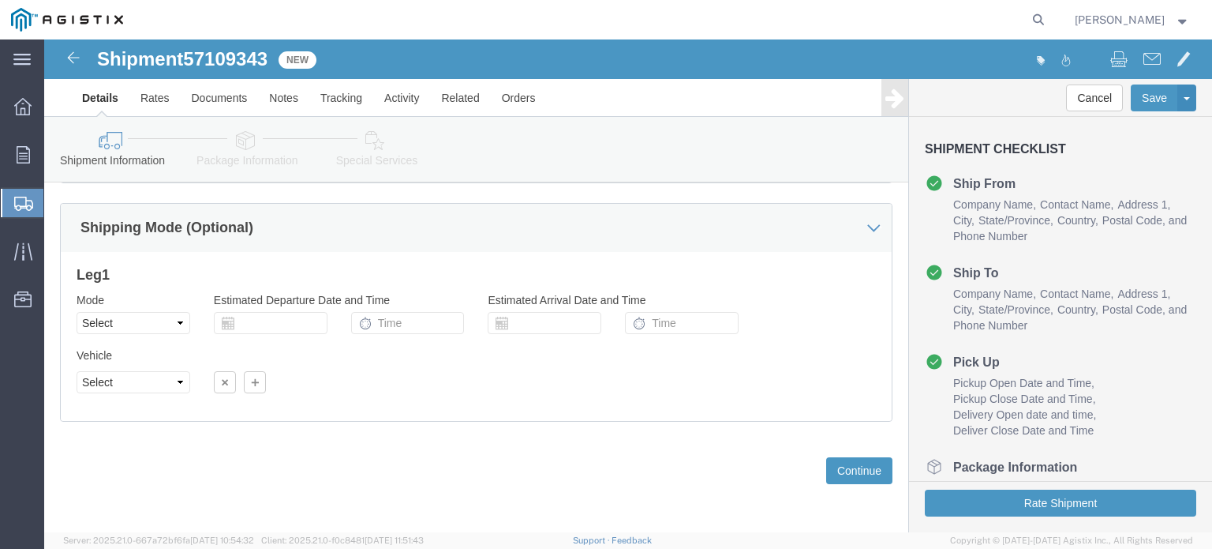
scroll to position [1284, 0]
click button "Continue"
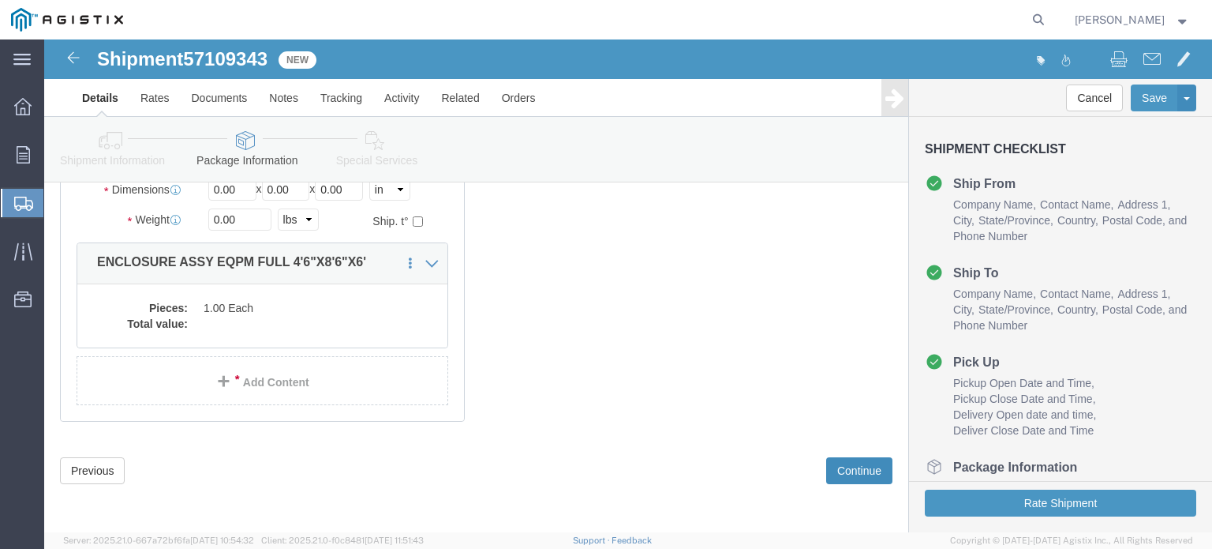
scroll to position [122, 0]
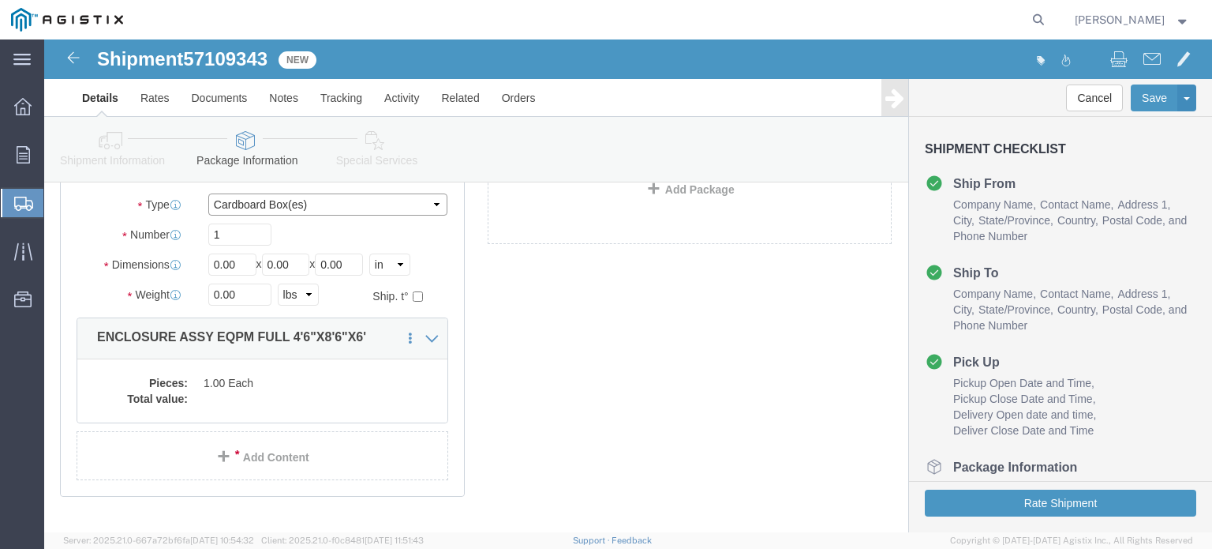
click select "Select Bulk Bundle(s) Cardboard Box(es) Carton(s) Crate(s) Drum(s) (Fiberboard)…"
select select "YRPK"
click select "Select Bulk Bundle(s) Cardboard Box(es) Carton(s) Crate(s) Drum(s) (Fiberboard)…"
drag, startPoint x: 196, startPoint y: 236, endPoint x: 114, endPoint y: 237, distance: 82.1
click div "Dimensions Length 0.00 x Width 0.00 x Height 0.00 Select cm ft in"
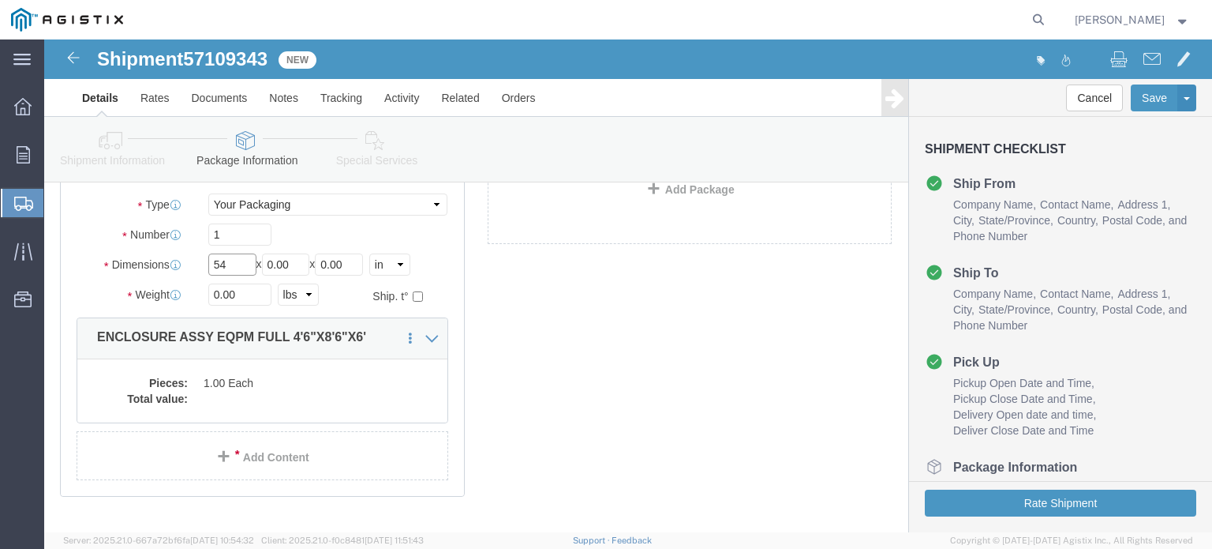
type input "54"
click input "10"
type input "102"
type input "72"
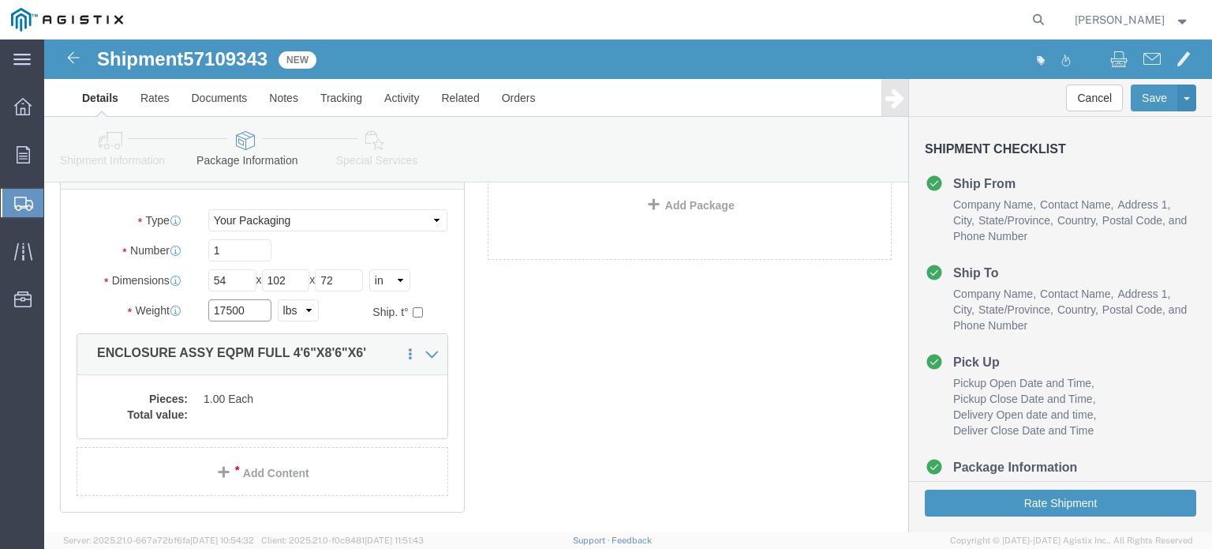
drag, startPoint x: 202, startPoint y: 268, endPoint x: 88, endPoint y: 268, distance: 113.7
click div "Weight 17500 Select kgs lbs Ship. t°"
type input "19000"
click dd "1.00 Each"
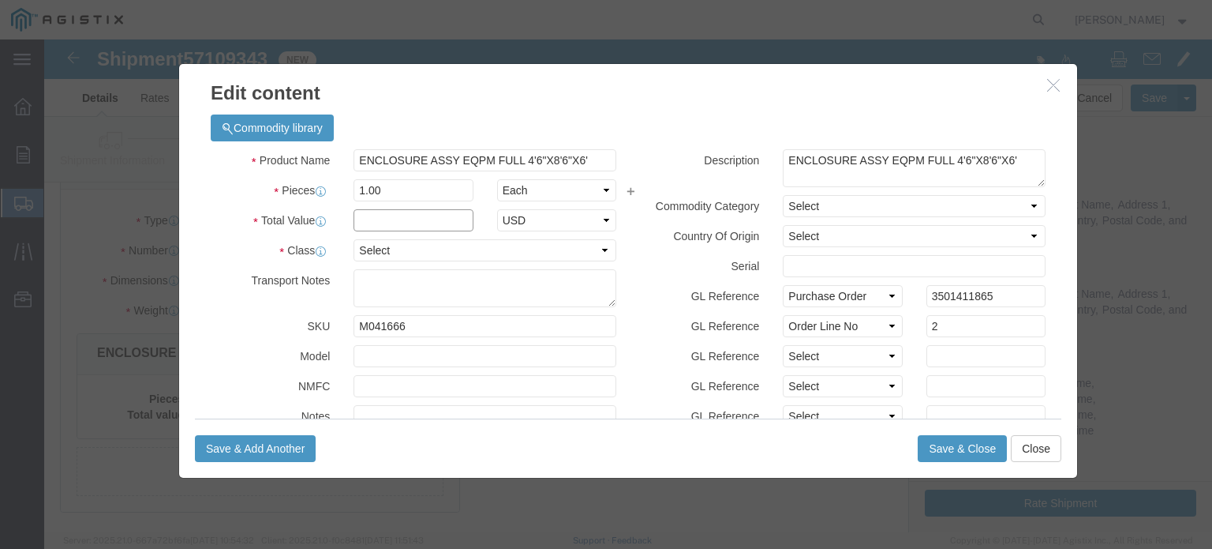
click input "text"
type input "1"
select select "USD"
select select "55"
click button "Save & Close"
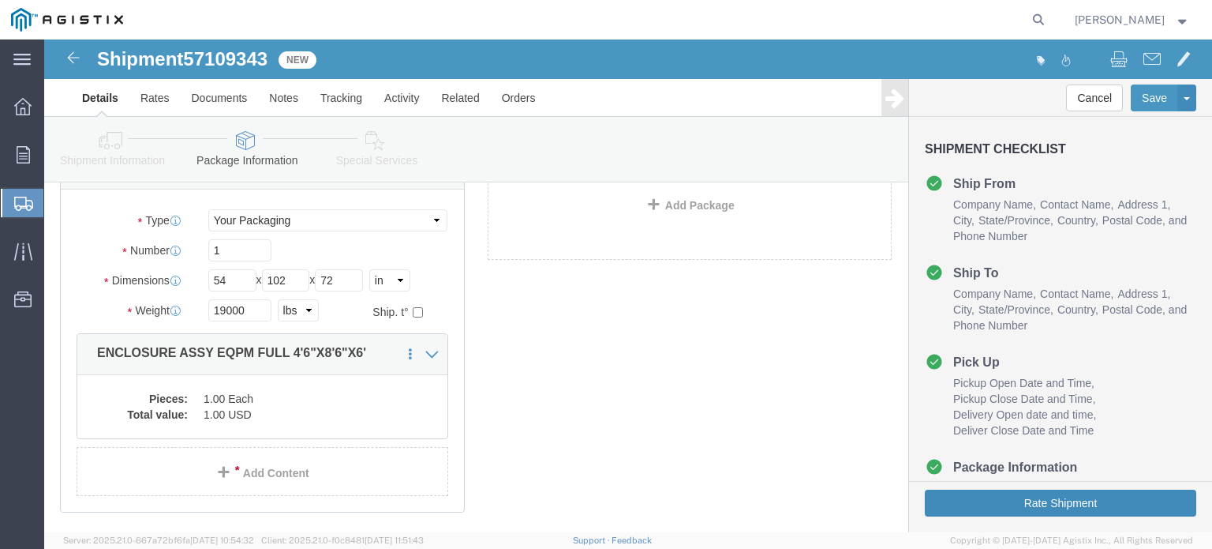
click button "Rate Shipment"
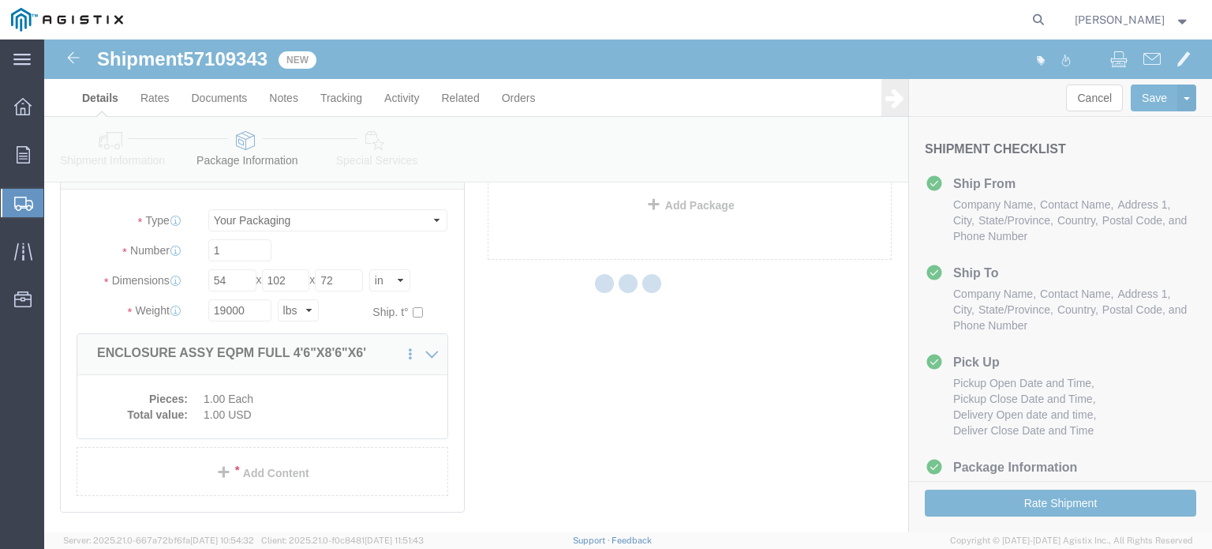
scroll to position [0, 0]
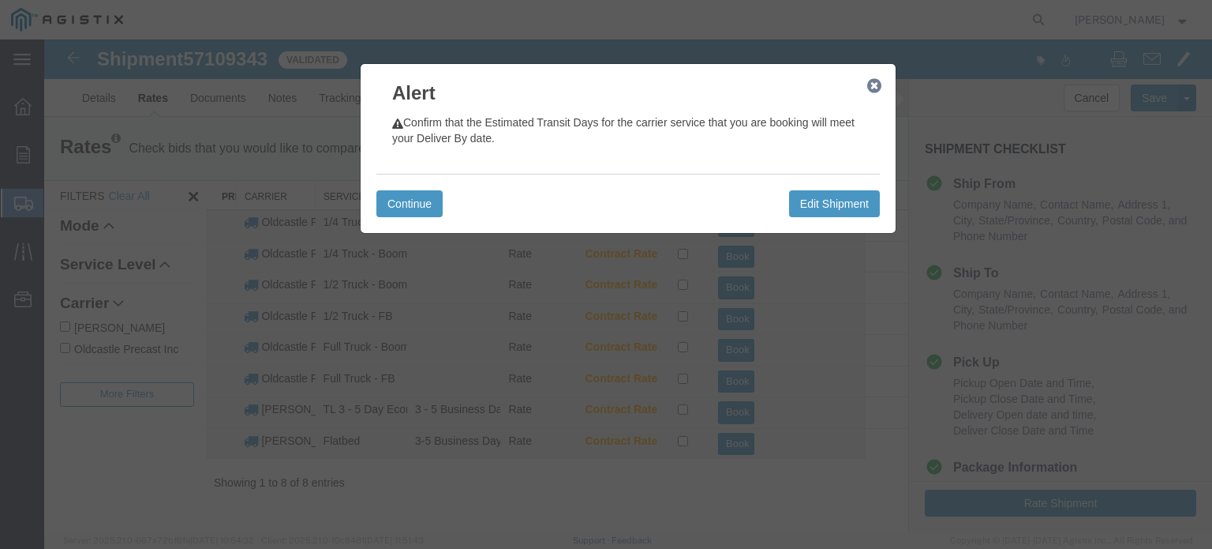
click at [875, 84] on icon "button" at bounding box center [874, 86] width 14 height 13
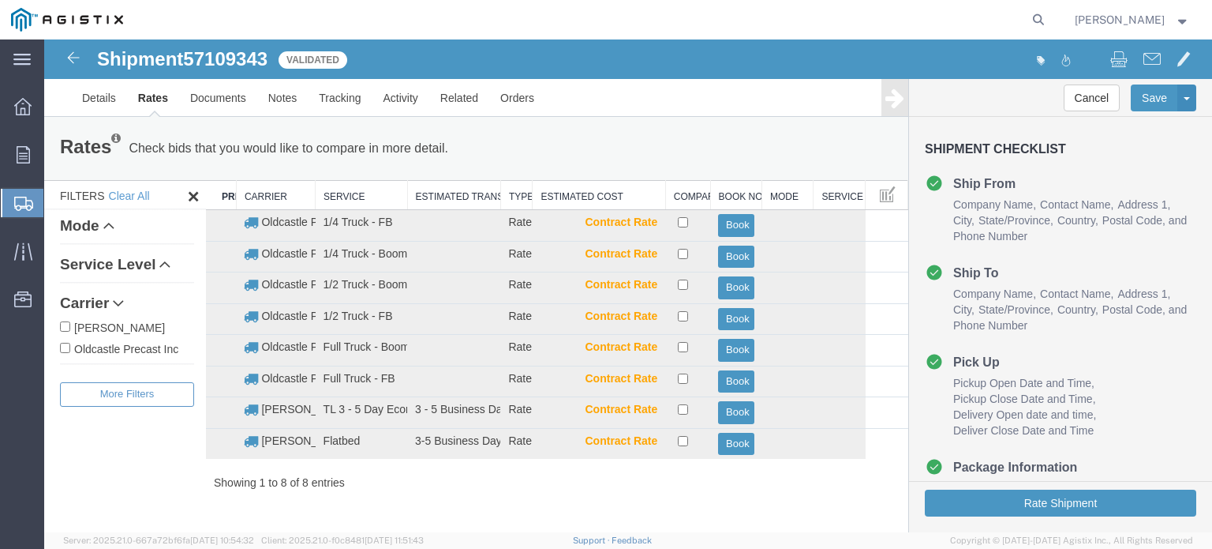
click at [161, 347] on label "Oldcastle Precast Inc" at bounding box center [127, 347] width 134 height 17
click at [70, 347] on input "Oldcastle Precast Inc" at bounding box center [65, 348] width 10 height 10
checkbox input "true"
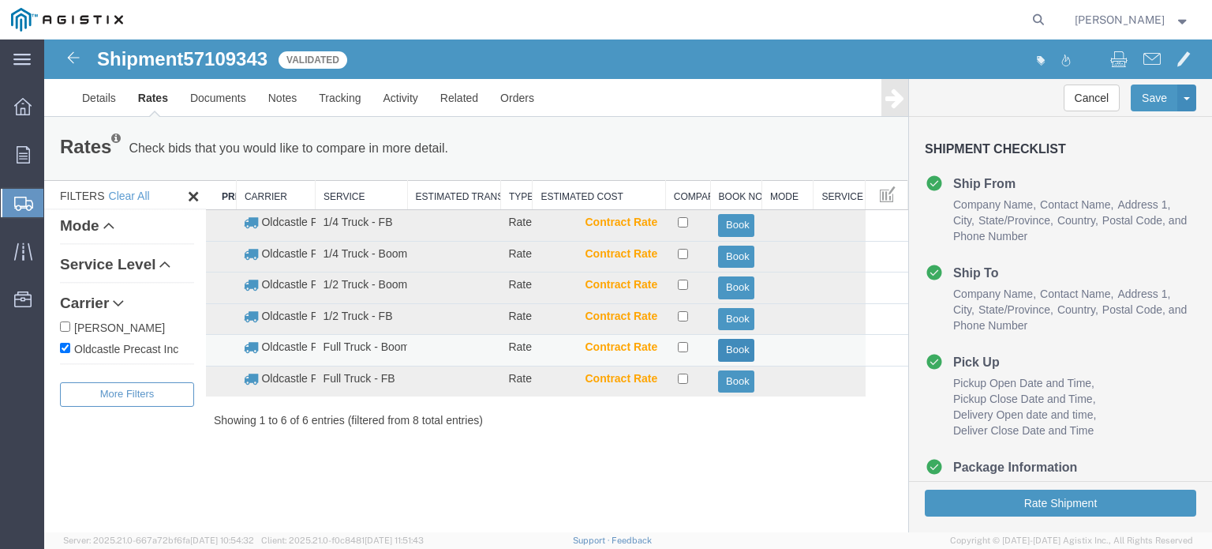
click at [741, 353] on button "Book" at bounding box center [736, 350] width 36 height 23
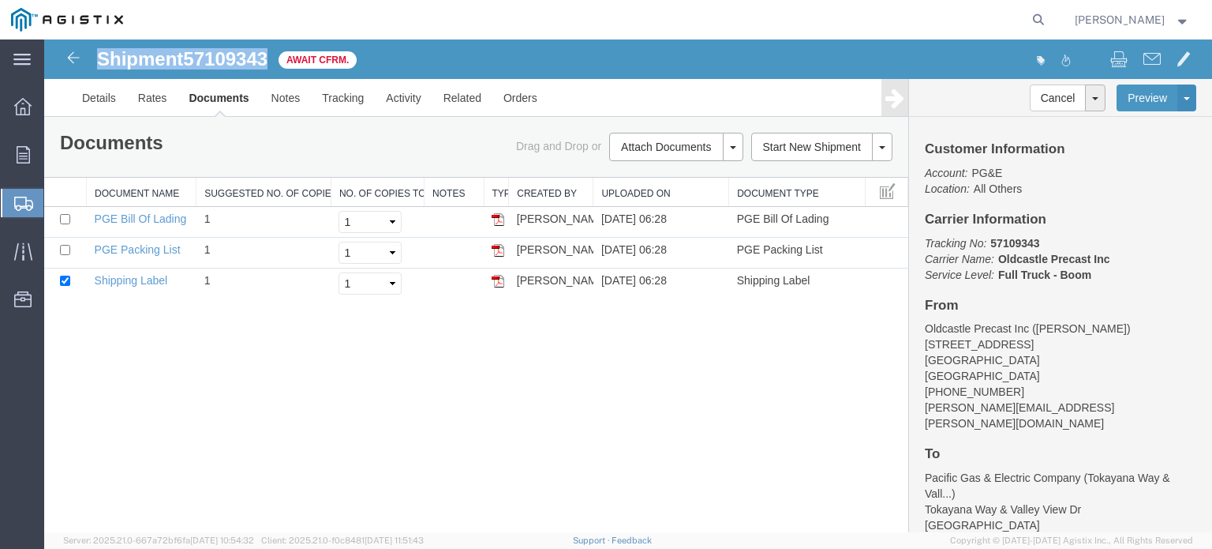
drag, startPoint x: 98, startPoint y: 58, endPoint x: 272, endPoint y: 58, distance: 173.6
click at [268, 58] on h1 "Shipment 57109343" at bounding box center [182, 59] width 170 height 21
copy h1 "Shipment 57109343"
click at [360, 99] on link "Tracking" at bounding box center [343, 98] width 64 height 38
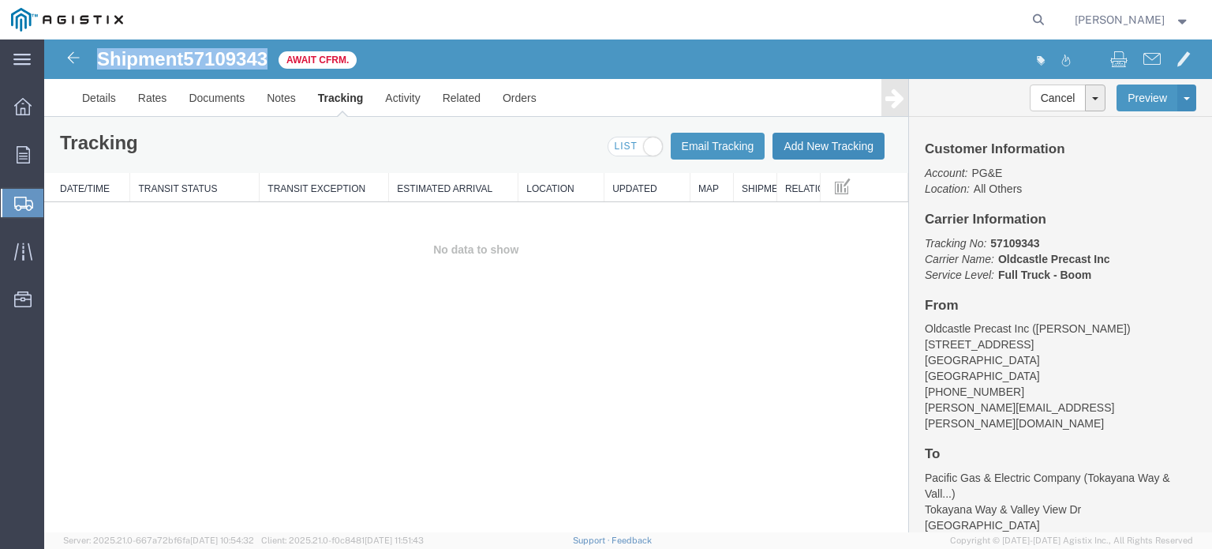
click at [846, 142] on button "Add New Tracking" at bounding box center [829, 146] width 112 height 27
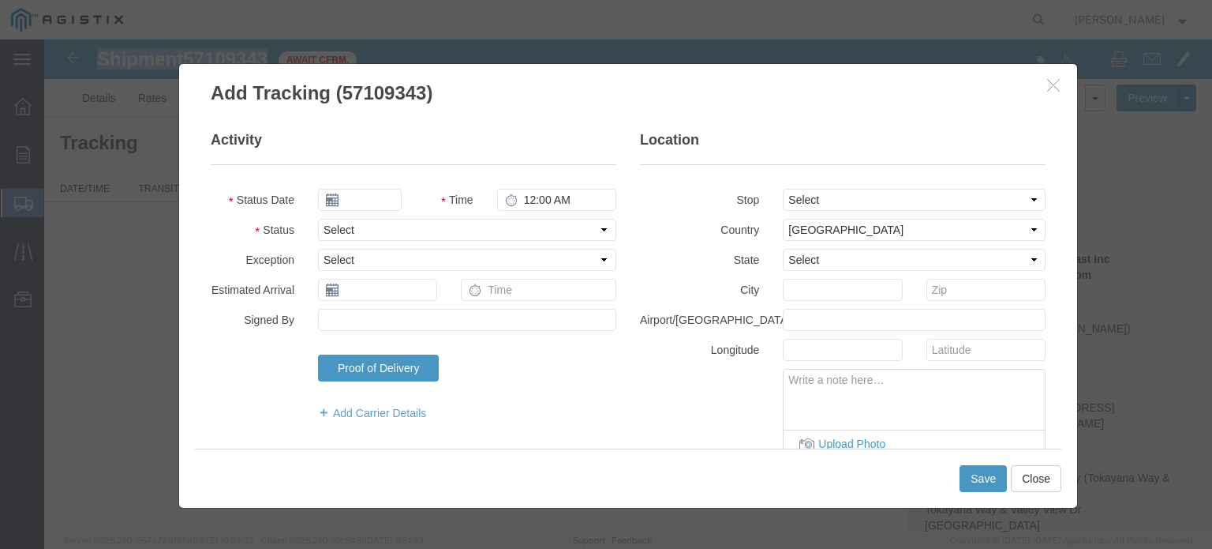
type input "[DATE]"
type input "7:00 AM"
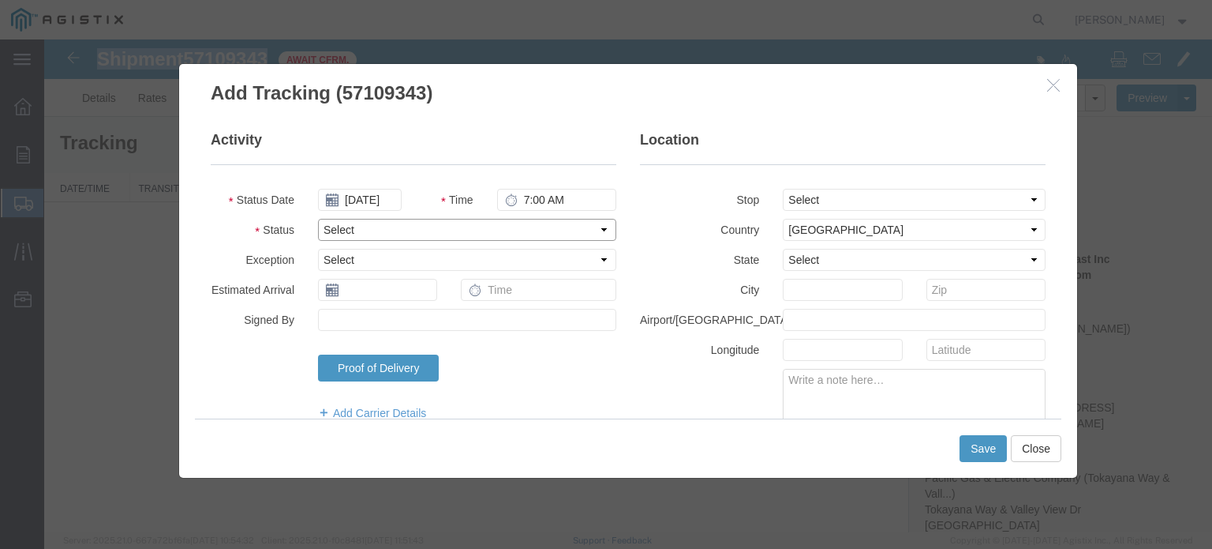
click at [444, 228] on select "Select Arrival Notice Available Arrival Notice Imported Arrive at Delivery Loca…" at bounding box center [467, 230] width 298 height 22
select select "DELIVRED"
click at [318, 219] on select "Select Arrival Notice Available Arrival Notice Imported Arrive at Delivery Loca…" at bounding box center [467, 230] width 298 height 22
click at [968, 448] on button "Save" at bounding box center [983, 448] width 47 height 27
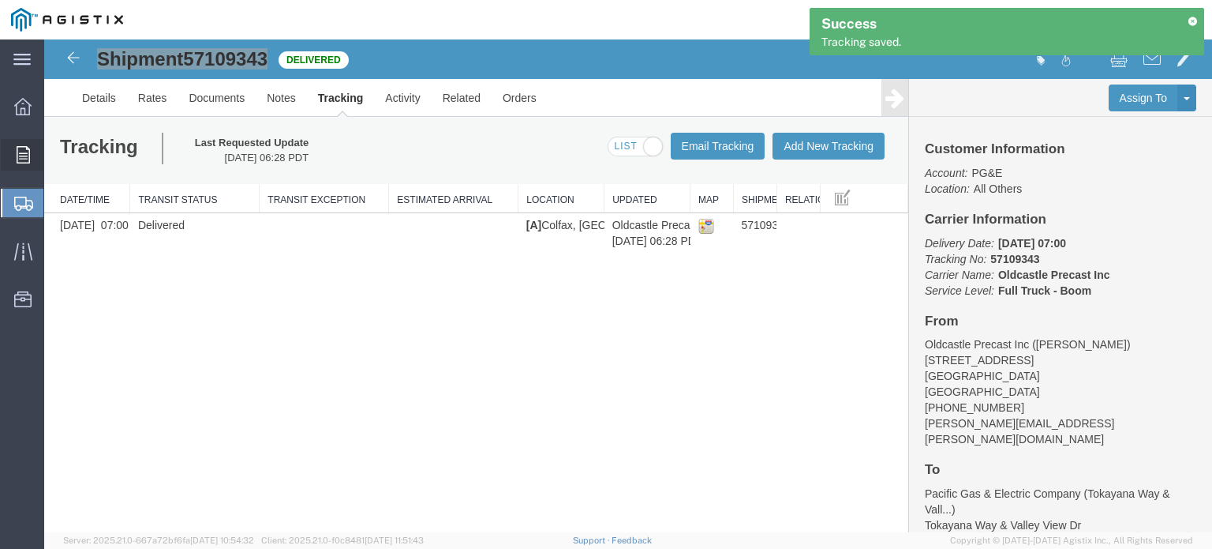
click at [24, 151] on icon at bounding box center [23, 154] width 13 height 17
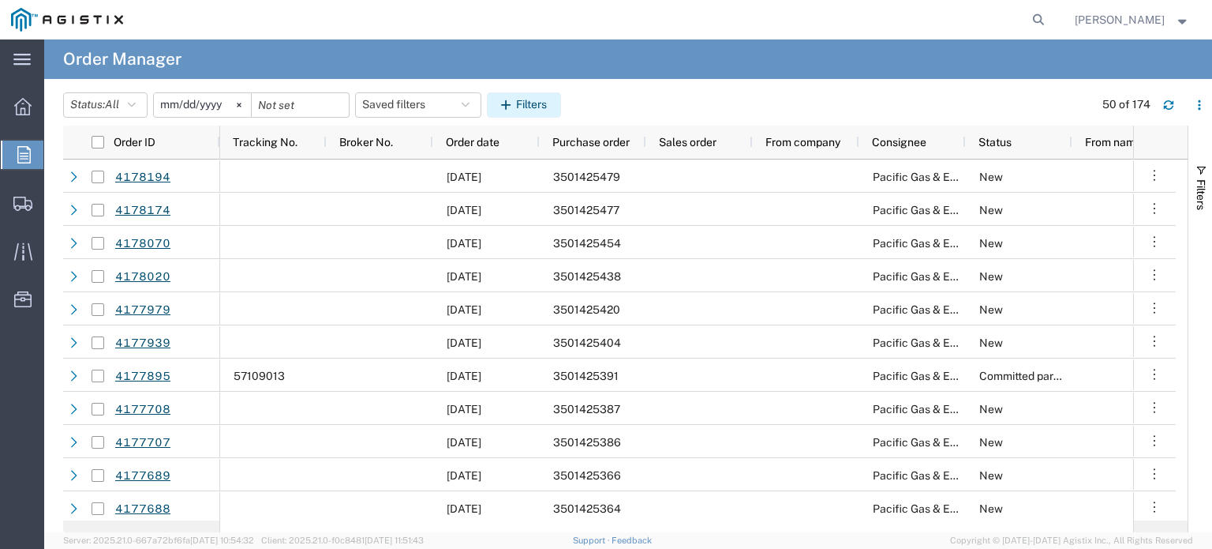
click at [516, 109] on icon "button" at bounding box center [508, 104] width 15 height 11
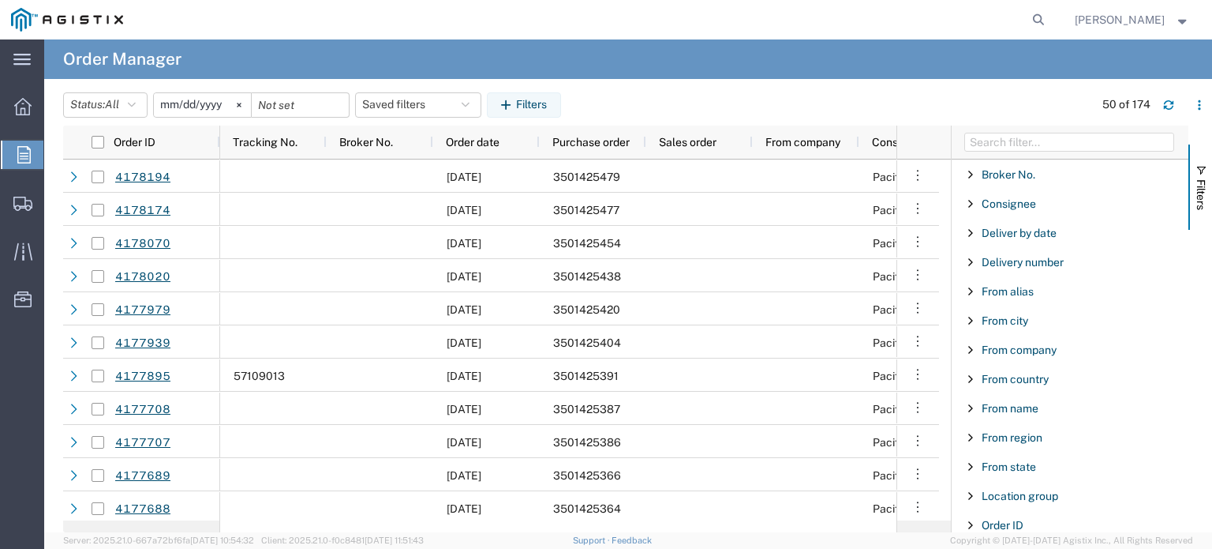
scroll to position [158, 0]
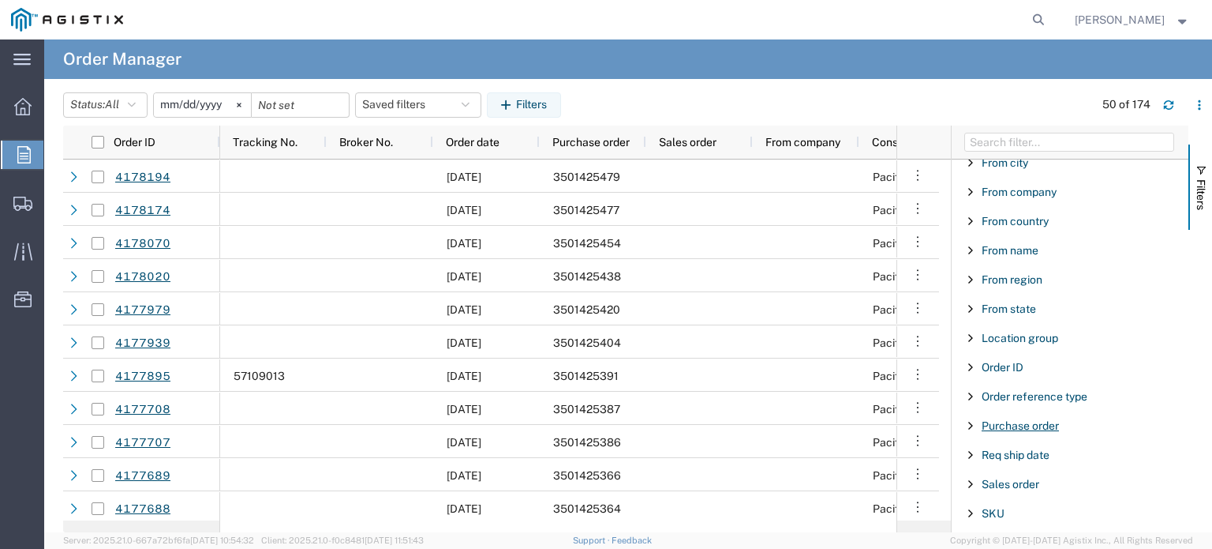
click at [1036, 425] on span "Purchase order" at bounding box center [1020, 425] width 77 height 13
click at [1055, 492] on input "Filter Value" at bounding box center [1075, 491] width 207 height 19
type input "3501425420"
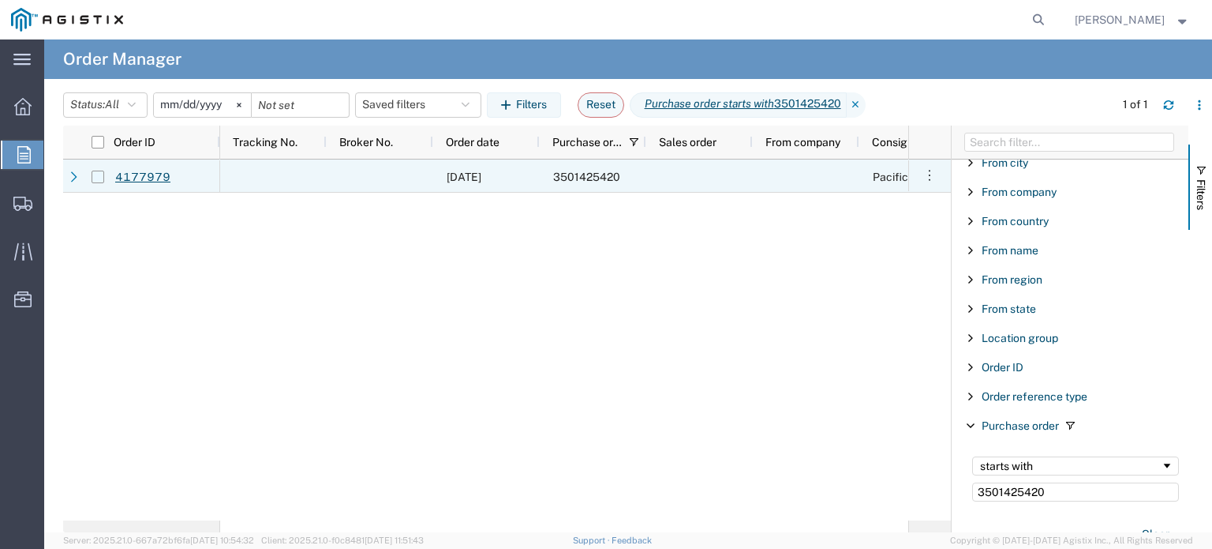
click at [98, 176] on input "Press Space to toggle row selection (unchecked)" at bounding box center [98, 176] width 13 height 13
checkbox input "true"
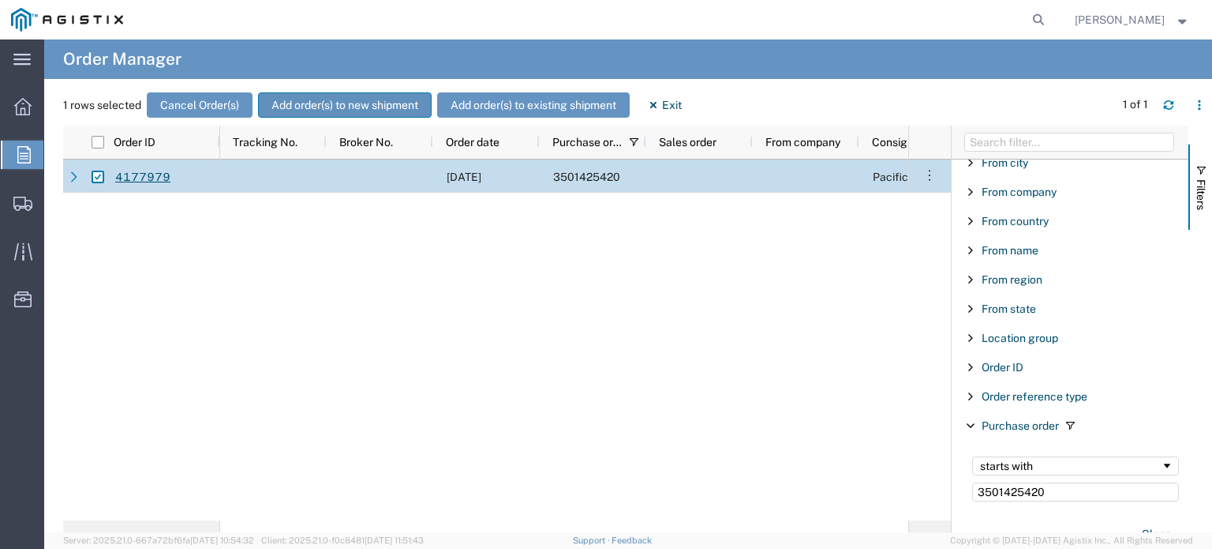
click at [385, 107] on button "Add order(s) to new shipment" at bounding box center [345, 104] width 174 height 25
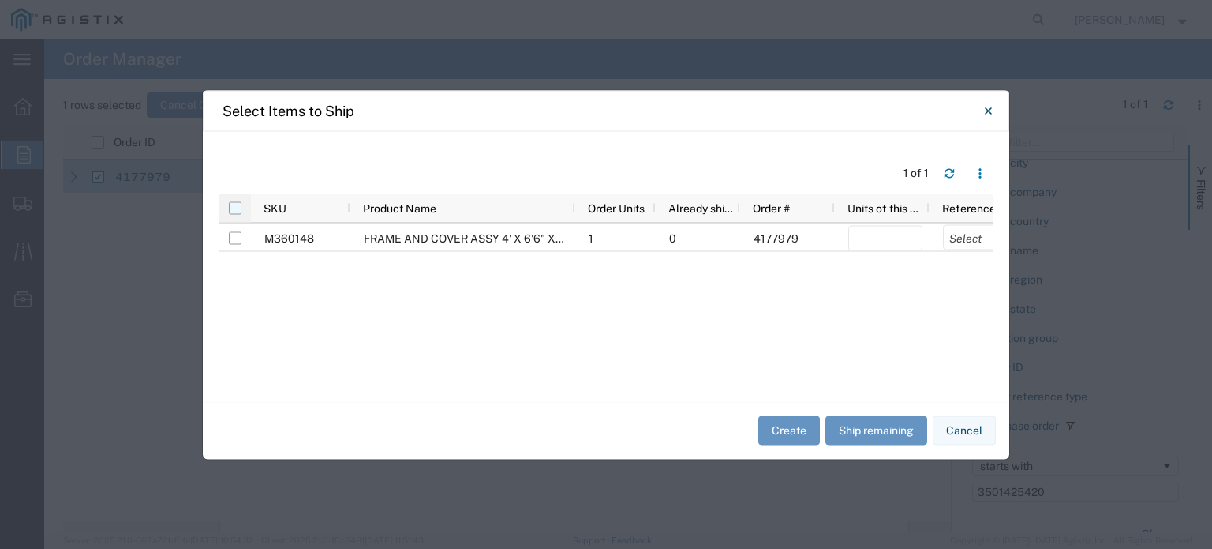
click at [233, 209] on input "checkbox" at bounding box center [235, 207] width 13 height 13
checkbox input "true"
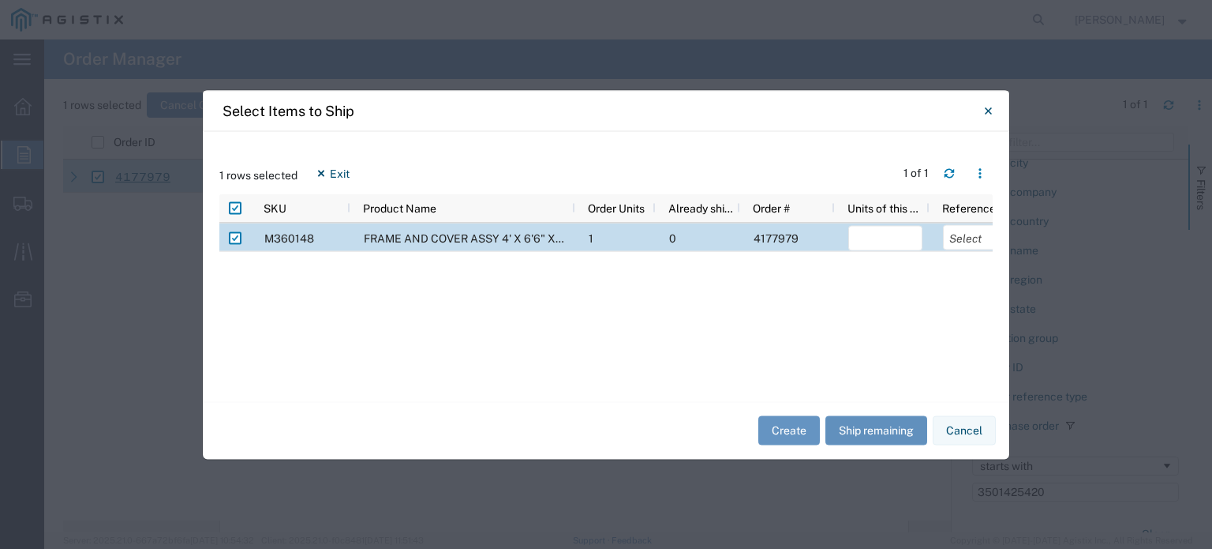
click at [869, 418] on button "Ship remaining" at bounding box center [877, 430] width 102 height 29
type input "1"
click at [959, 239] on select "Select Purchase Order Delivery Number" at bounding box center [980, 236] width 74 height 25
select select "PURCHORD"
click at [943, 224] on select "Select Purchase Order Delivery Number" at bounding box center [980, 236] width 74 height 25
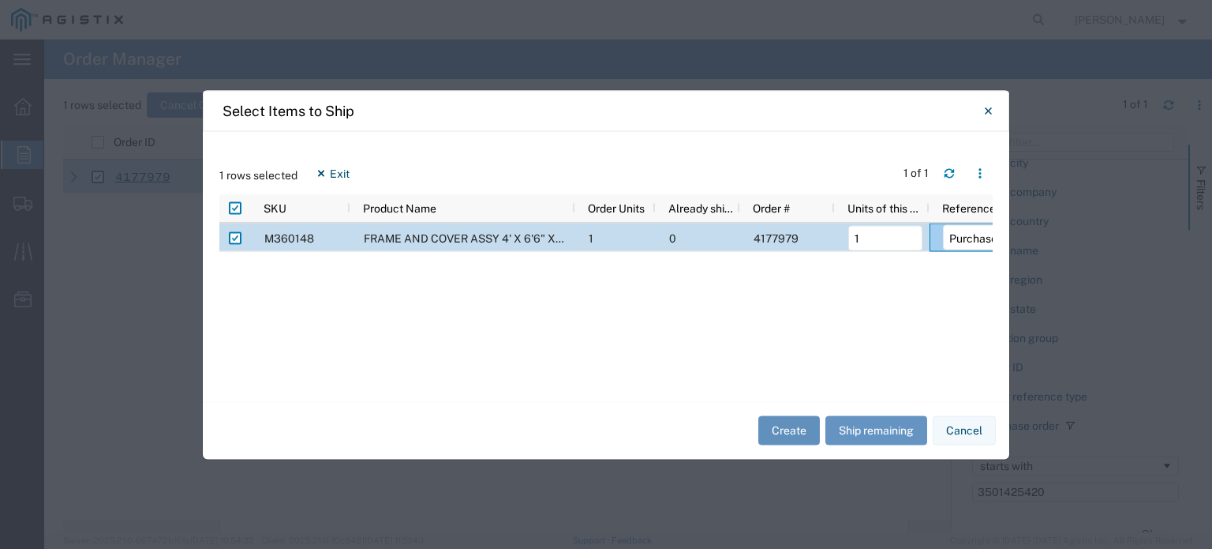
click at [790, 430] on button "Create" at bounding box center [790, 430] width 62 height 29
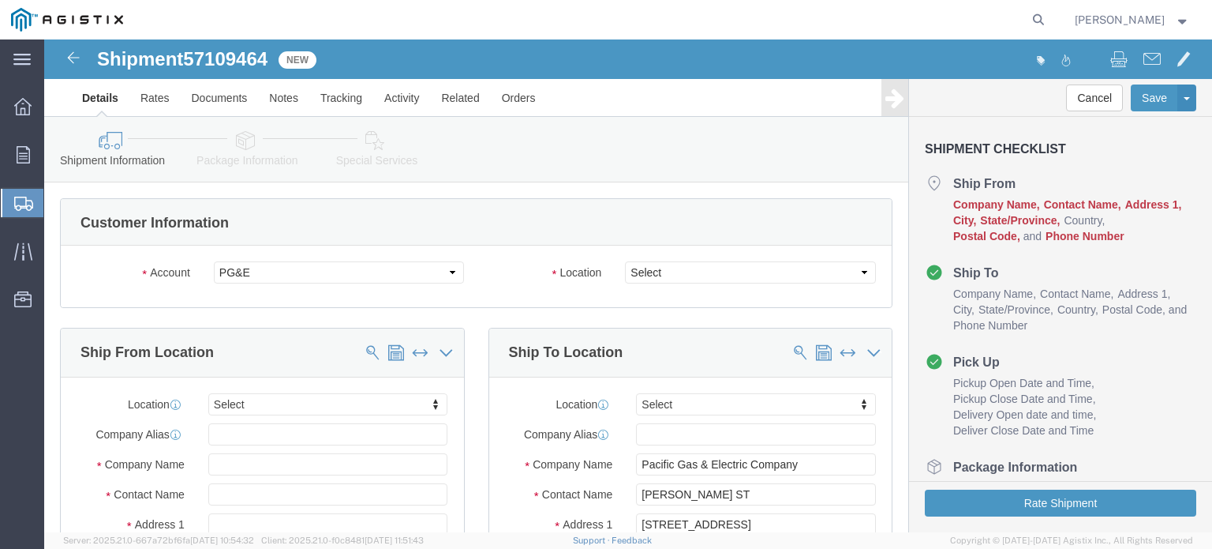
select select
drag, startPoint x: 684, startPoint y: 272, endPoint x: 639, endPoint y: 233, distance: 59.3
click select "Select All Others [GEOGRAPHIC_DATA] [GEOGRAPHIC_DATA] [GEOGRAPHIC_DATA] [GEOGRA…"
select select "23082"
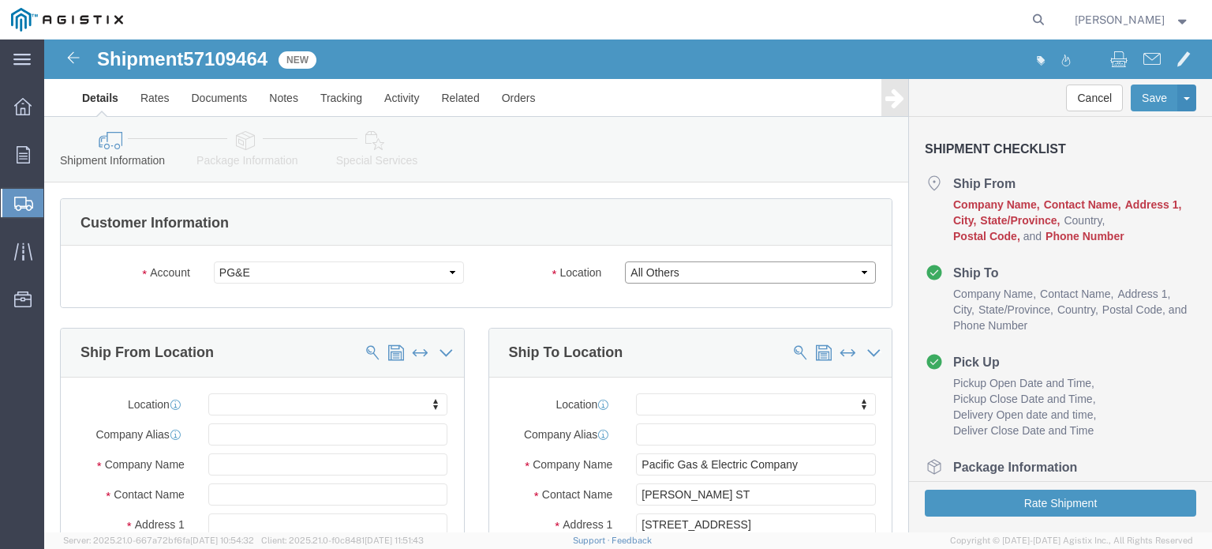
click select "Select All Others [GEOGRAPHIC_DATA] [GEOGRAPHIC_DATA] [GEOGRAPHIC_DATA] [GEOGRA…"
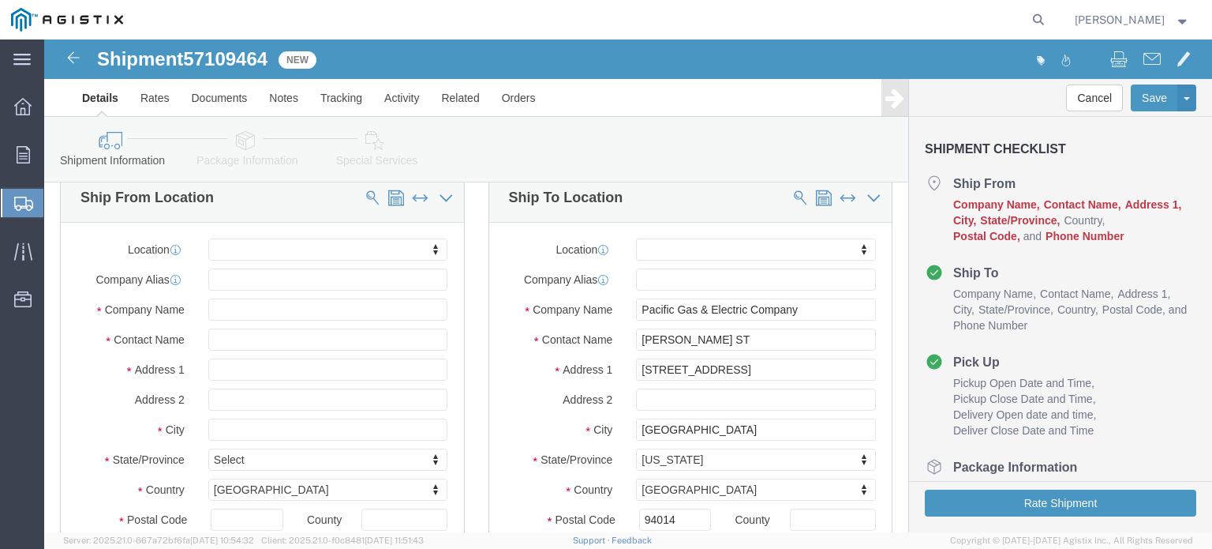
scroll to position [158, 0]
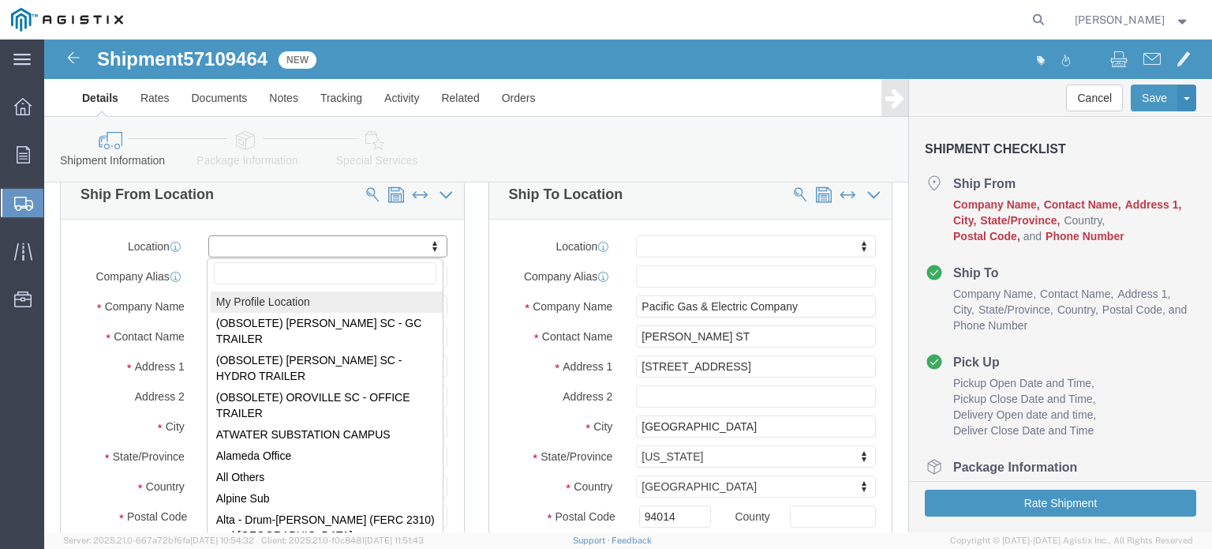
select select "MYPROFILE"
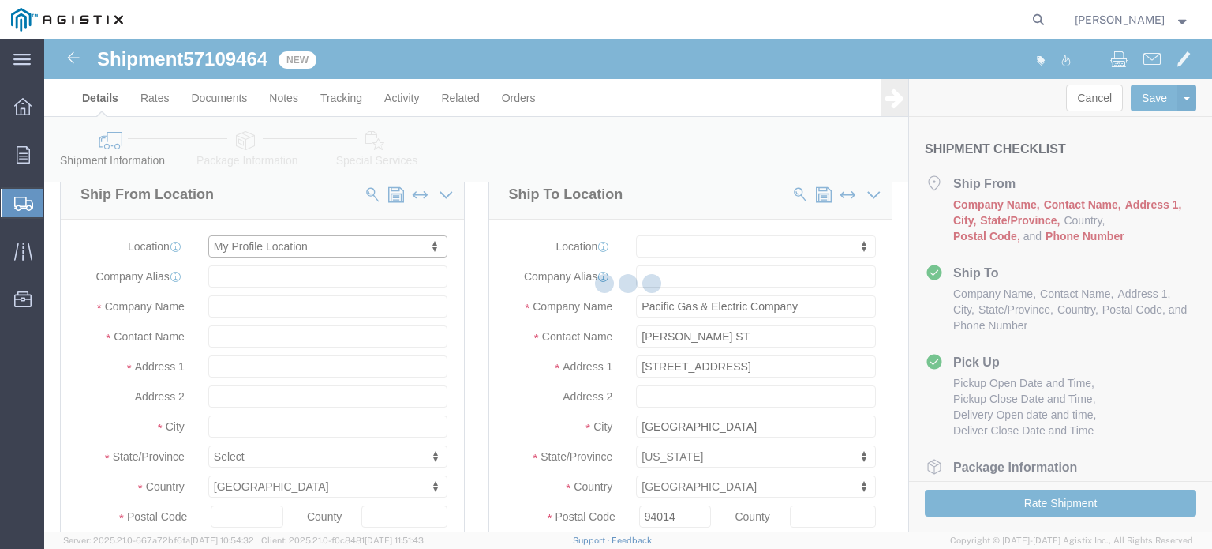
type input "[STREET_ADDRESS]"
type input "94566"
type input "[PHONE_NUMBER]"
type input "[PERSON_NAME][EMAIL_ADDRESS][PERSON_NAME][DOMAIN_NAME]"
checkbox input "true"
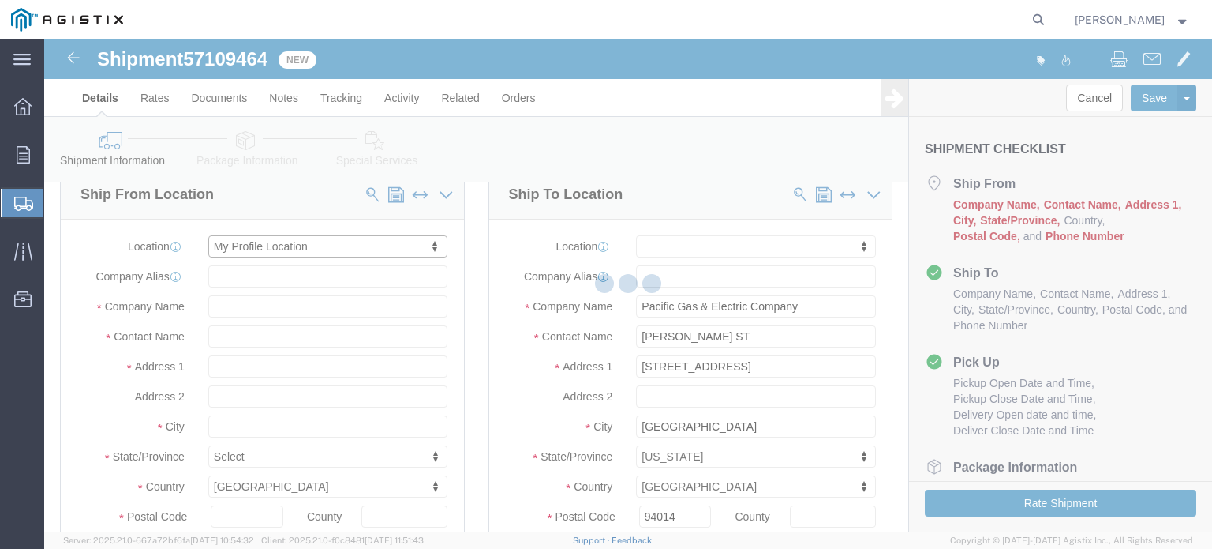
type input "Oldcastle Precast Inc"
type input "[PERSON_NAME]"
type input "PLEASANTON"
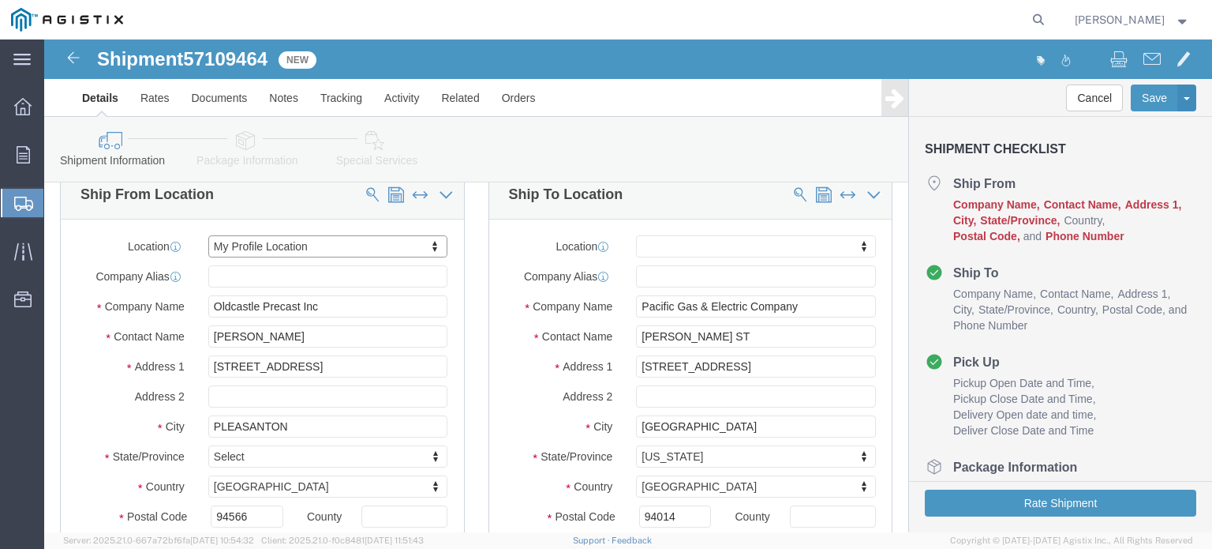
select select "CA"
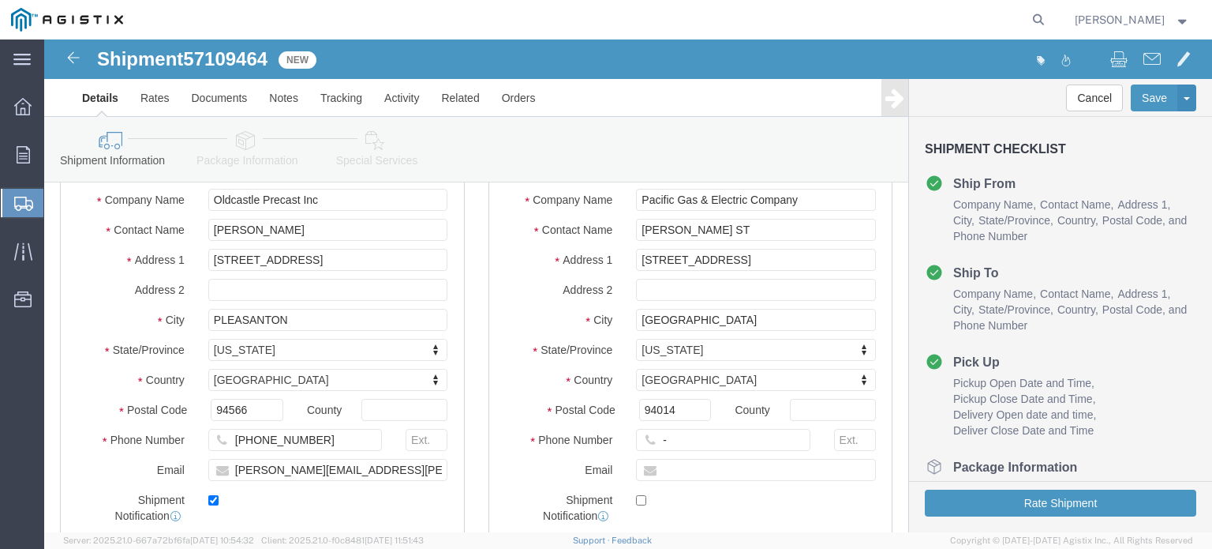
scroll to position [237, 0]
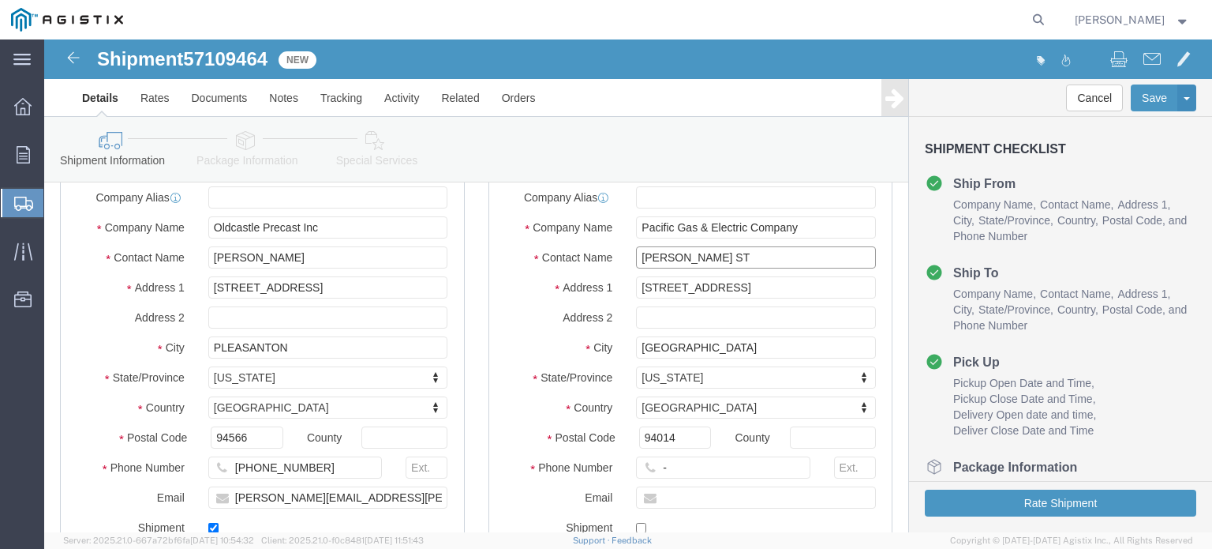
drag, startPoint x: 687, startPoint y: 212, endPoint x: 563, endPoint y: 209, distance: 124.7
click div "Location My Profile Location (OBSOLETE) BURNEY SC - GC TRAILER (OBSOLETE) BURNE…"
paste input "3004 Geneva Ave"
type input "3004 Geneva Ave"
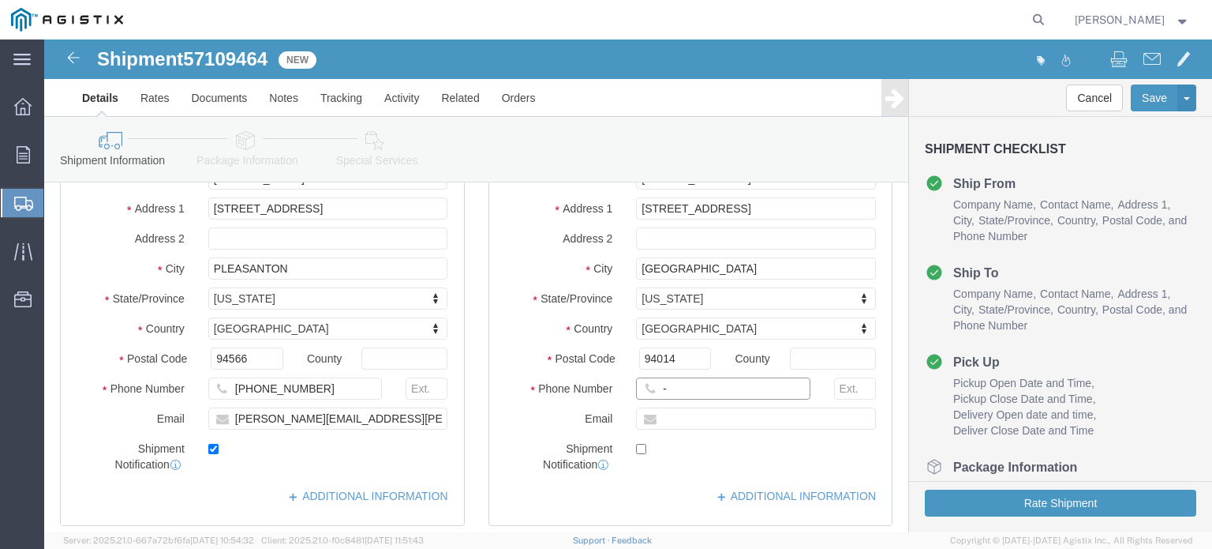
click input "-"
type input "123-456-7891"
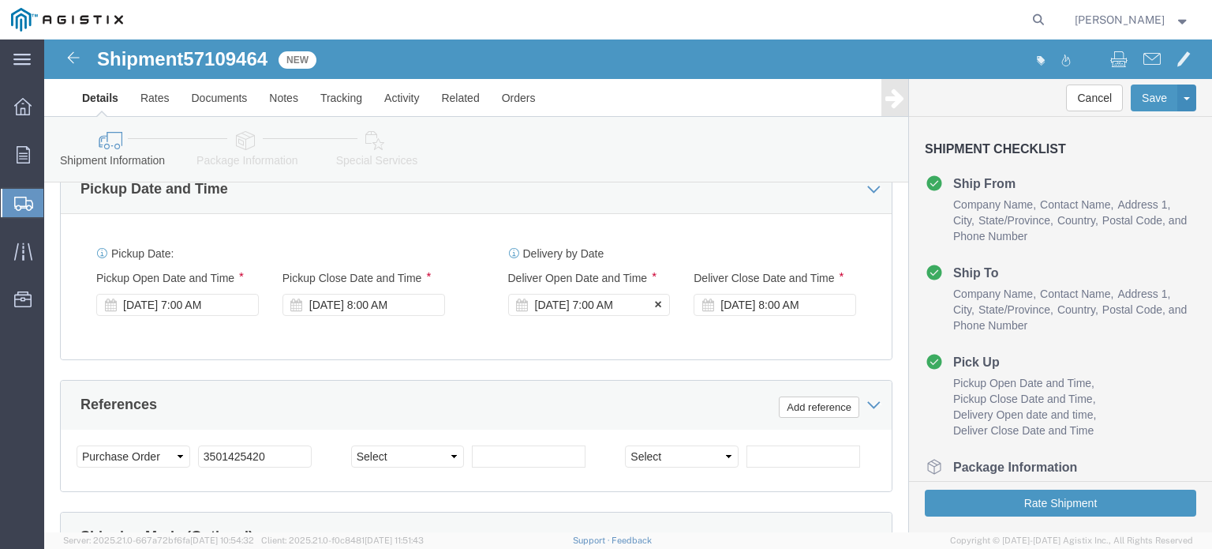
click div "Oct 17 2025 7:00 AM"
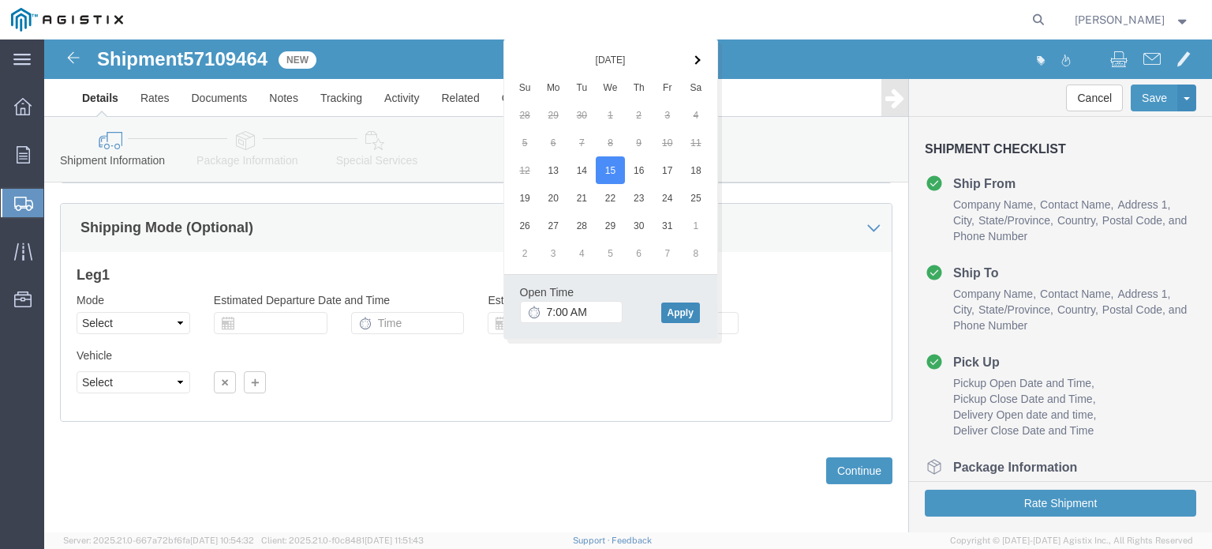
click button "Apply"
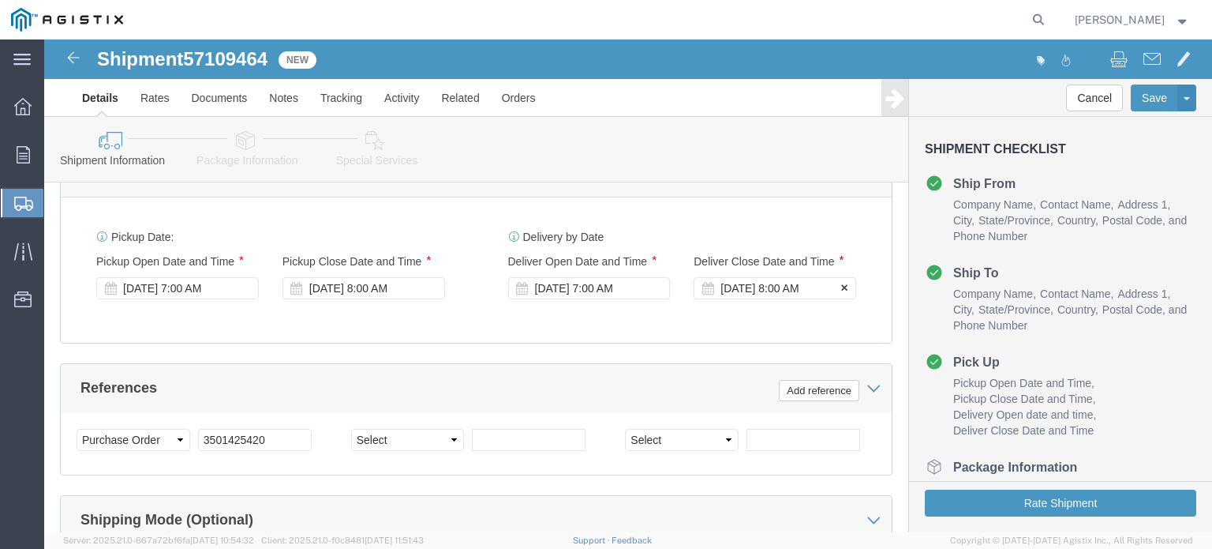
click div "Oct 17 2025 8:00 AM"
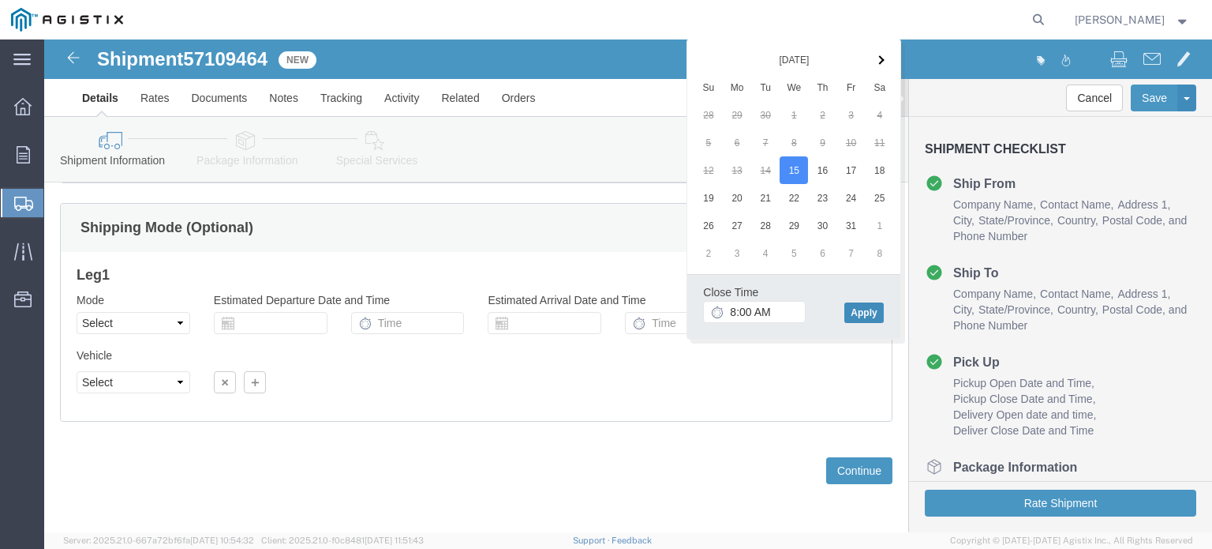
click button "Apply"
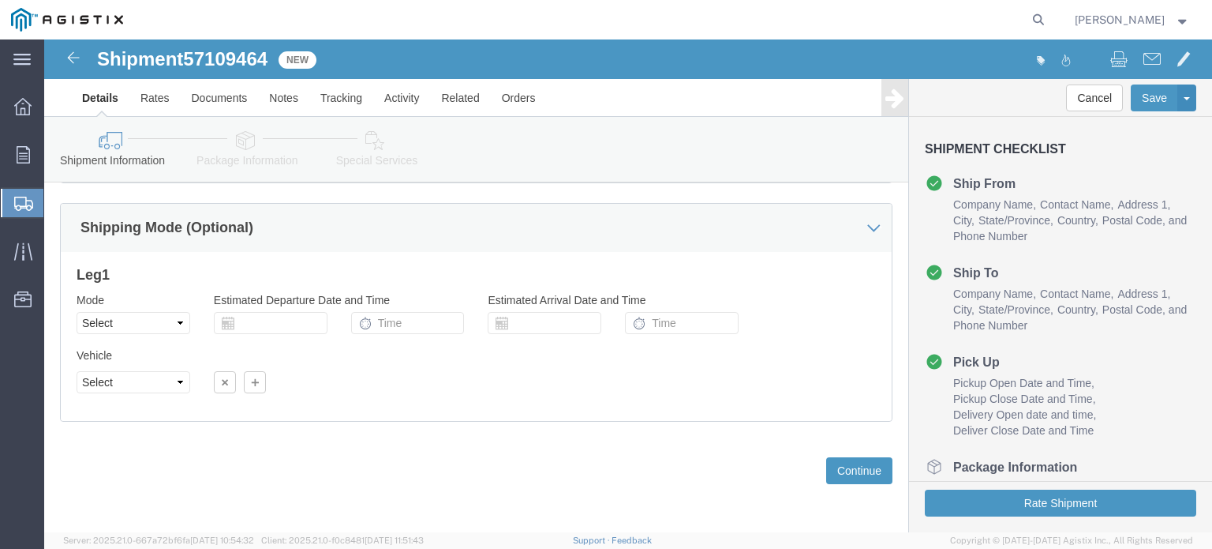
scroll to position [1284, 0]
click button "Continue"
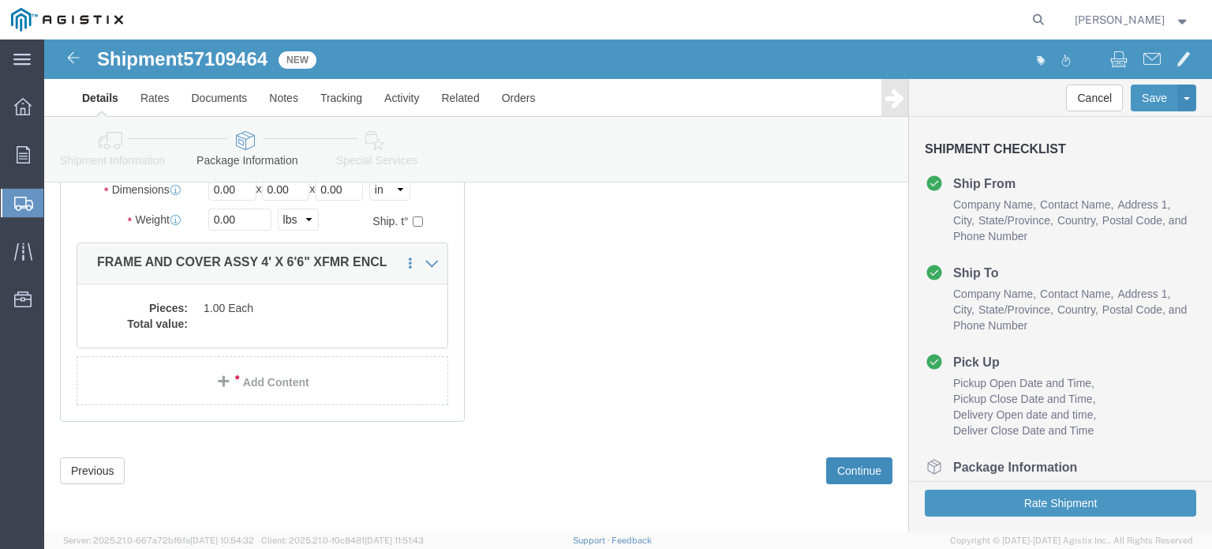
scroll to position [122, 0]
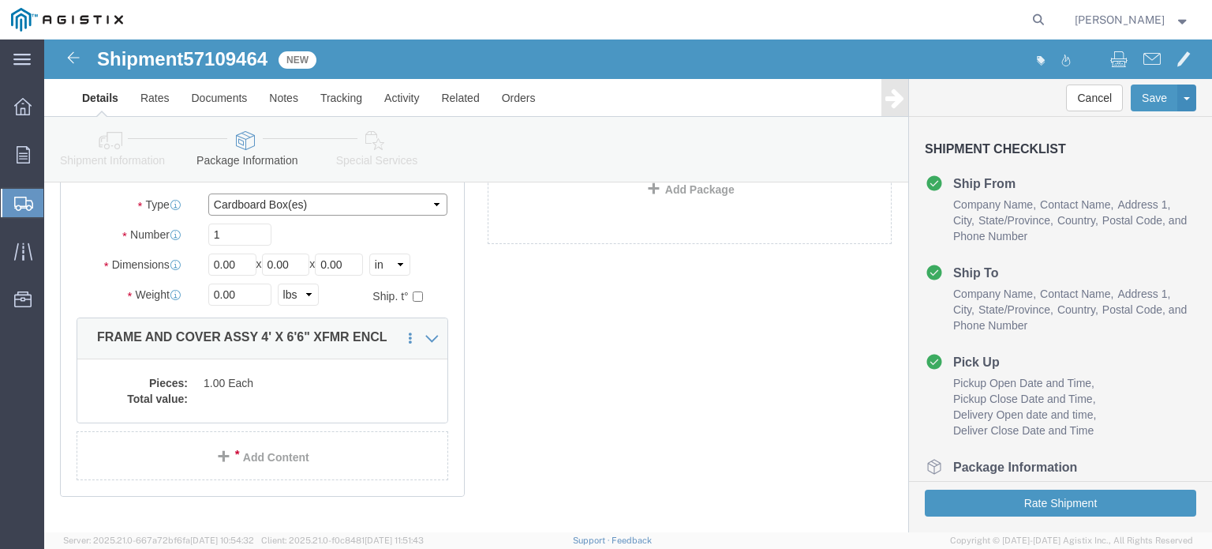
click select "Select Bulk Bundle(s) Cardboard Box(es) Carton(s) Crate(s) Drum(s) (Fiberboard)…"
select select "YRPK"
click select "Select Bulk Bundle(s) Cardboard Box(es) Carton(s) Crate(s) Drum(s) (Fiberboard)…"
drag, startPoint x: 194, startPoint y: 241, endPoint x: 140, endPoint y: 241, distance: 53.7
click div "Dimensions Length 0.00 x Width 0.00 x Height 0.00 Select cm ft in"
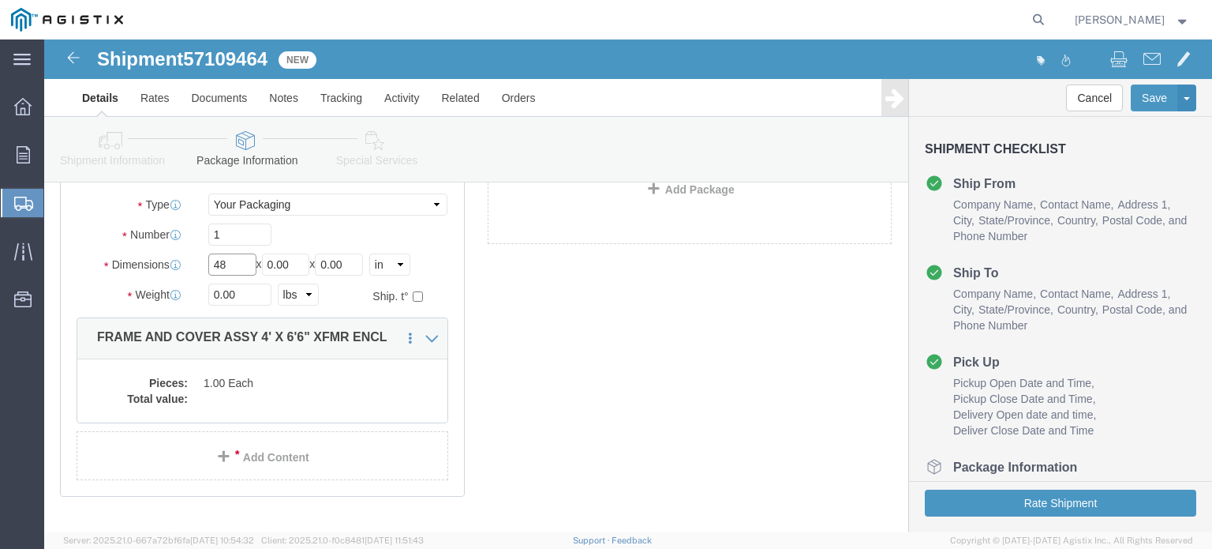
type input "48"
type input "78"
type input "6"
type input "1300"
click dd "1.00 Each"
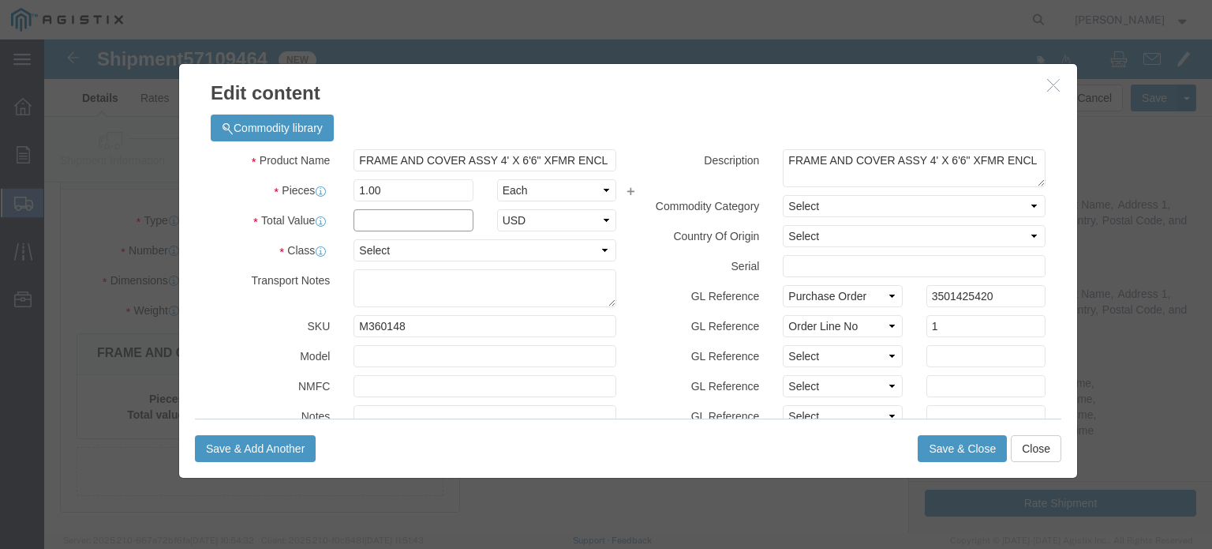
click input "text"
type input "1"
click select "Select 50 55 60 65 70 85 92.5 100 125 175 250 300 400"
select select "55"
click select "Select 50 55 60 65 70 85 92.5 100 125 175 250 300 400"
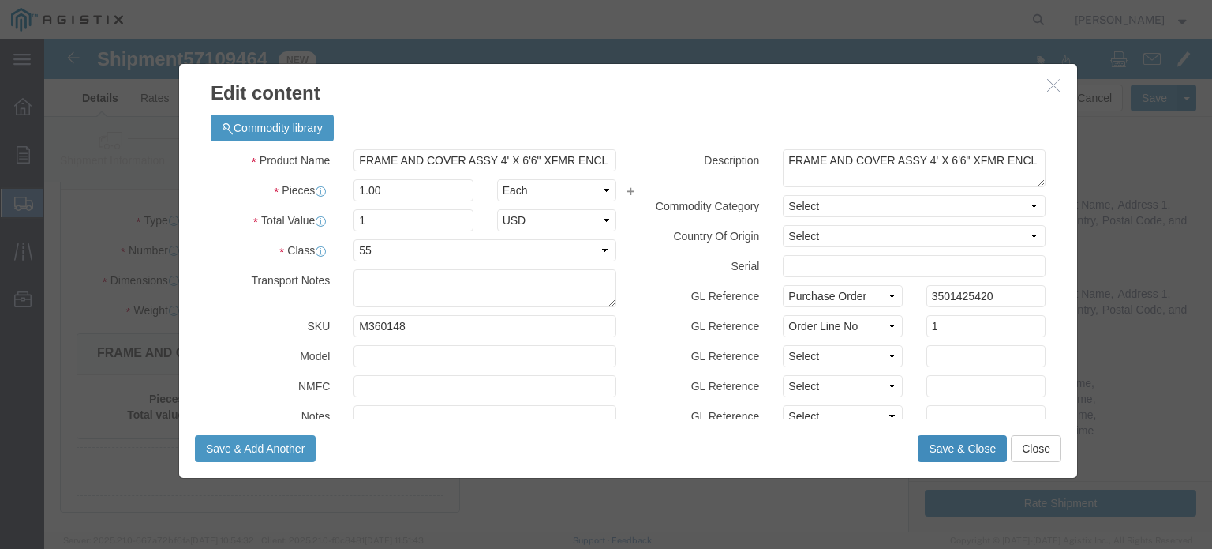
click button "Save & Close"
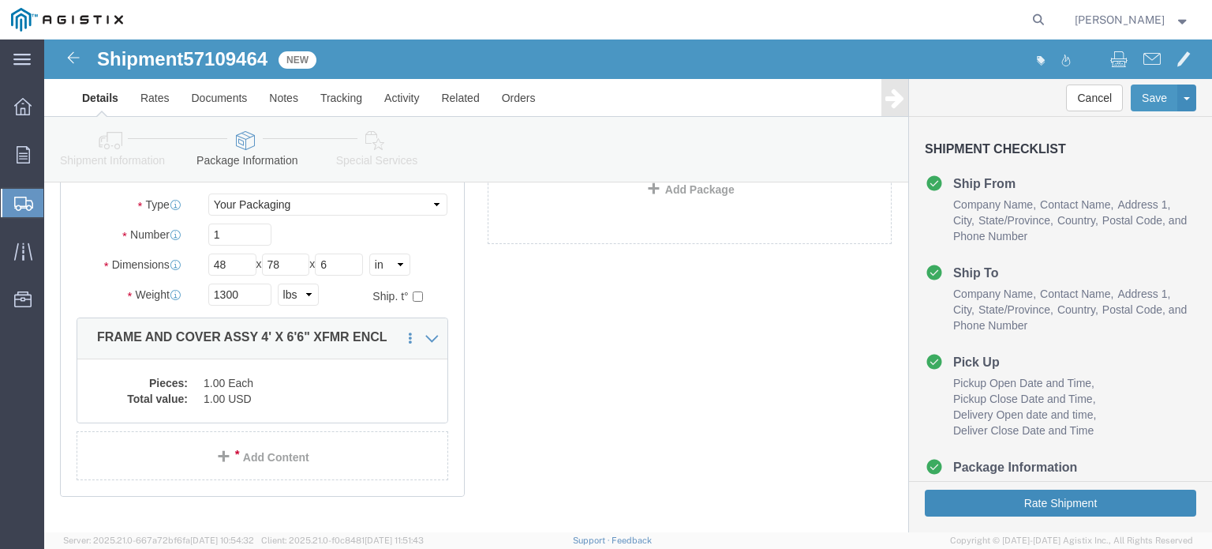
click button "Rate Shipment"
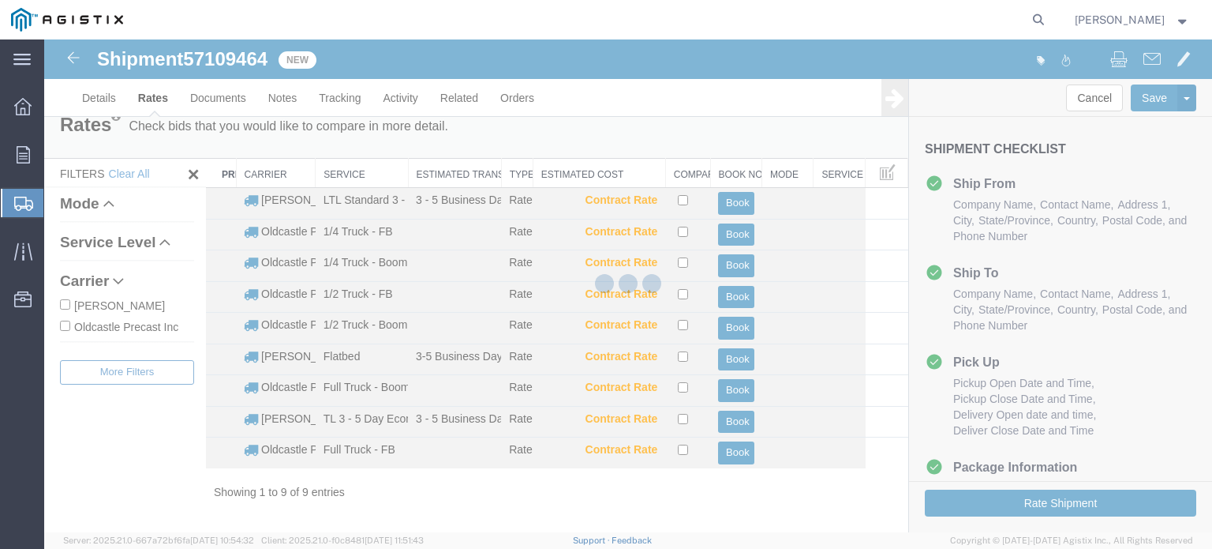
scroll to position [0, 0]
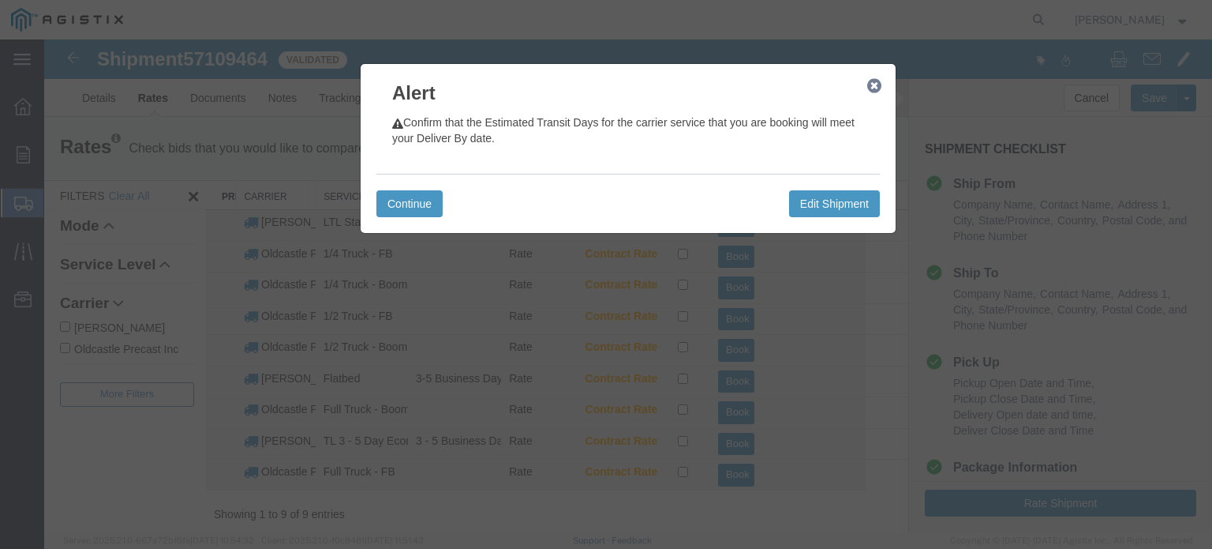
click at [873, 80] on icon "button" at bounding box center [874, 86] width 14 height 13
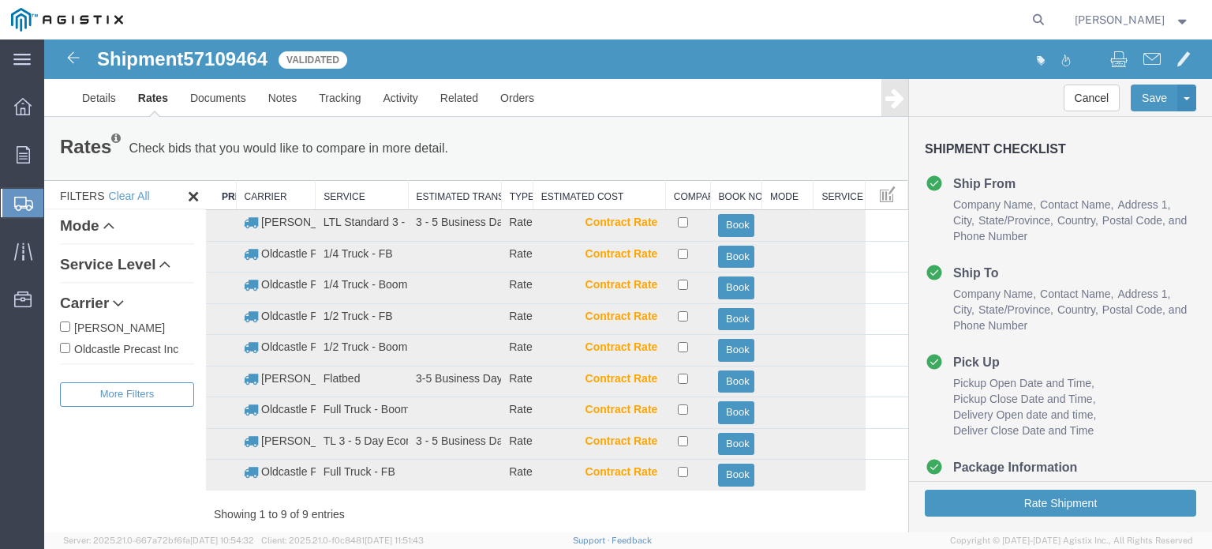
click at [115, 346] on label "Oldcastle Precast Inc" at bounding box center [127, 347] width 134 height 17
click at [70, 346] on input "Oldcastle Precast Inc" at bounding box center [65, 348] width 10 height 10
checkbox input "true"
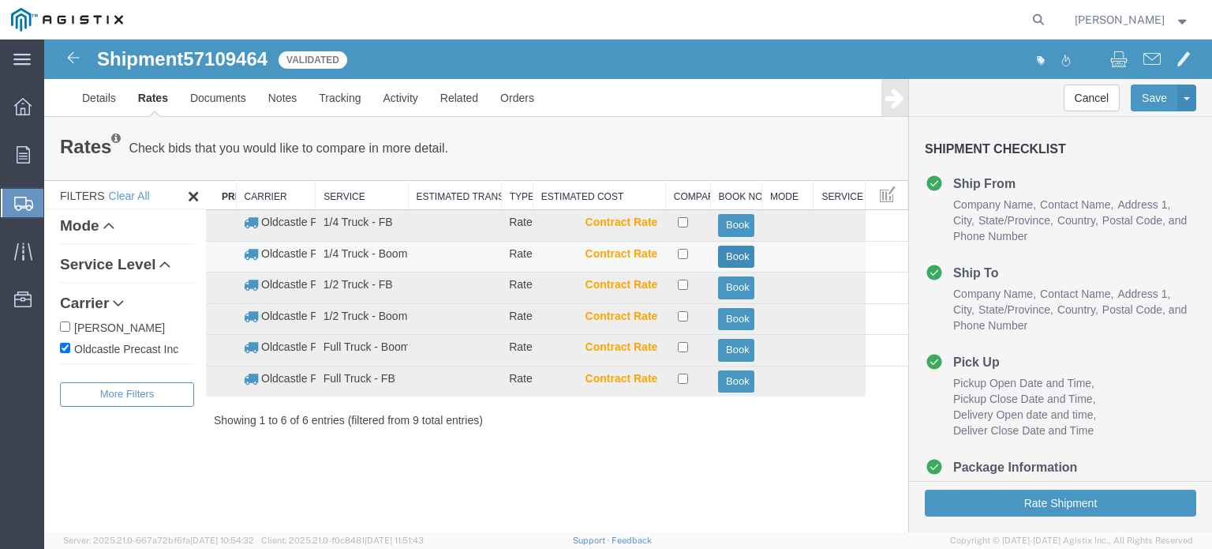
click at [737, 255] on button "Book" at bounding box center [736, 256] width 36 height 23
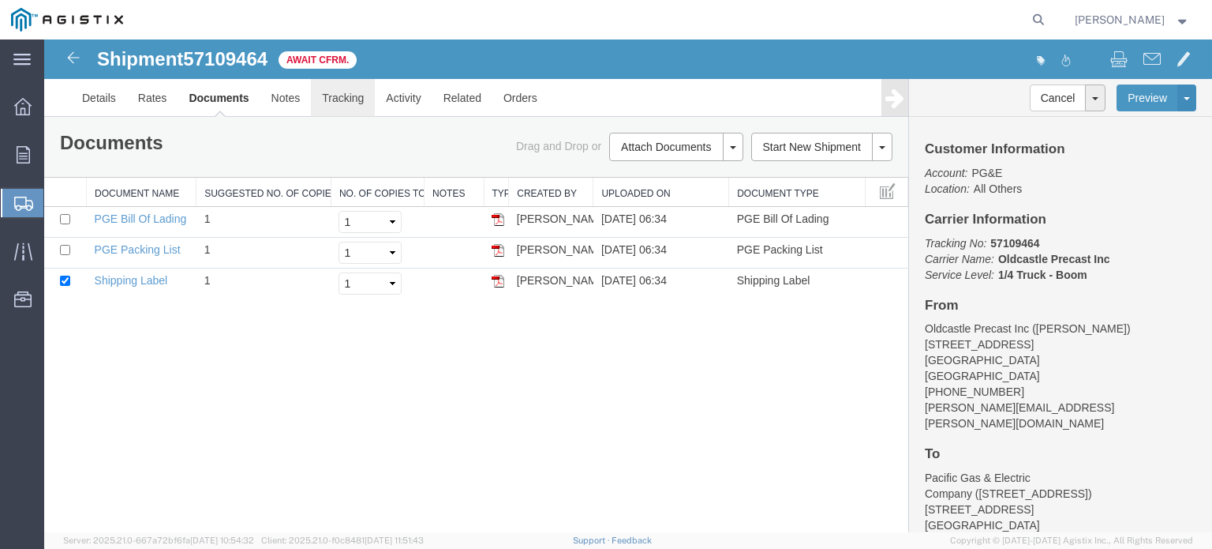
click at [345, 97] on link "Tracking" at bounding box center [343, 98] width 64 height 38
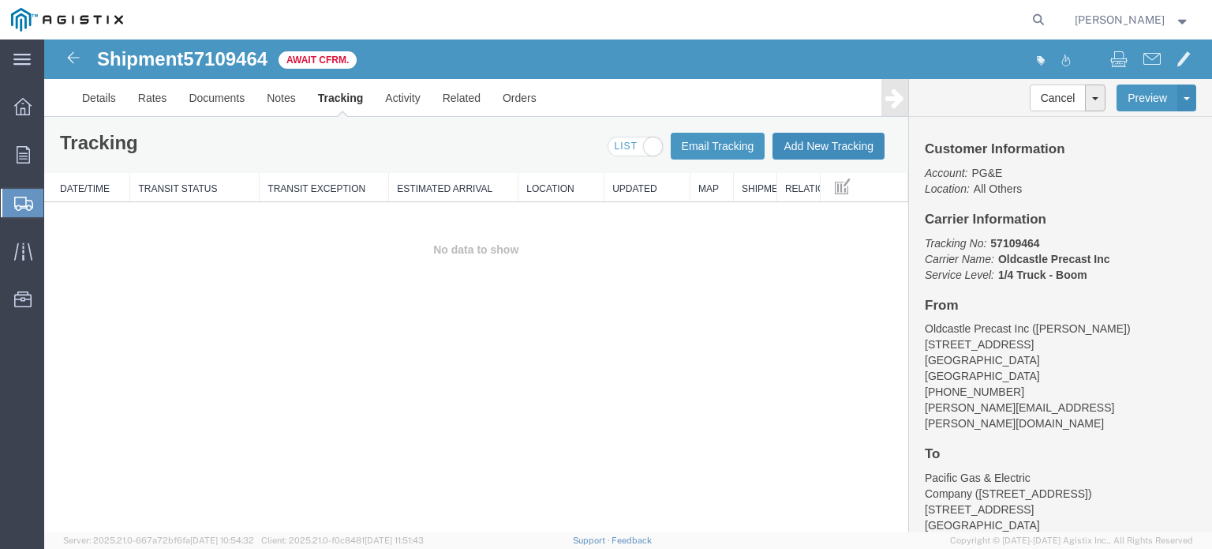
click at [807, 142] on button "Add New Tracking" at bounding box center [829, 146] width 112 height 27
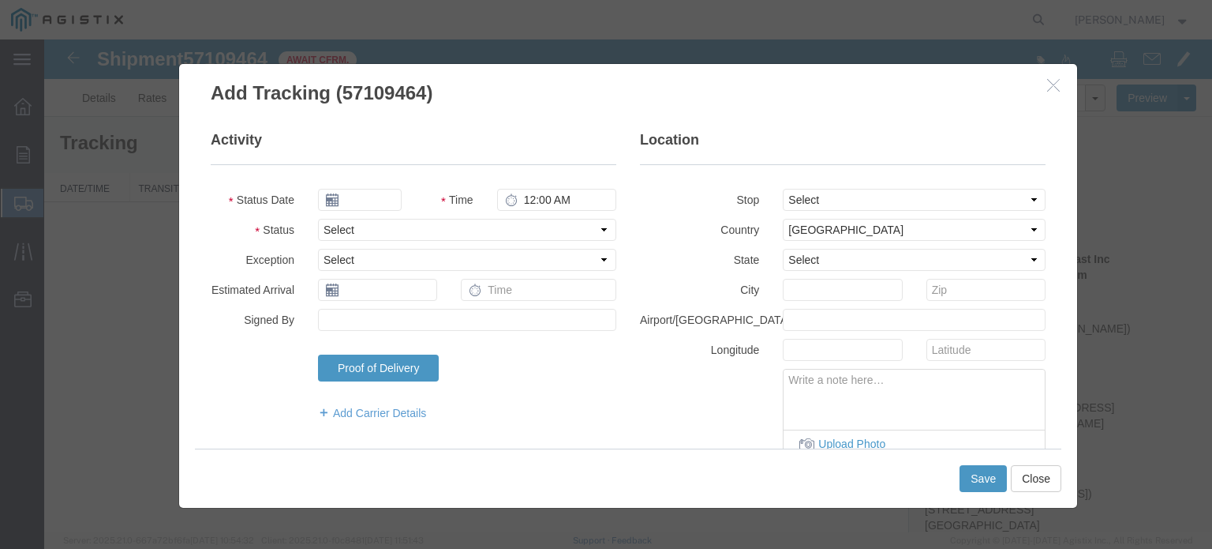
type input "[DATE]"
type input "7:00 AM"
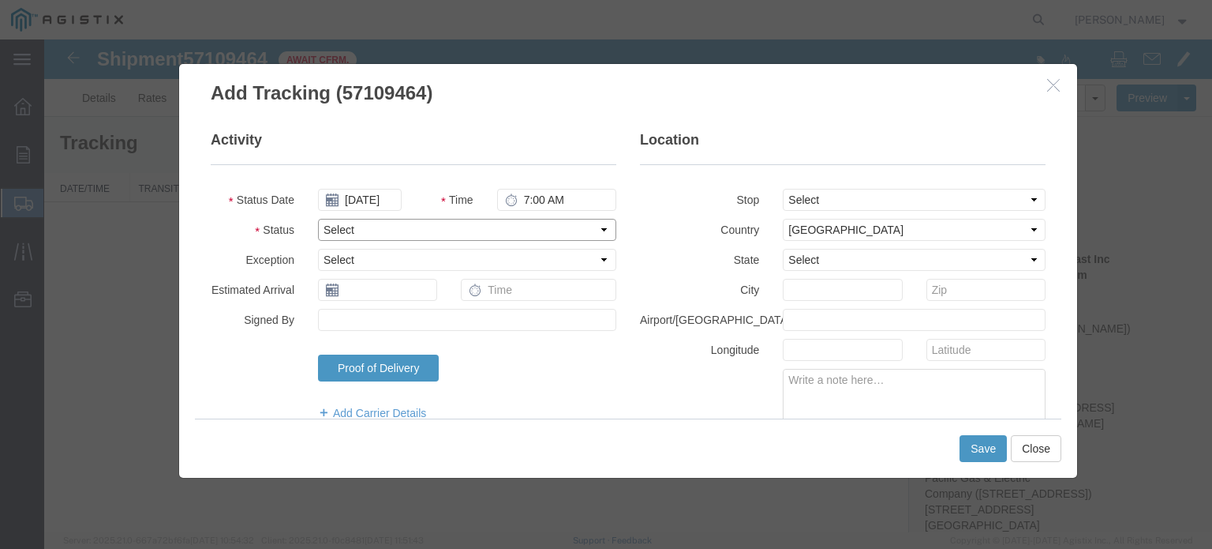
click at [411, 223] on select "Select Arrival Notice Available Arrival Notice Imported Arrive at Delivery Loca…" at bounding box center [467, 230] width 298 height 22
select select "DELIVRED"
click at [318, 219] on select "Select Arrival Notice Available Arrival Notice Imported Arrive at Delivery Loca…" at bounding box center [467, 230] width 298 height 22
click at [997, 447] on button "Save" at bounding box center [983, 448] width 47 height 27
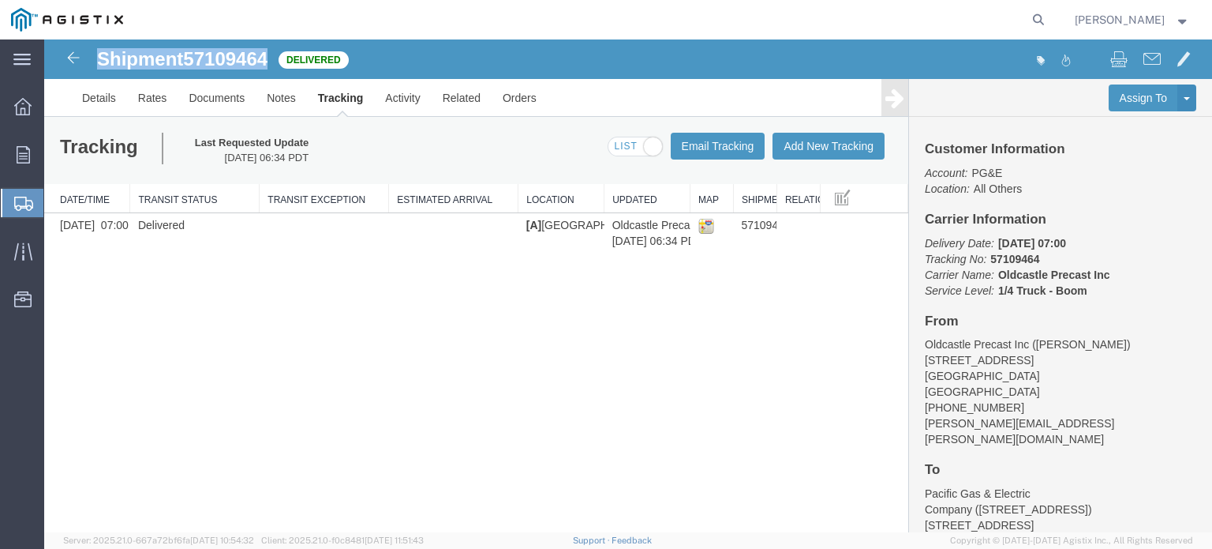
drag, startPoint x: 103, startPoint y: 57, endPoint x: 270, endPoint y: 66, distance: 167.6
click at [268, 66] on h1 "Shipment 57109464" at bounding box center [182, 59] width 170 height 21
copy h1 "Shipment 57109464"
